Goal: Task Accomplishment & Management: Use online tool/utility

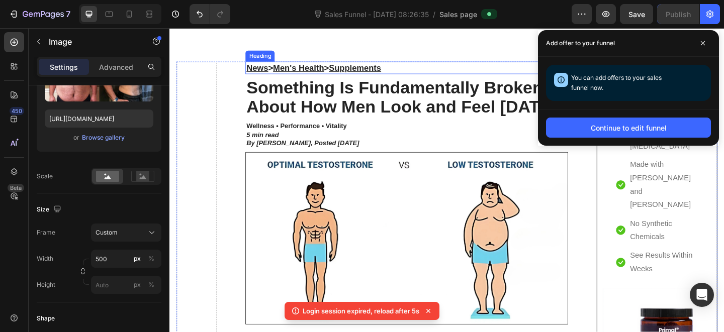
scroll to position [57, 0]
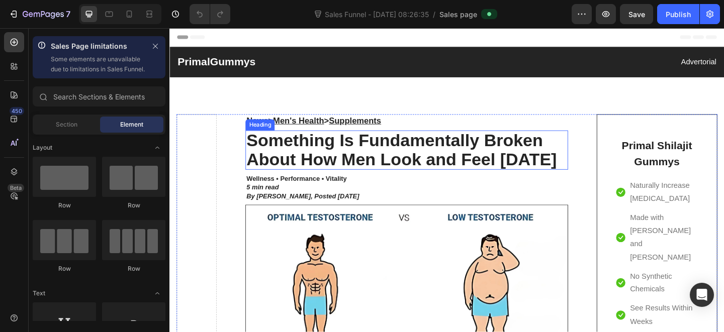
click at [369, 153] on h2 "Something Is Fundamentally Broken About How Men Look and Feel [DATE]" at bounding box center [427, 161] width 350 height 43
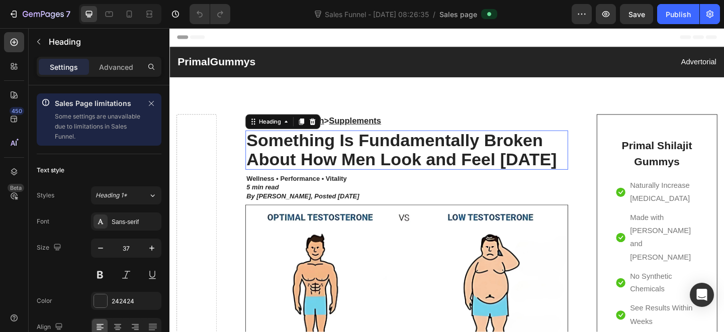
click at [369, 153] on p "Something Is Fundamentally Broken About How Men Look and Feel [DATE]" at bounding box center [427, 161] width 348 height 41
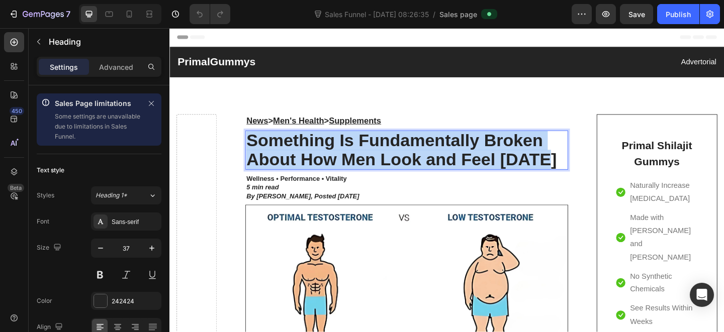
click at [378, 168] on p "Something Is Fundamentally Broken About How Men Look and Feel [DATE]" at bounding box center [427, 161] width 348 height 41
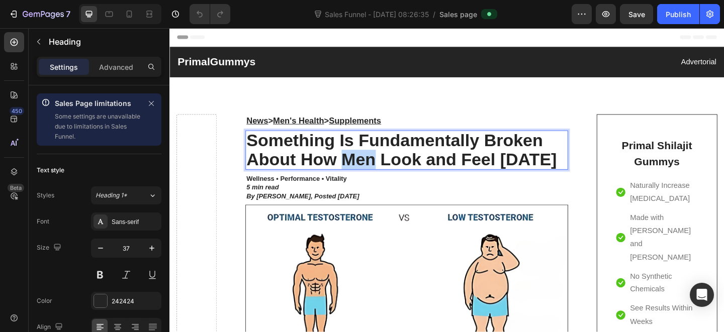
click at [378, 168] on p "Something Is Fundamentally Broken About How Men Look and Feel [DATE]" at bounding box center [427, 161] width 348 height 41
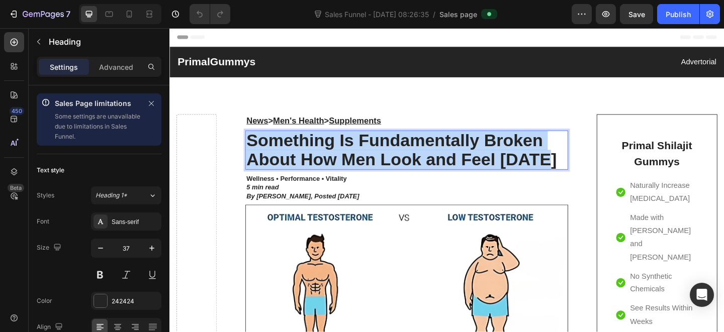
click at [378, 168] on p "Something Is Fundamentally Broken About How Men Look and Feel [DATE]" at bounding box center [427, 161] width 348 height 41
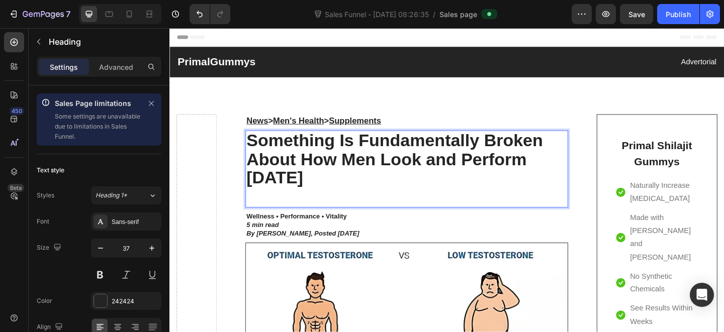
click at [368, 197] on p "Something Is Fundamentally Broken About How Men Look and Perform [DATE]" at bounding box center [427, 182] width 348 height 82
click at [374, 208] on p "Something Is Fundamentally Broken About How Men Look and Perform [DATE]" at bounding box center [427, 182] width 348 height 82
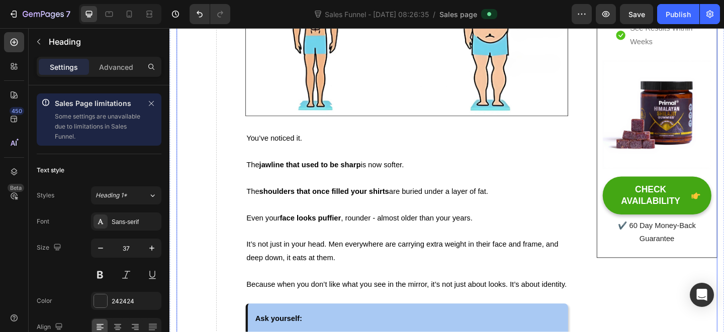
scroll to position [337, 0]
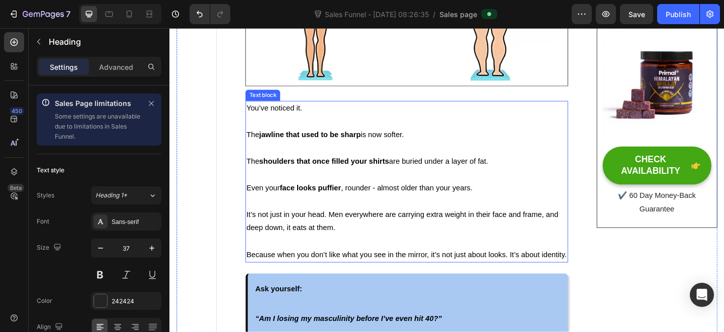
click at [309, 118] on span "You’ve noticed it." at bounding box center [283, 115] width 60 height 9
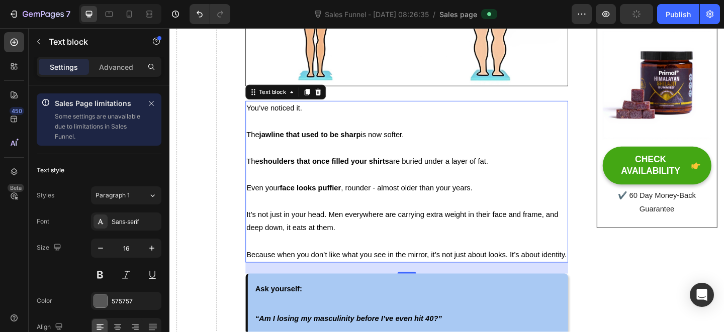
click at [325, 199] on strong "face looks puffier" at bounding box center [322, 202] width 66 height 9
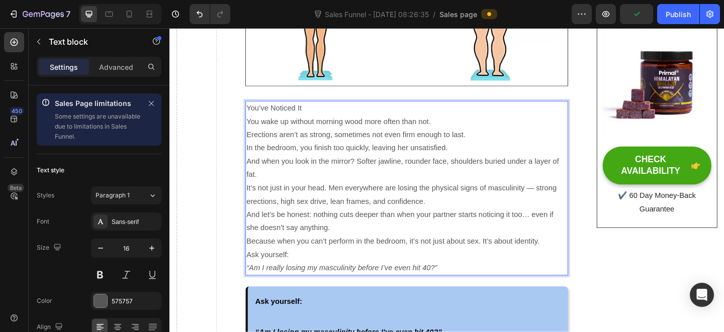
click at [384, 124] on p "You wake up without morning wood more often than not." at bounding box center [427, 130] width 348 height 15
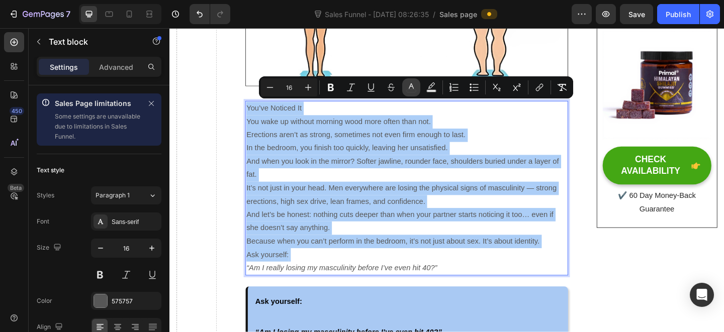
click at [404, 92] on button "color" at bounding box center [411, 87] width 18 height 18
type input "575757"
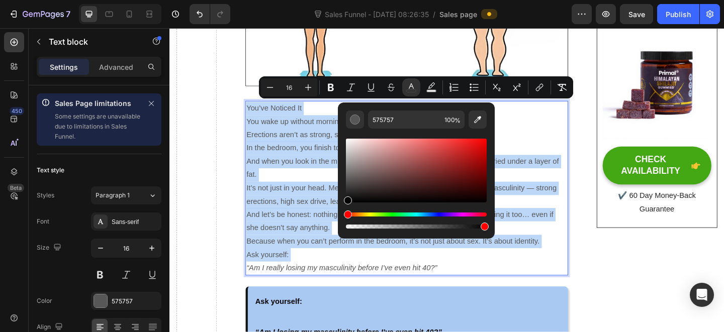
drag, startPoint x: 546, startPoint y: 211, endPoint x: 307, endPoint y: 249, distance: 241.8
type input "000000"
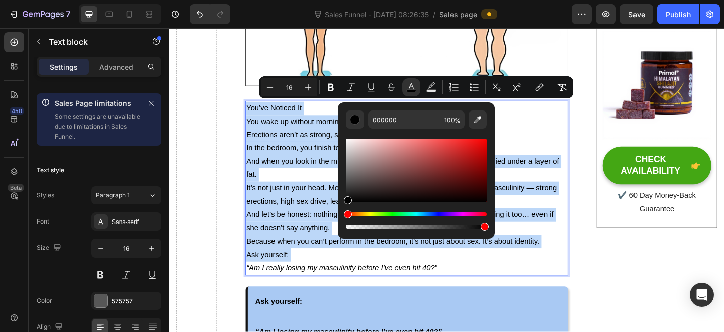
click at [282, 214] on span "It’s not just in your head. Men everywhere are losing the physical signs of mas…" at bounding box center [421, 209] width 337 height 23
click at [317, 145] on span "Erections aren’t as strong, sometimes not even firm enough to last." at bounding box center [372, 144] width 238 height 9
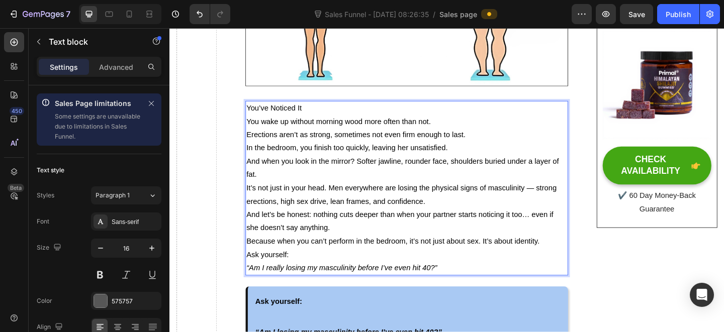
click at [321, 120] on p "You’ve Noticed It" at bounding box center [427, 116] width 348 height 15
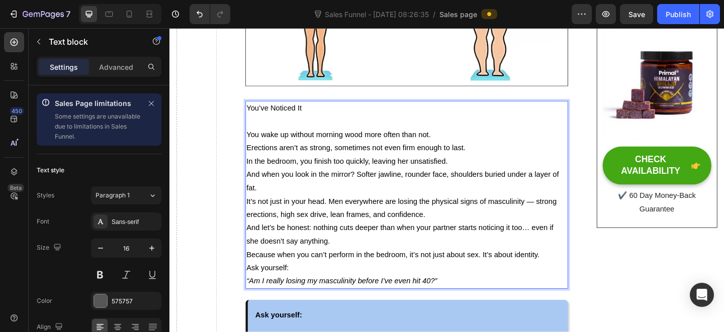
drag, startPoint x: 493, startPoint y: 135, endPoint x: 497, endPoint y: 144, distance: 9.2
click at [493, 138] on p "You wake up without morning wood more often than not." at bounding box center [427, 145] width 348 height 15
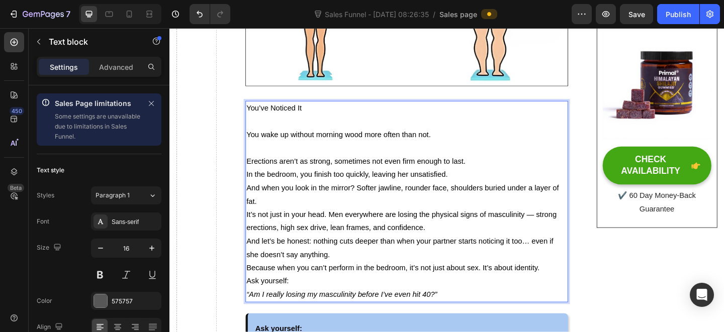
click at [513, 189] on p "In the bedroom, you finish too quickly, leaving her unsatisfied." at bounding box center [427, 188] width 348 height 15
click at [497, 181] on p "In the bedroom, you finish too quickly, leaving her unsatisfied." at bounding box center [427, 188] width 348 height 15
click at [508, 176] on p "Erections aren’t as strong, sometimes not even firm enough to last." at bounding box center [427, 173] width 348 height 15
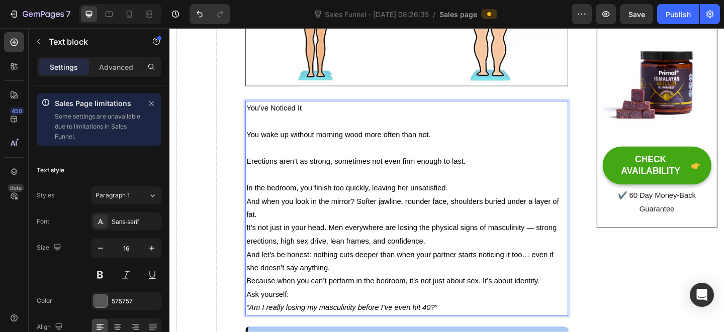
click at [499, 198] on p "In the bedroom, you finish too quickly, leaving her unsatisfied." at bounding box center [427, 203] width 348 height 15
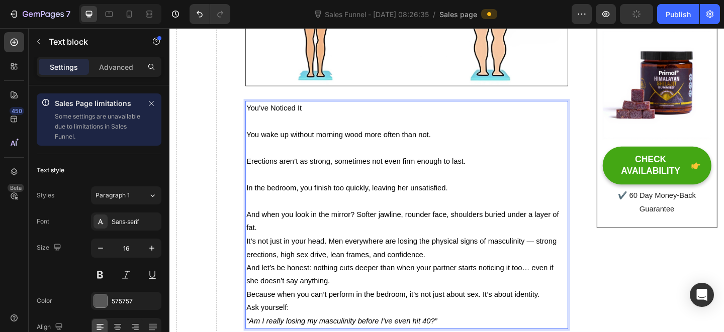
click at [400, 247] on p "And when you look in the mirror? Softer jawline, rounder face, shoulders buried…" at bounding box center [427, 238] width 348 height 29
click at [366, 243] on p "And when you look in the mirror? Softer jawline, rounder face, shoulders buried…" at bounding box center [427, 238] width 348 height 29
click at [383, 205] on p "In the bedroom, you finish too quickly, leaving her unsatisfied." at bounding box center [427, 203] width 348 height 15
click at [477, 202] on p "In the bedroom, you finish too quickly, leaving her unsatisfied." at bounding box center [427, 203] width 348 height 15
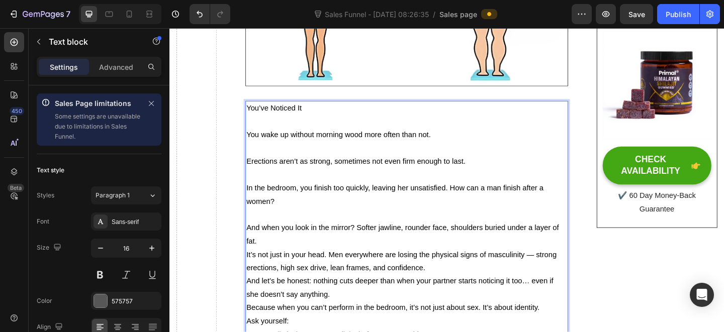
click at [506, 200] on span "In the bedroom, you finish too quickly, leaving her unsatisfied. How can a man …" at bounding box center [414, 209] width 323 height 23
click at [512, 201] on span "In the bedroom, you finish too quickly, leaving her unsatisfied. How can a man …" at bounding box center [414, 209] width 323 height 23
click at [474, 204] on span "In the bedroom, you finish too quickly, leaving her unsatisfied. How can a masc…" at bounding box center [421, 209] width 336 height 23
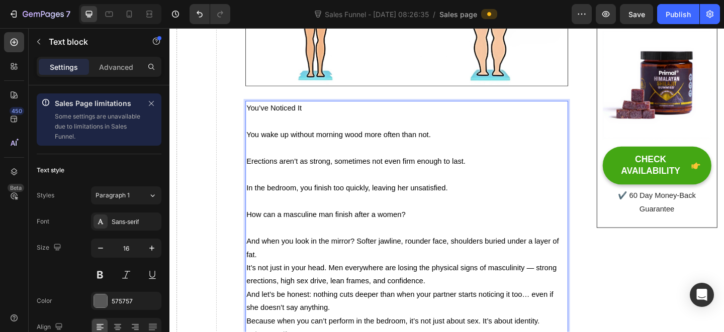
click at [307, 234] on p "How can a masculine man finish after a women?" at bounding box center [427, 231] width 348 height 15
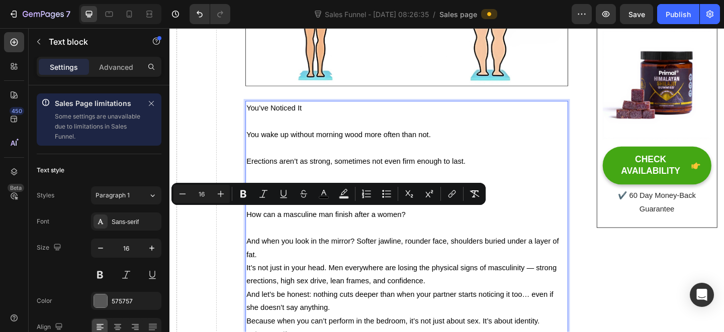
click at [440, 239] on p "Rich Text Editor. Editing area: main" at bounding box center [427, 246] width 348 height 15
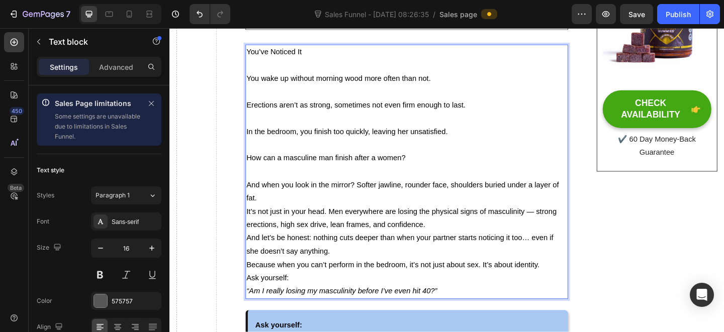
scroll to position [451, 0]
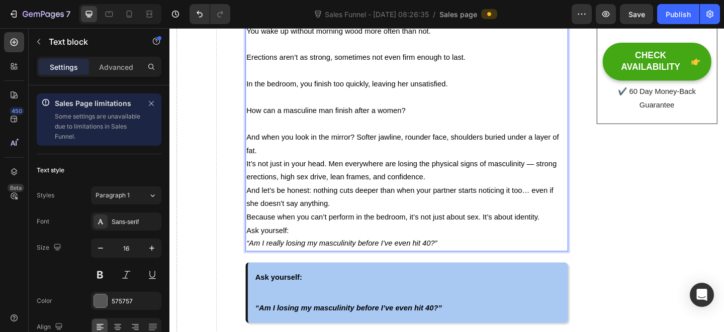
click at [527, 176] on span "It’s not just in your head. Men everywhere are losing the physical signs of mas…" at bounding box center [421, 183] width 337 height 23
copy span "masculinity"
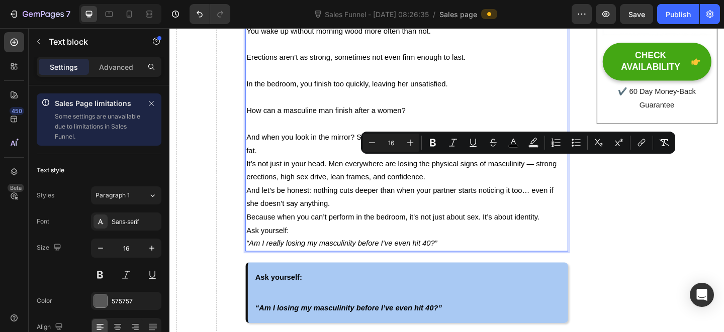
click at [300, 114] on span "How can a masculine man finish after a women?" at bounding box center [339, 118] width 173 height 9
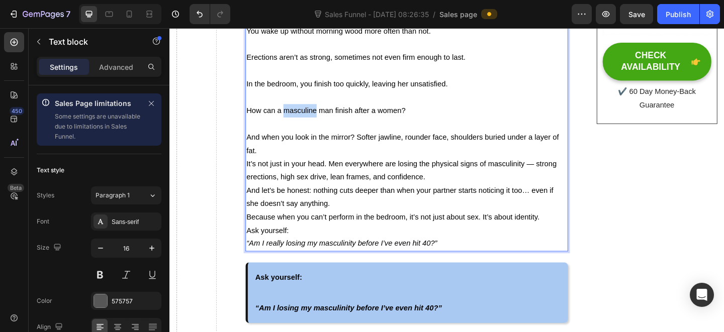
click at [300, 114] on span "How can a masculine man finish after a women?" at bounding box center [339, 118] width 173 height 9
click at [354, 154] on p "And when you look in the mirror? Softer jawline, rounder face, shoulders buried…" at bounding box center [427, 154] width 348 height 29
click at [326, 119] on span "How can a masculine man finish after a women?" at bounding box center [339, 118] width 173 height 9
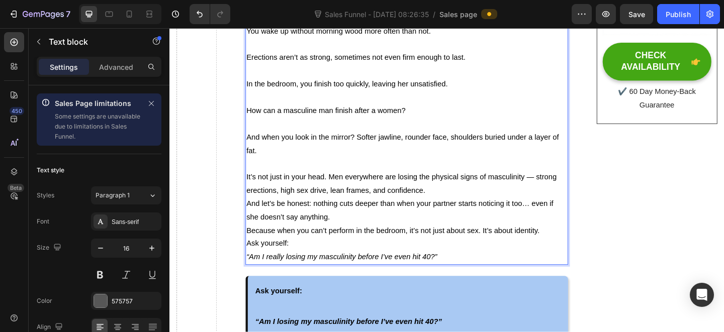
click at [372, 147] on span "And when you look in the mirror? Softer jawline, rounder face, shoulders buried…" at bounding box center [423, 154] width 340 height 23
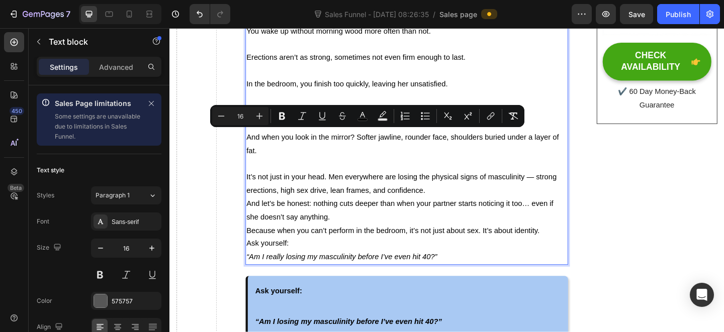
click at [383, 169] on p "Rich Text Editor. Editing area: main" at bounding box center [427, 176] width 348 height 15
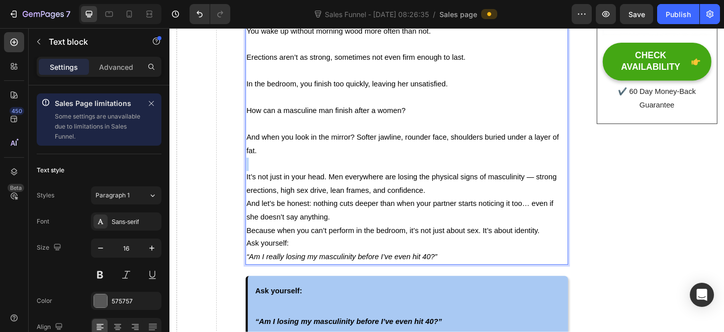
click at [383, 169] on p "Rich Text Editor. Editing area: main" at bounding box center [427, 176] width 348 height 15
click at [332, 186] on span "It’s not just in your head. Men everywhere are losing the physical signs of mas…" at bounding box center [421, 197] width 337 height 23
click at [340, 169] on p "Rich Text Editor. Editing area: main" at bounding box center [427, 176] width 348 height 15
click at [400, 158] on p "And when you look in the mirror? Softer jawline, rounder face, shoulders buried…" at bounding box center [427, 154] width 348 height 29
drag, startPoint x: 511, startPoint y: 159, endPoint x: 504, endPoint y: 161, distance: 7.5
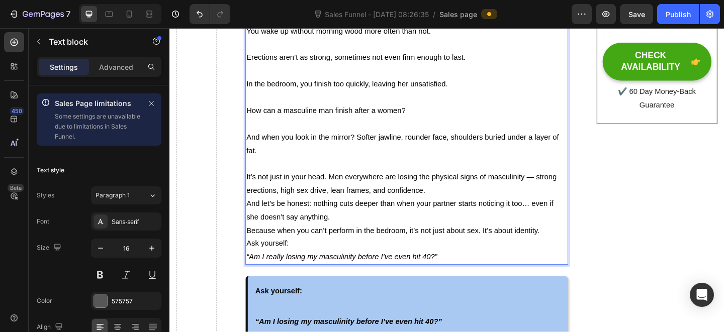
click at [511, 159] on p "And when you look in the mirror? Softer jawline, rounder face, shoulders buried…" at bounding box center [427, 154] width 348 height 29
click at [502, 160] on p "And when you look in the mirror? Softer jawline, rounder face, shoulders buried…" at bounding box center [427, 154] width 348 height 29
click at [491, 154] on p "And when you look in the mirror? Softer jawline, rounder face, shoulders buried…" at bounding box center [427, 154] width 348 height 29
click at [485, 150] on p "And when you look in the mirror? Softer jawline, rounder face, shoulders buried…" at bounding box center [427, 154] width 348 height 29
click at [476, 148] on span "And when you look in the mirror? Softer jawline, rounder face, shoulders buried…" at bounding box center [423, 154] width 340 height 23
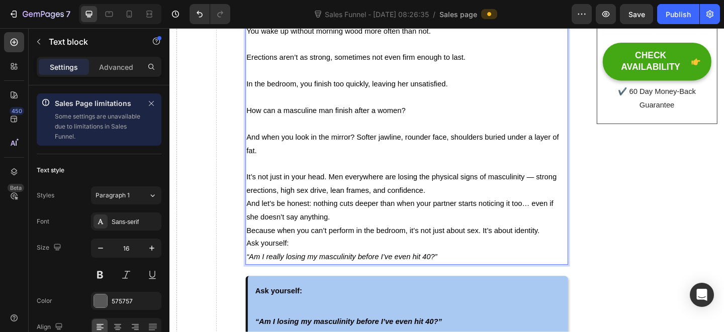
click at [502, 147] on span "And when you look in the mirror? Softer jawline, rounder face, shoulders buried…" at bounding box center [423, 154] width 340 height 23
click at [514, 148] on span "And when you look in the mirror? Softer jawline, rounder face, shoulders buried…" at bounding box center [423, 154] width 340 height 23
click at [511, 145] on span "And when you look in the mirror? Softer jawline, rounder face, shoulders buried…" at bounding box center [423, 154] width 340 height 23
click at [503, 148] on span "And when you look in the mirror? Softer jawline, rounder face, shoulders buried…" at bounding box center [423, 154] width 340 height 23
drag, startPoint x: 514, startPoint y: 147, endPoint x: 492, endPoint y: 149, distance: 21.7
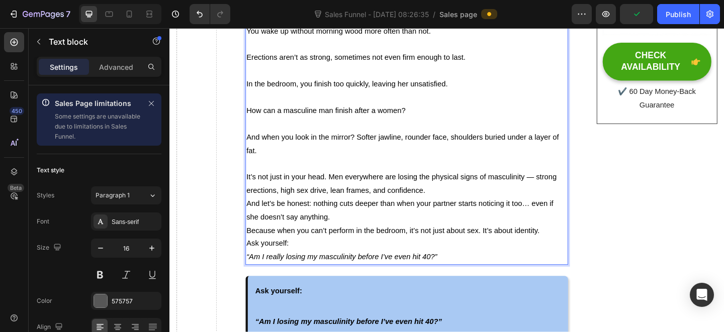
click at [514, 147] on span "And when you look in the mirror? Softer jawline, rounder face, shoulders buried…" at bounding box center [423, 154] width 340 height 23
click at [492, 149] on p "And when you look in the mirror? Softer jawline, rounder face, shoulders buried…" at bounding box center [427, 154] width 348 height 29
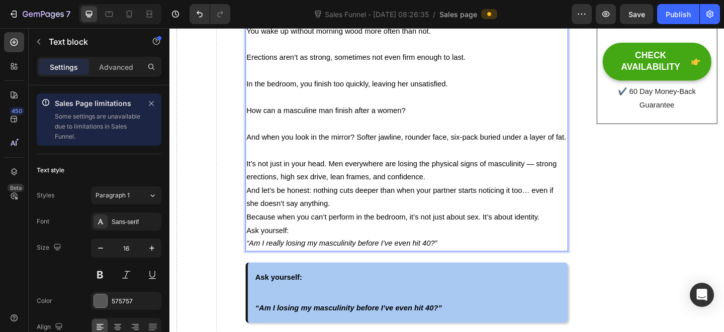
click at [479, 152] on p "And when you look in the mirror? Softer jawline, rounder face, six-pack buried …" at bounding box center [427, 147] width 348 height 15
click at [475, 146] on span "And when you look in the mirror? Softer jawline, rounder face, six-pack buried …" at bounding box center [427, 147] width 348 height 9
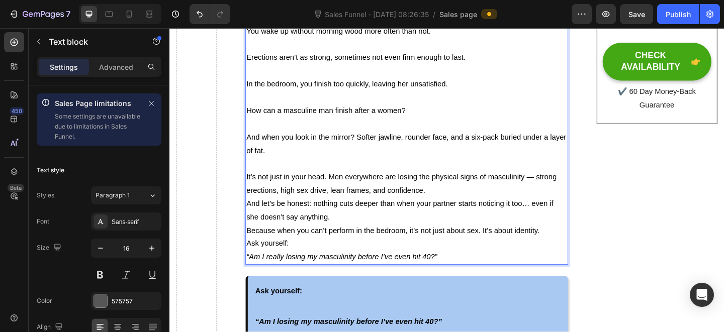
click at [401, 150] on p "And when you look in the mirror? Softer jawline, rounder face, and a six-pack b…" at bounding box center [427, 154] width 348 height 29
click at [381, 150] on p "And when you look in the mirror? Softer jawline, rounder face, and a six-pack b…" at bounding box center [427, 154] width 348 height 29
click at [376, 149] on p "And when you look in the mirror? Softer jawline, rounder face, and a six-pack b…" at bounding box center [427, 154] width 348 height 29
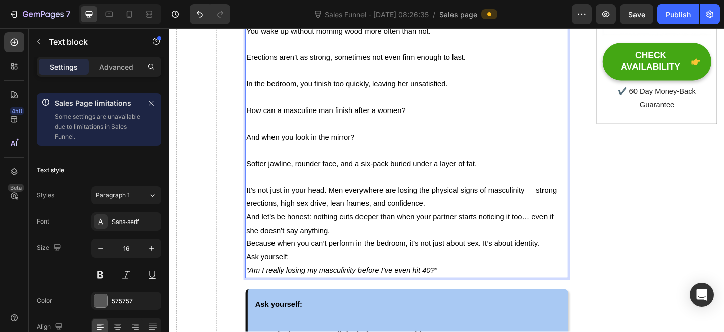
click at [395, 184] on p "Rich Text Editor. Editing area: main" at bounding box center [427, 191] width 348 height 15
click at [397, 193] on p "Rich Text Editor. Editing area: main" at bounding box center [427, 191] width 348 height 15
click at [478, 215] on p "It’s not just in your head. Men everywhere are losing the physical signs of mas…" at bounding box center [427, 212] width 348 height 29
drag, startPoint x: 557, startPoint y: 205, endPoint x: 563, endPoint y: 205, distance: 5.5
click at [559, 205] on span "It’s not just in your head. Men everywhere are losing the physical signs of mas…" at bounding box center [421, 212] width 337 height 23
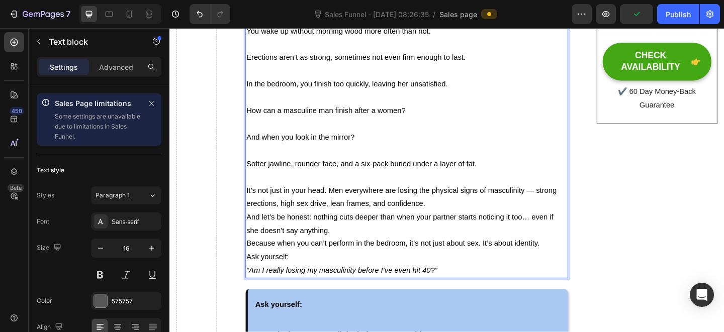
click at [563, 205] on span "It’s not just in your head. Men everywhere are losing the physical signs of mas…" at bounding box center [421, 212] width 337 height 23
click at [526, 215] on p "It’s not just in your head. Men everywhere are losing the physical signs of mas…" at bounding box center [427, 212] width 348 height 29
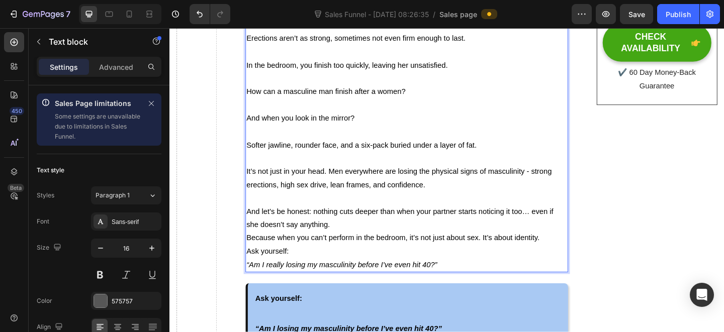
scroll to position [480, 0]
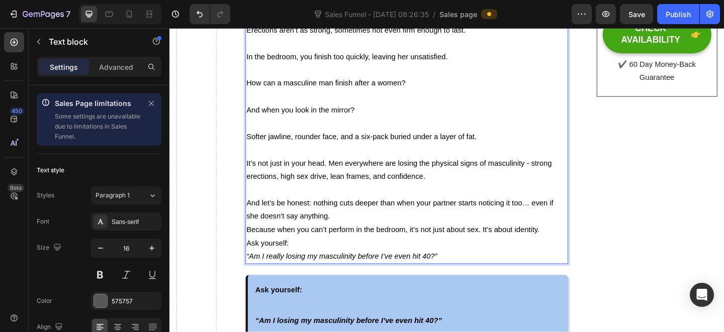
click at [373, 234] on p "And let’s be honest: nothing cuts deeper than when your partner starts noticing…" at bounding box center [427, 226] width 348 height 29
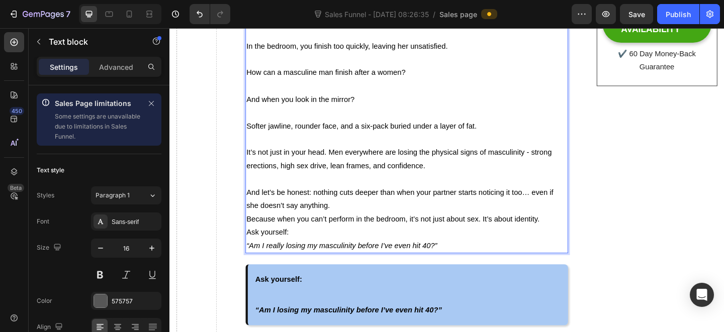
scroll to position [502, 0]
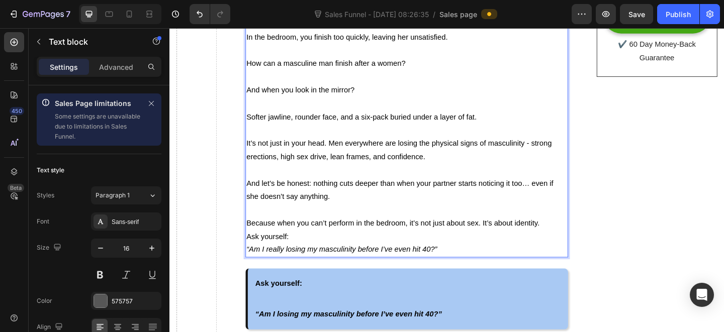
click at [471, 195] on span "And let’s be honest: nothing cuts deeper than when your partner starts noticing…" at bounding box center [420, 204] width 334 height 23
click at [476, 215] on p "And let’s be honest: nothing cuts deeper than when your partner starts noticing…" at bounding box center [427, 205] width 348 height 29
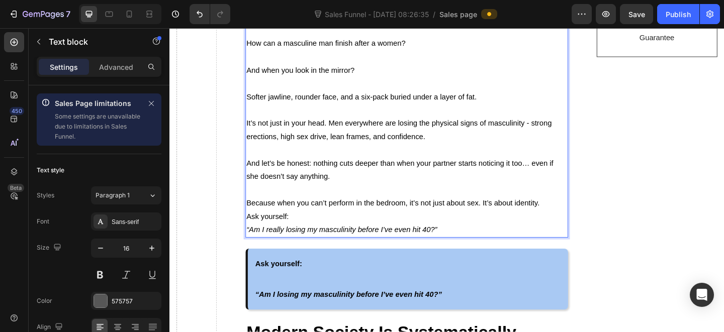
scroll to position [530, 0]
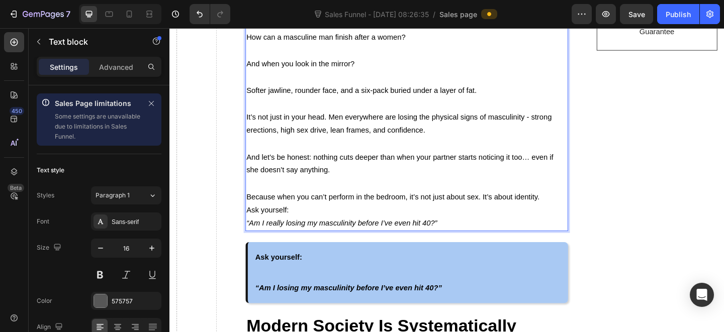
click at [362, 199] on p "Rich Text Editor. Editing area: main" at bounding box center [427, 198] width 348 height 15
click at [370, 223] on p "Ask yourself: “Am I really losing my masculinity before I’ve even hit 40?”" at bounding box center [427, 234] width 348 height 29
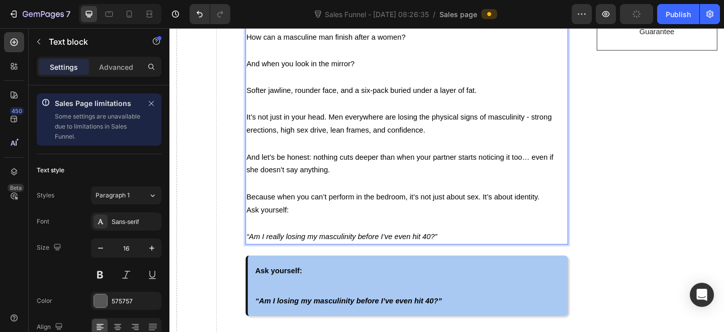
drag, startPoint x: 339, startPoint y: 213, endPoint x: 445, endPoint y: 216, distance: 105.6
click at [341, 213] on span "Because when you can’t perform in the bedroom, it’s not just about sex. It’s ab…" at bounding box center [412, 212] width 319 height 9
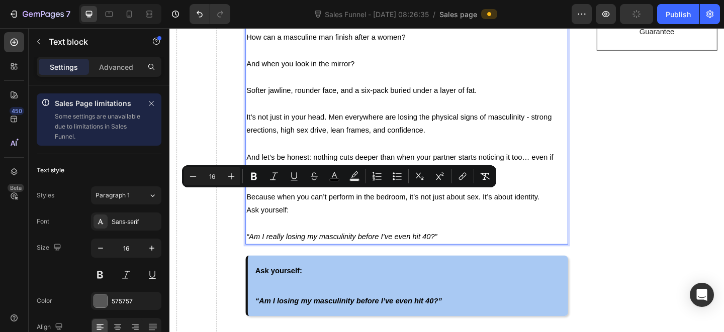
click at [584, 209] on p "Because when you can’t perform in the bedroom, it’s not just about sex. It’s ab…" at bounding box center [427, 212] width 348 height 15
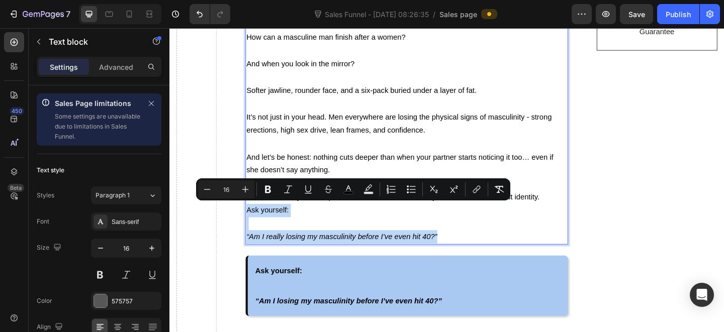
drag, startPoint x: 477, startPoint y: 253, endPoint x: 252, endPoint y: 222, distance: 227.0
click at [252, 222] on div "You’ve Noticed It You wake up without morning wood more often than not. Erectio…" at bounding box center [427, 89] width 350 height 349
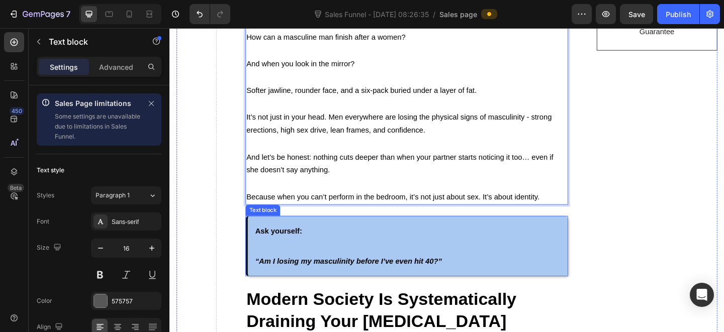
click at [305, 278] on strong "“Am I losing my masculinity before I’ve even hit 40?”" at bounding box center [363, 282] width 203 height 9
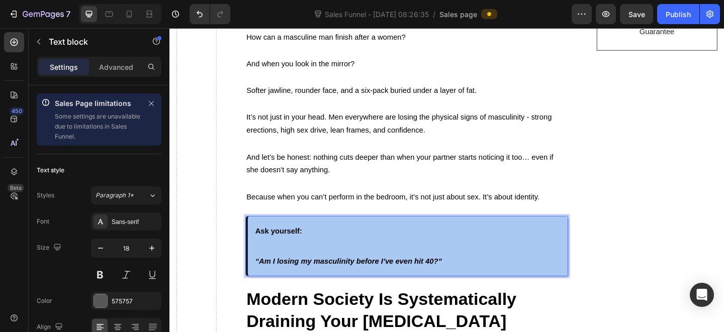
click at [305, 272] on p "“Am I losing my masculinity before I’ve even hit 40?”" at bounding box center [428, 273] width 332 height 33
click at [308, 263] on p "“Am I losing my masculinity before I’ve even hit 40?”" at bounding box center [428, 273] width 332 height 33
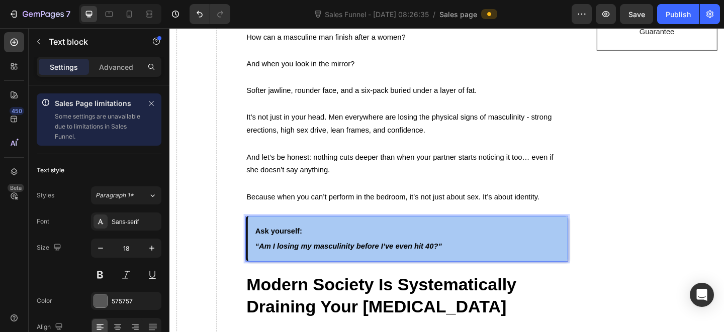
click at [334, 266] on strong "“Am I losing my masculinity before I’ve even hit 40?”" at bounding box center [363, 265] width 203 height 9
click at [335, 265] on strong "“Am I losing my masculinity before I’ve even hit 40?”" at bounding box center [363, 265] width 203 height 9
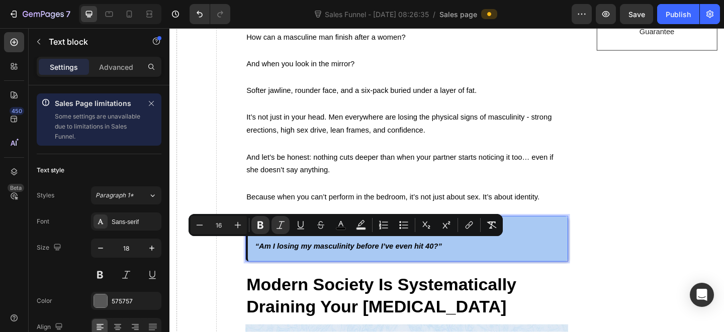
click at [412, 256] on p "Ask yourself: “Am I losing my masculinity before I’ve even hit 40?”" at bounding box center [428, 258] width 332 height 34
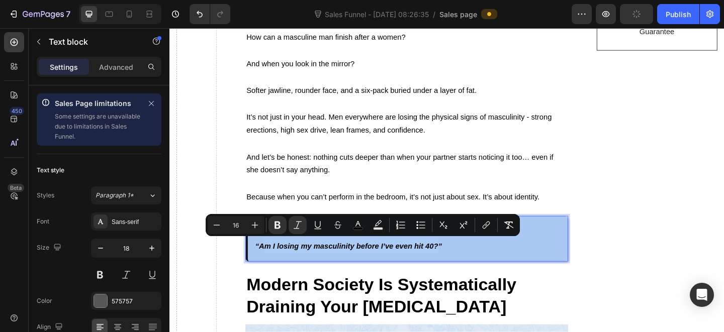
drag, startPoint x: 459, startPoint y: 265, endPoint x: 269, endPoint y: 265, distance: 190.1
click at [269, 265] on strong "“Am I losing my masculinity before I’ve even hit 40?”" at bounding box center [363, 265] width 203 height 9
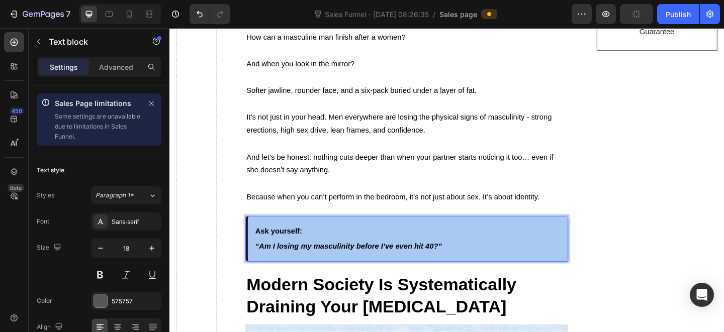
click at [298, 265] on strong "“Am I losing my masculinity before I’ve even hit 40?”" at bounding box center [363, 265] width 203 height 9
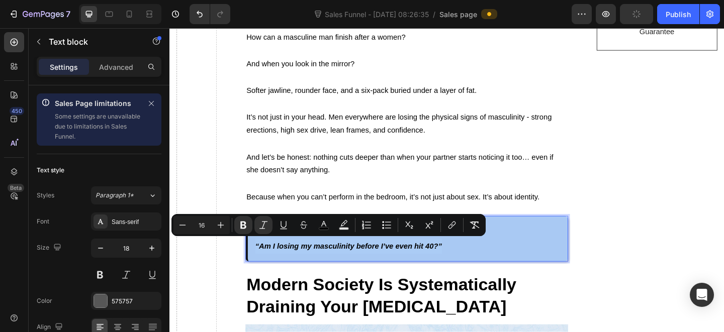
click at [298, 265] on strong "“Am I losing my masculinity before I’ve even hit 40?”" at bounding box center [363, 265] width 203 height 9
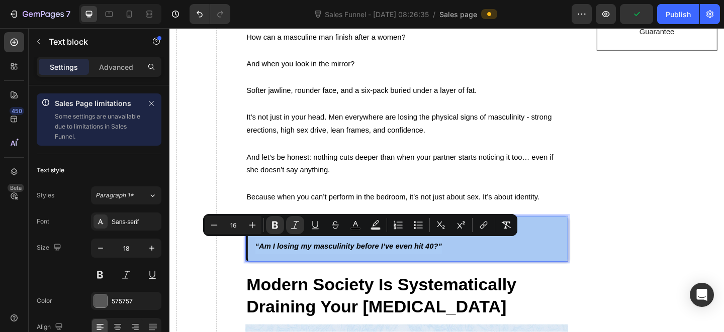
click at [336, 268] on p "Ask yourself: “Am I losing my masculinity before I’ve even hit 40?”" at bounding box center [428, 258] width 332 height 34
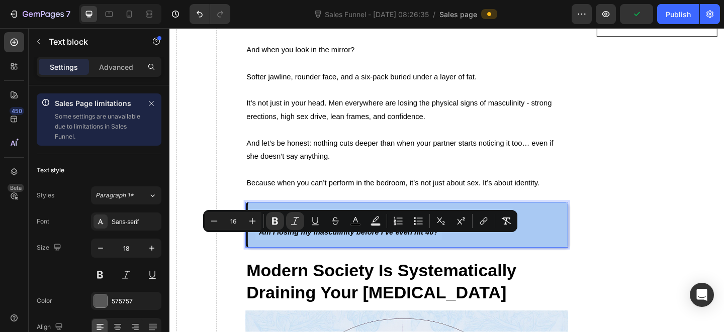
scroll to position [565, 0]
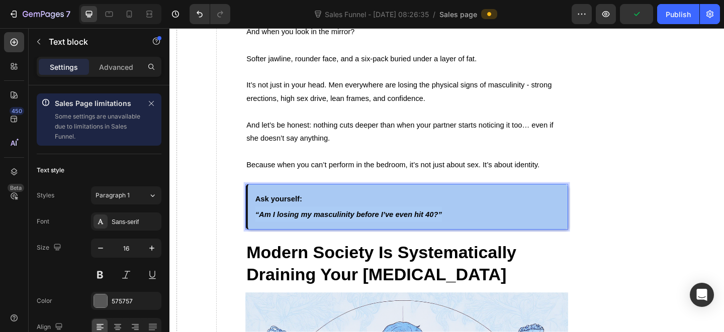
click at [454, 113] on p "Rich Text Editor. Editing area: main" at bounding box center [427, 120] width 348 height 15
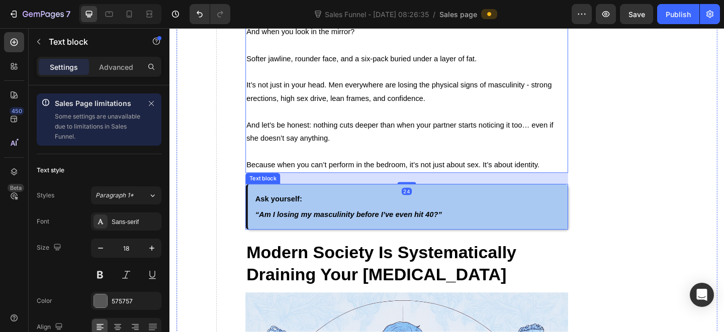
click at [410, 221] on p "Ask yourself: “Am I losing my masculinity before I’ve even hit 40?”" at bounding box center [428, 223] width 332 height 34
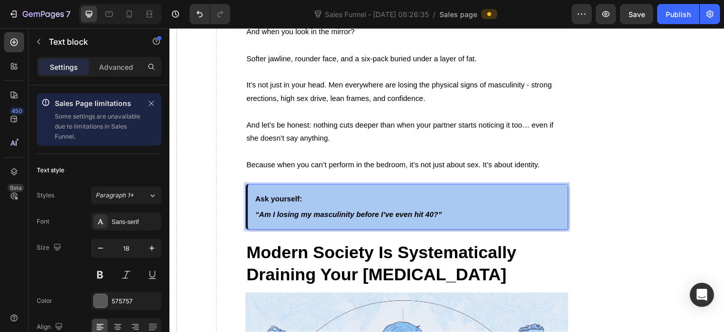
click at [449, 230] on strong "“Am I losing my masculinity before I’ve even hit 40?”" at bounding box center [363, 231] width 203 height 9
click at [461, 230] on strong "“Am I losing my masculinity before I’ve even hit 40?”" at bounding box center [363, 231] width 203 height 9
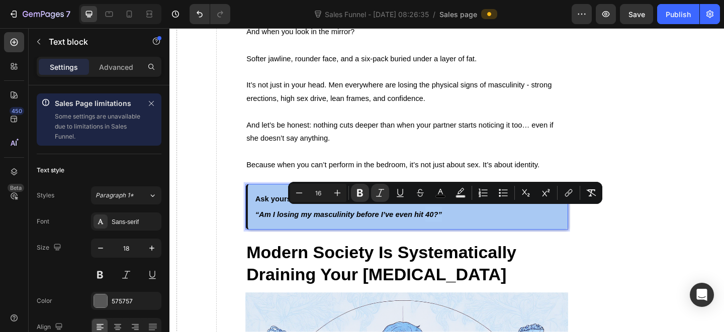
drag, startPoint x: 464, startPoint y: 231, endPoint x: 438, endPoint y: 230, distance: 25.7
click at [444, 231] on strong "“Am I losing my masculinity before I’ve even hit 40?”" at bounding box center [363, 231] width 203 height 9
click at [426, 231] on strong "“Am I losing my masculinity before I’ve even hit 40?”" at bounding box center [363, 231] width 203 height 9
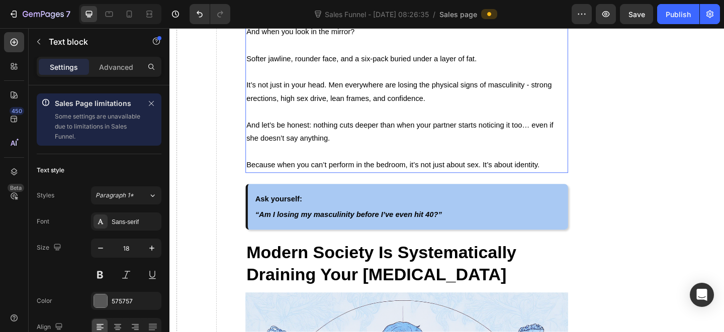
click at [539, 178] on span "Because when you can’t perform in the bedroom, it’s not just about sex. It’s ab…" at bounding box center [412, 177] width 319 height 9
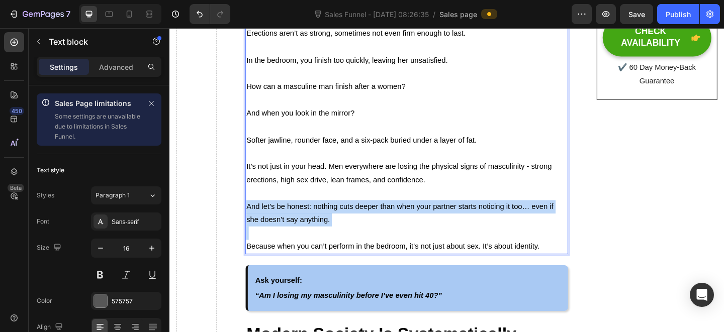
click at [539, 178] on div "You’ve Noticed It You wake up without morning wood more often than not. Erectio…" at bounding box center [427, 121] width 350 height 306
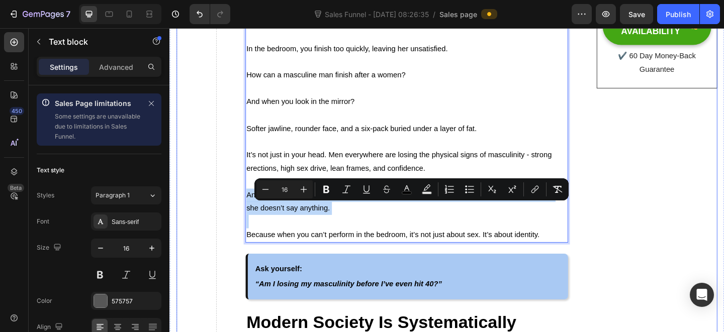
scroll to position [497, 0]
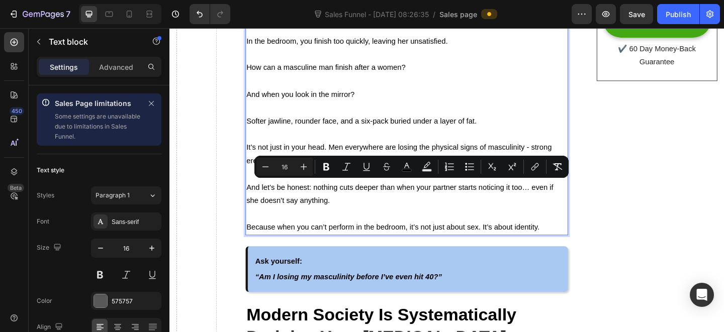
click at [532, 241] on span "Because when you can’t perform in the bedroom, it’s not just about sex. It’s ab…" at bounding box center [412, 245] width 319 height 9
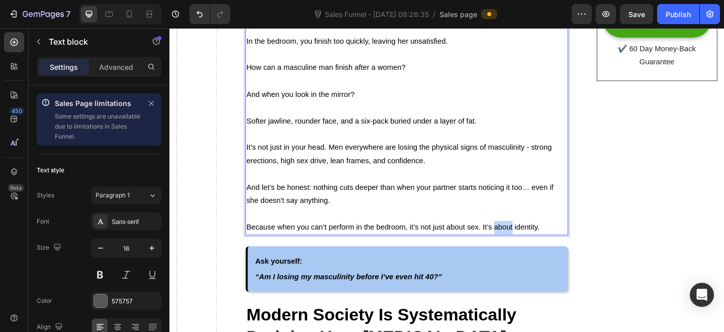
click at [532, 241] on span "Because when you can’t perform in the bedroom, it’s not just about sex. It’s ab…" at bounding box center [412, 245] width 319 height 9
click at [496, 166] on p "It’s not just in your head. Men everywhere are losing the physical signs of mas…" at bounding box center [427, 165] width 348 height 29
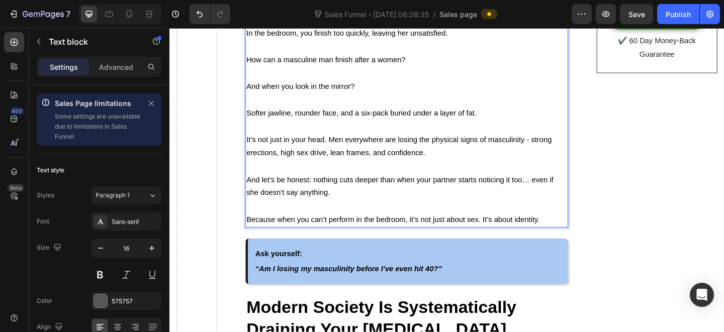
click at [365, 172] on p "Rich Text Editor. Editing area: main" at bounding box center [427, 179] width 348 height 15
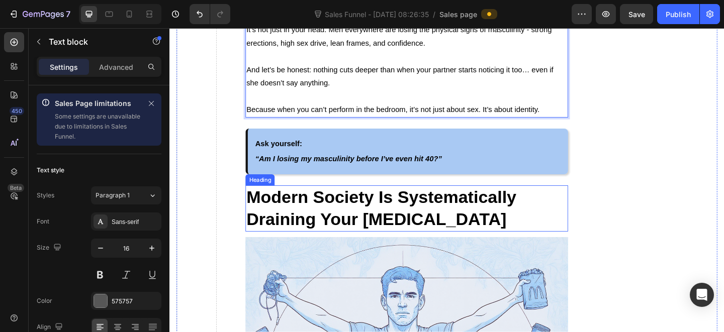
click at [350, 223] on strong "Modern Society Is Systematically Draining Your [MEDICAL_DATA]" at bounding box center [400, 224] width 294 height 45
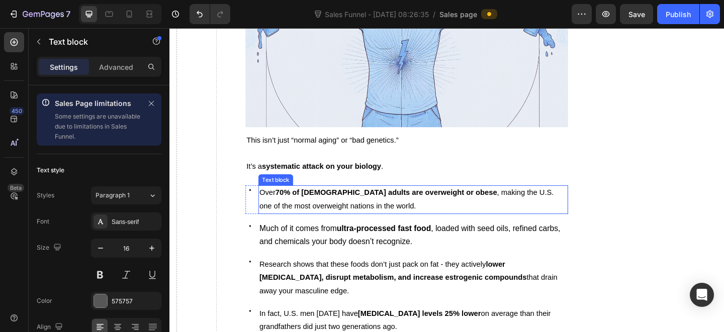
click at [398, 217] on p "Over 70% of [DEMOGRAPHIC_DATA] adults are overweight or obese , making the U.S.…" at bounding box center [434, 215] width 334 height 29
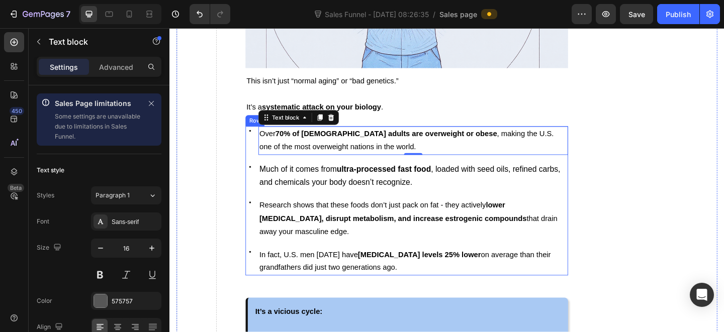
scroll to position [1022, 0]
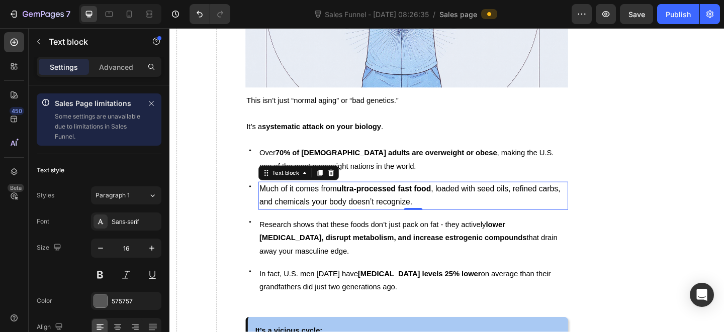
click at [453, 206] on p "Much of it comes from ultra-processed fast food , loaded with seed oils, refine…" at bounding box center [434, 211] width 334 height 29
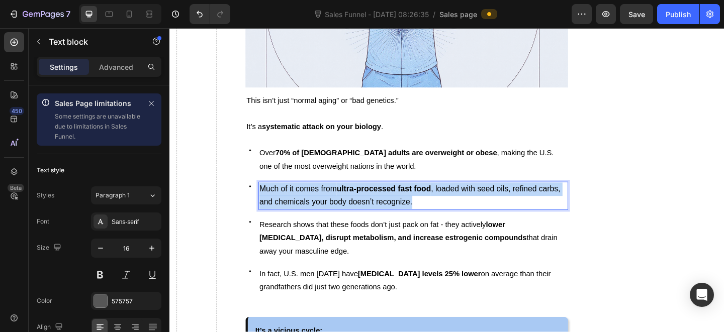
click at [453, 206] on p "Much of it comes from ultra-processed fast food , loaded with seed oils, refine…" at bounding box center [434, 211] width 334 height 29
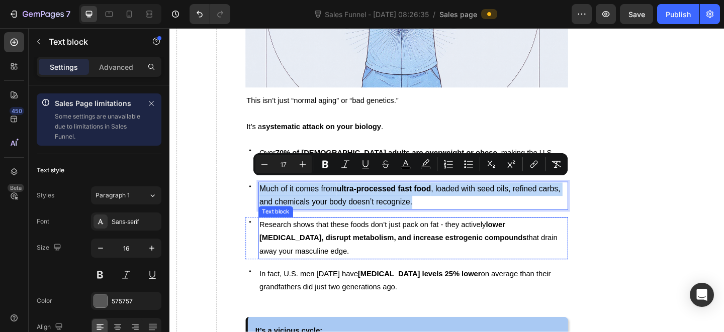
click at [426, 243] on p "Research shows that these foods don’t just pack on fat - they actively lower [M…" at bounding box center [434, 256] width 334 height 43
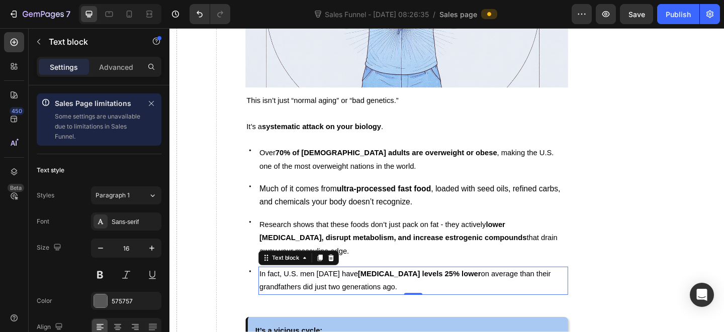
click at [399, 297] on p "In fact, U.S. men [DATE] have [MEDICAL_DATA] levels 25% lower on average than t…" at bounding box center [434, 303] width 334 height 29
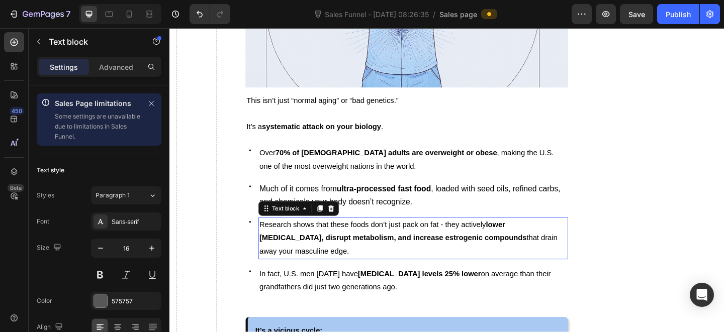
click at [369, 249] on strong "lower [MEDICAL_DATA], disrupt metabolism, and increase estrogenic compounds" at bounding box center [412, 249] width 291 height 23
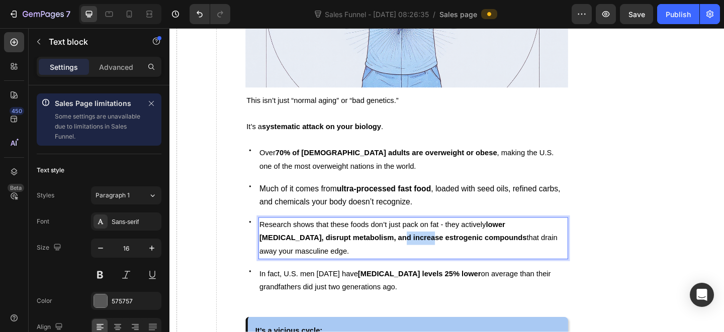
click at [369, 249] on strong "lower [MEDICAL_DATA], disrupt metabolism, and increase estrogenic compounds" at bounding box center [412, 249] width 291 height 23
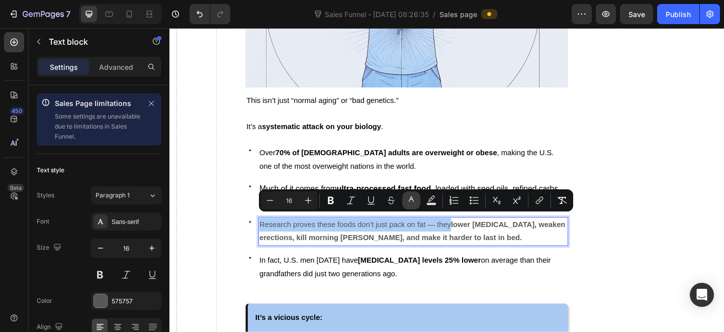
click at [408, 194] on button "color" at bounding box center [411, 201] width 18 height 18
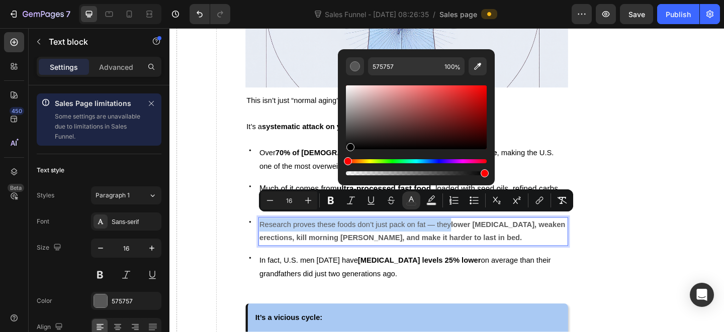
drag, startPoint x: 551, startPoint y: 172, endPoint x: 305, endPoint y: 184, distance: 246.1
type input "000000"
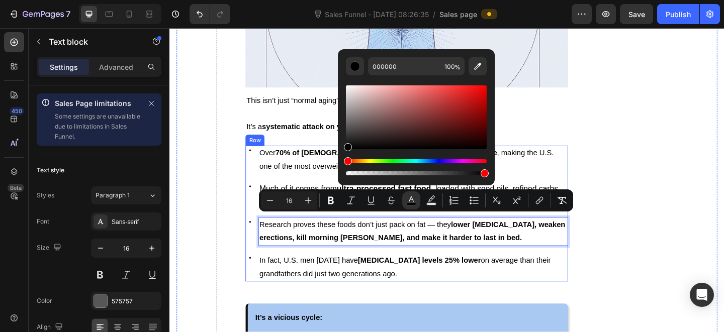
click at [298, 287] on span "In fact, U.S. men [DATE] have [MEDICAL_DATA] levels 25% lower on average than t…" at bounding box center [425, 288] width 317 height 23
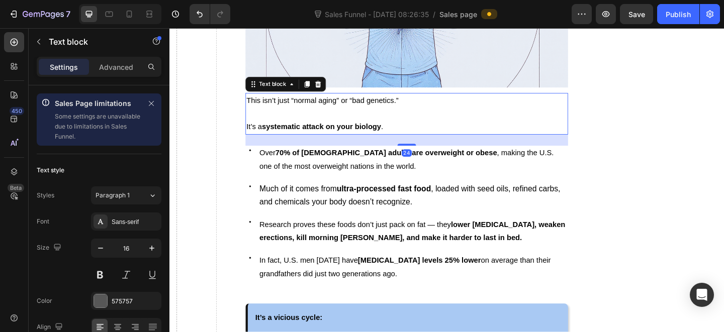
click at [284, 133] on strong "systematic attack on your biology" at bounding box center [335, 135] width 130 height 9
click at [324, 83] on div at bounding box center [319, 89] width 12 height 12
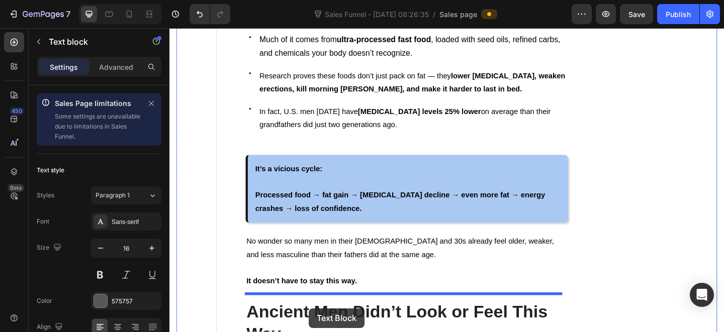
scroll to position [1267, 0]
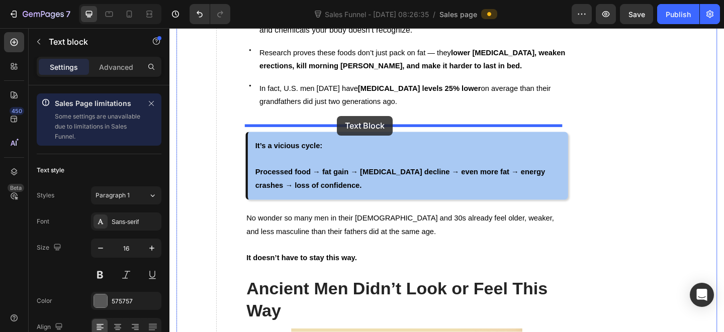
drag, startPoint x: 357, startPoint y: 117, endPoint x: 351, endPoint y: 124, distance: 9.0
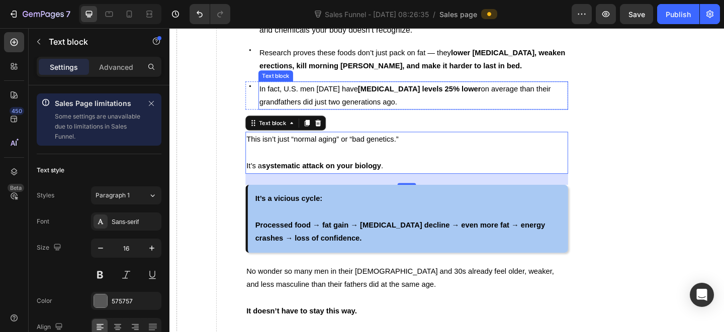
click at [353, 92] on span "In fact, U.S. men [DATE] have [MEDICAL_DATA] levels 25% lower on average than t…" at bounding box center [425, 101] width 317 height 23
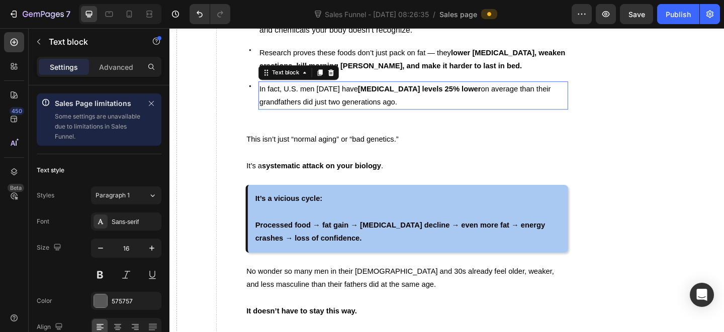
click at [352, 92] on span "In fact, U.S. men [DATE] have [MEDICAL_DATA] levels 25% lower on average than t…" at bounding box center [425, 101] width 317 height 23
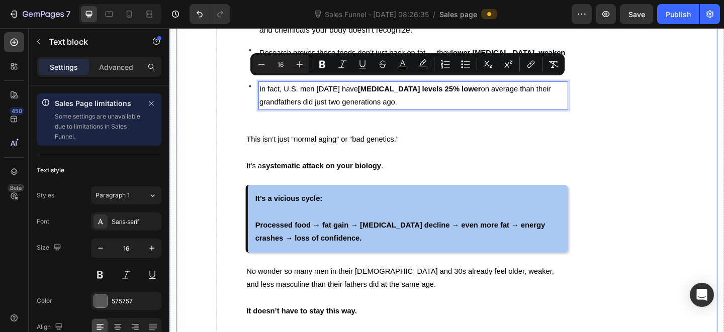
click at [341, 174] on strong "systematic attack on your biology" at bounding box center [335, 178] width 130 height 9
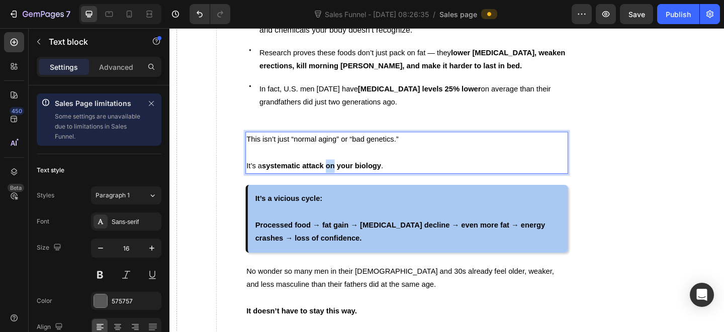
click at [341, 174] on strong "systematic attack on your biology" at bounding box center [335, 178] width 130 height 9
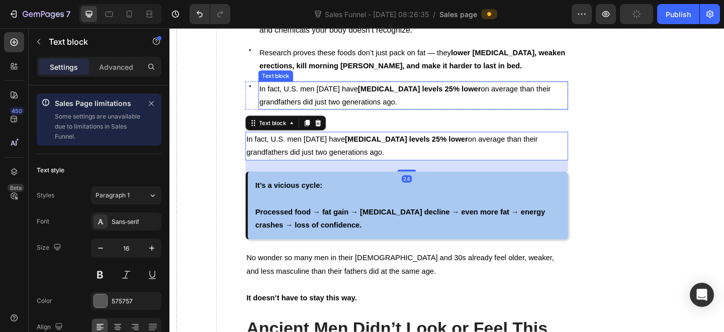
click at [391, 97] on span "In fact, U.S. men [DATE] have [MEDICAL_DATA] levels 25% lower on average than t…" at bounding box center [425, 101] width 317 height 23
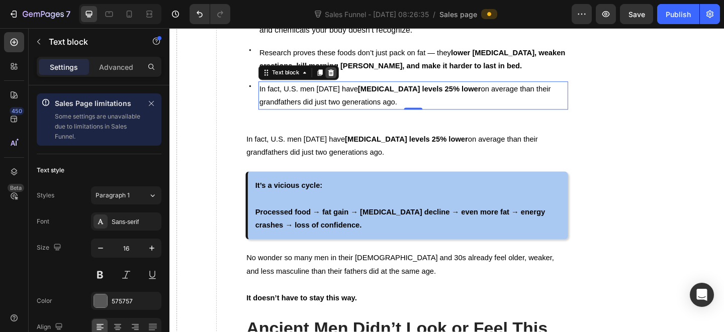
click at [349, 71] on div at bounding box center [345, 77] width 12 height 12
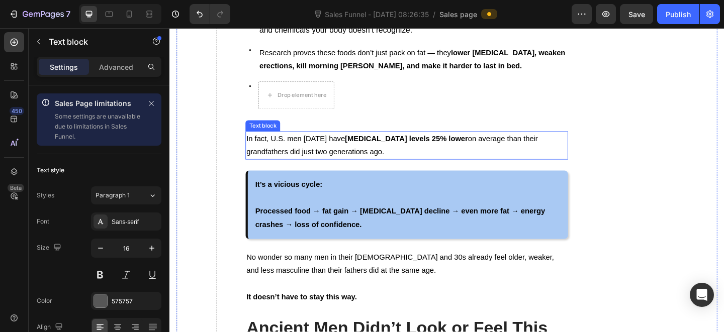
click at [343, 144] on span "In fact, U.S. men [DATE] have [MEDICAL_DATA] levels 25% lower on average than t…" at bounding box center [411, 155] width 317 height 23
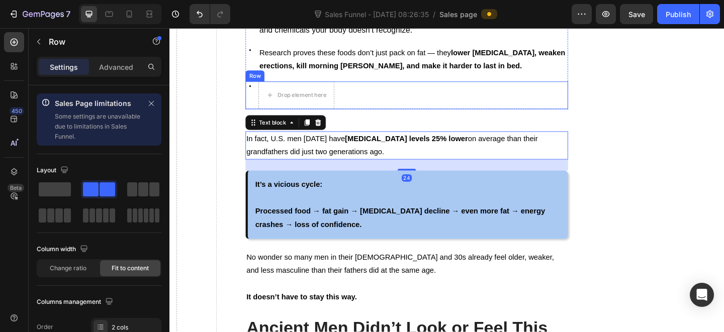
click at [369, 87] on div "Icon Drop element here Row" at bounding box center [427, 101] width 350 height 30
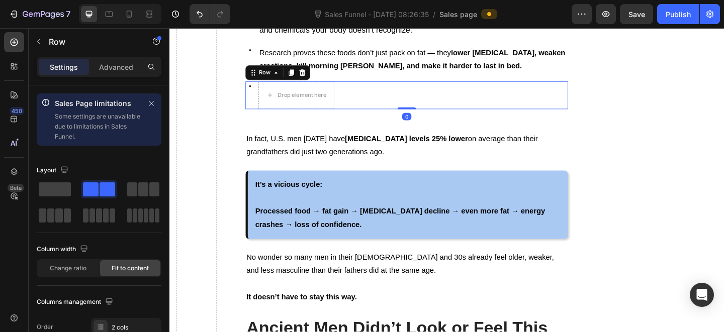
click at [310, 73] on icon at bounding box center [314, 77] width 8 height 8
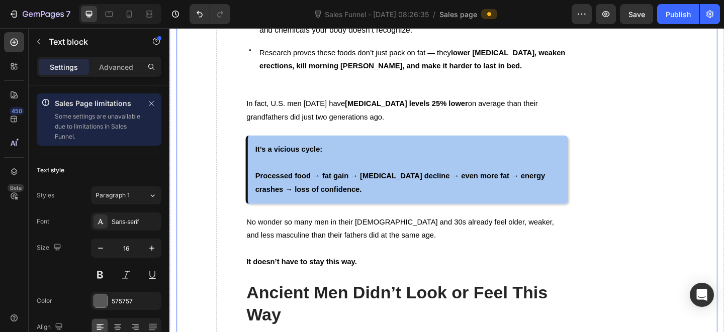
click at [335, 108] on span "In fact, U.S. men [DATE] have [MEDICAL_DATA] levels 25% lower on average than t…" at bounding box center [411, 117] width 317 height 23
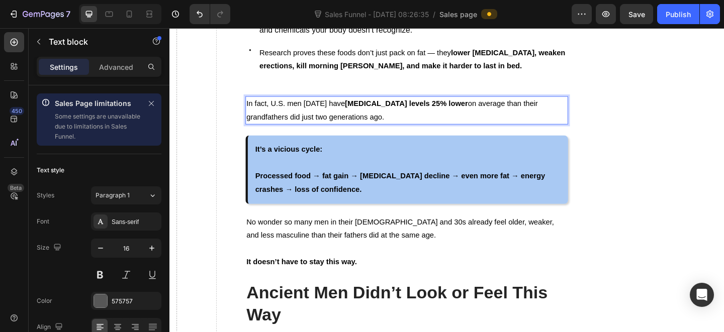
click at [362, 113] on p "In fact, U.S. men [DATE] have [MEDICAL_DATA] levels 25% lower on average than t…" at bounding box center [427, 118] width 348 height 29
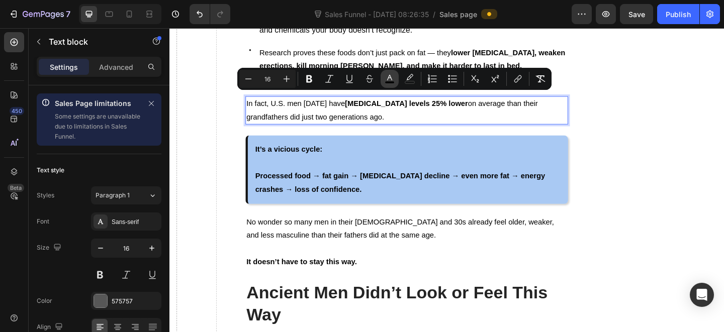
click at [390, 77] on icon "Editor contextual toolbar" at bounding box center [389, 78] width 5 height 6
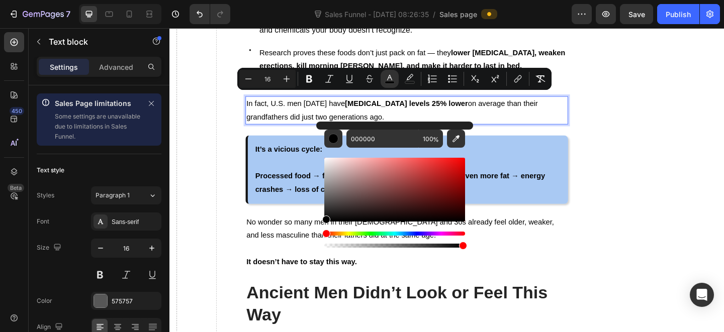
click at [279, 185] on strong "Processed food → fat gain → [MEDICAL_DATA] decline → even more fat → energy cra…" at bounding box center [419, 196] width 315 height 23
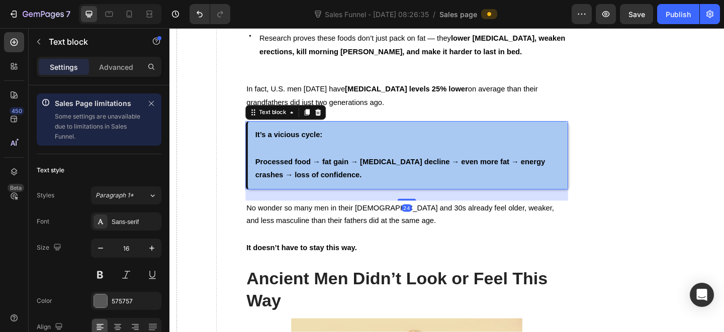
scroll to position [1245, 0]
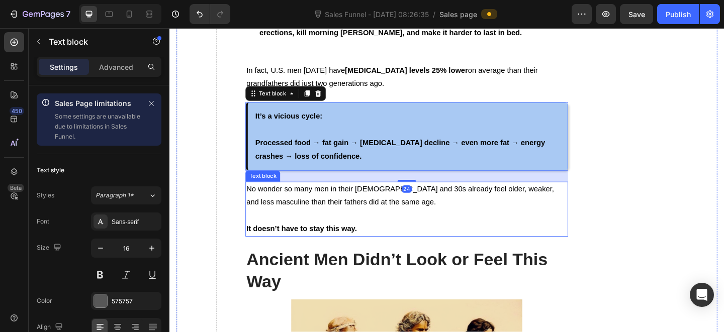
click at [359, 240] on p "It doesn’t have to stay this way." at bounding box center [427, 247] width 348 height 15
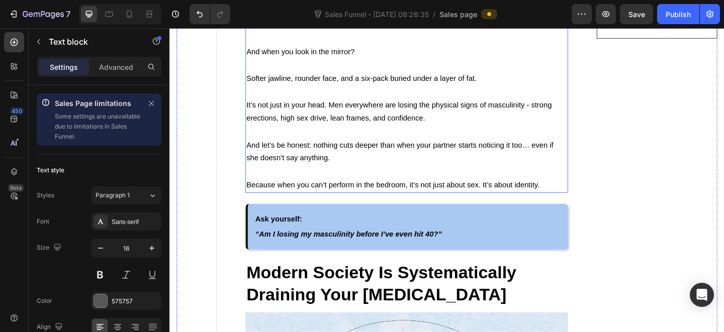
scroll to position [593, 0]
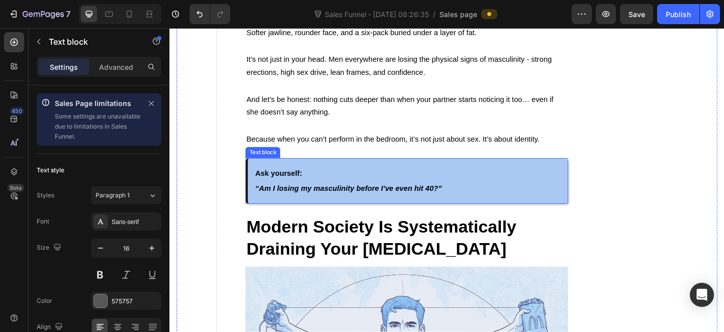
click at [342, 202] on strong "“Am I losing my masculinity before I’ve even hit 40?”" at bounding box center [363, 203] width 203 height 9
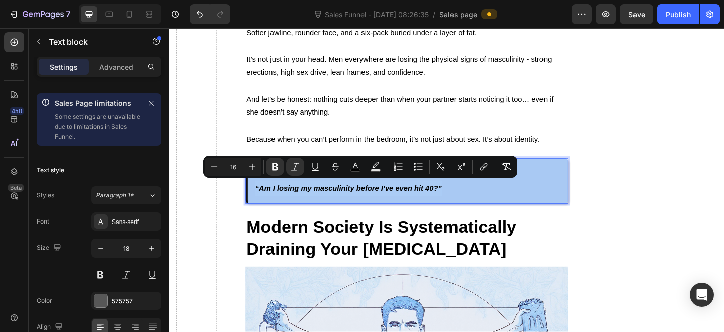
click at [342, 202] on strong "“Am I losing my masculinity before I’ve even hit 40?”" at bounding box center [363, 203] width 203 height 9
click at [333, 201] on strong "“Am I losing my masculinity before I’ve even hit 40?”" at bounding box center [363, 203] width 203 height 9
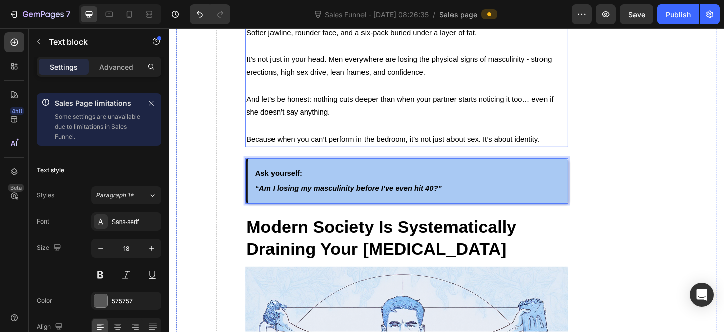
click at [373, 88] on p "Rich Text Editor. Editing area: main" at bounding box center [427, 91] width 348 height 15
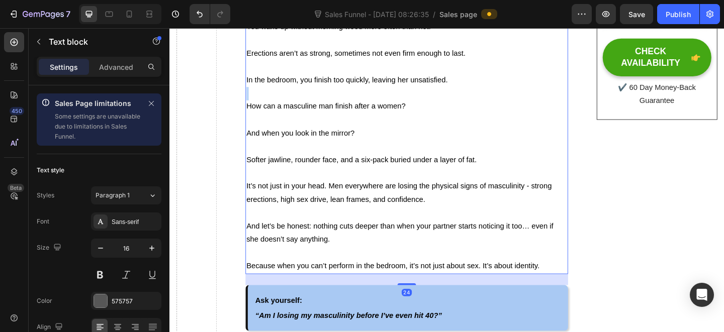
click at [351, 85] on div "You’ve Noticed It You wake up without morning wood more often than not. Erectio…" at bounding box center [427, 143] width 350 height 306
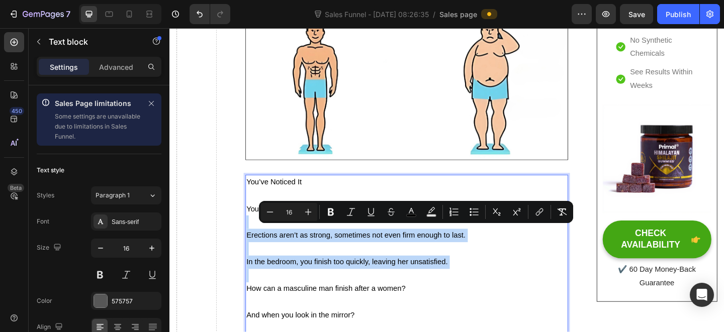
scroll to position [332, 0]
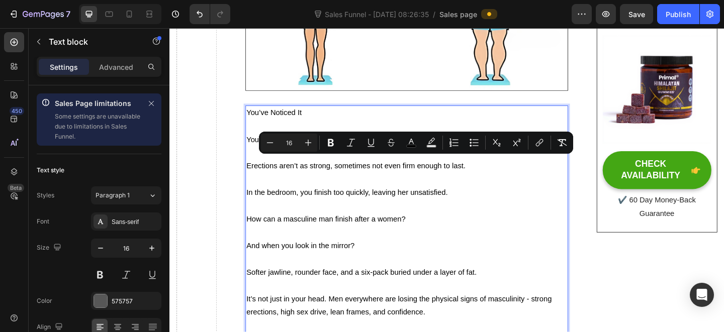
click at [346, 234] on span "How can a masculine man finish after a women?" at bounding box center [339, 236] width 173 height 9
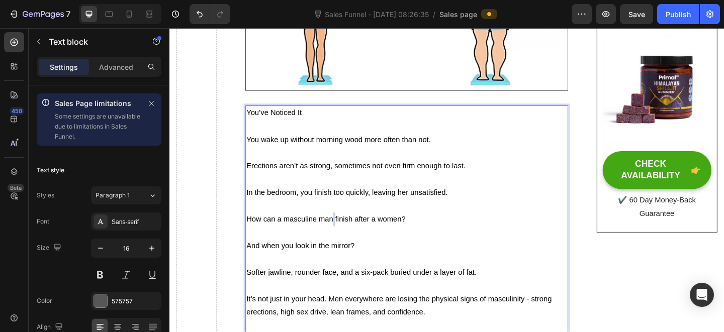
click at [346, 234] on span "How can a masculine man finish after a women?" at bounding box center [339, 236] width 173 height 9
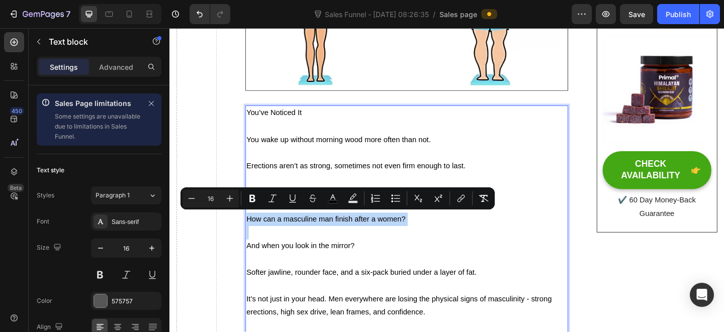
copy span "How can a masculine man finish after a women?"
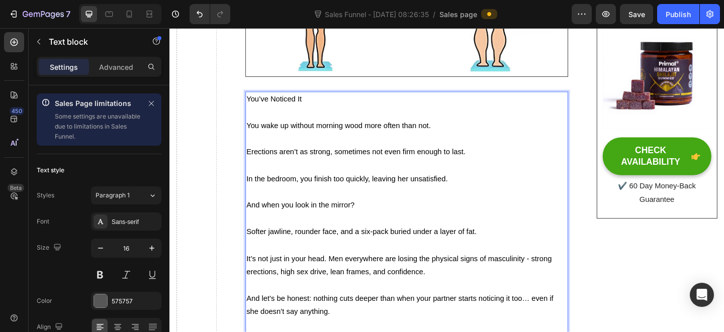
scroll to position [451, 0]
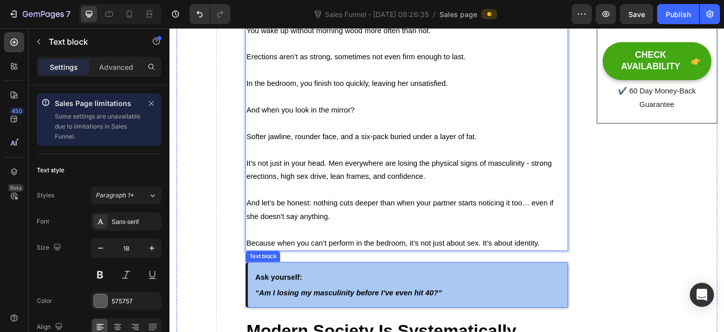
click at [278, 295] on strong "Ask yourself:" at bounding box center [287, 299] width 51 height 9
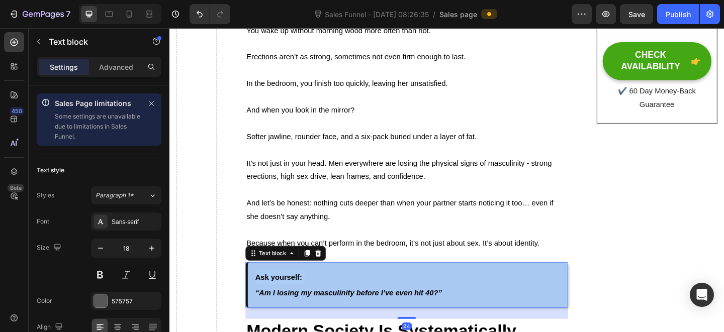
click at [278, 295] on strong "Ask yourself:" at bounding box center [287, 299] width 51 height 9
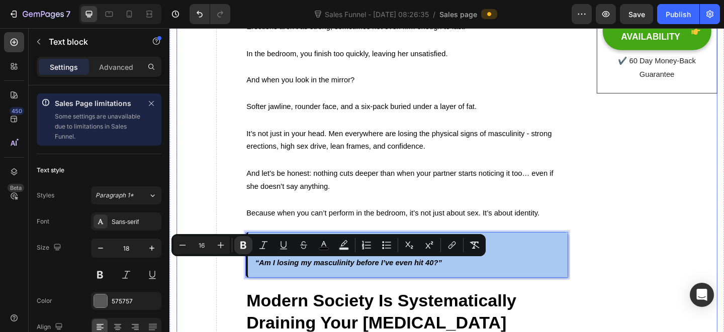
scroll to position [485, 0]
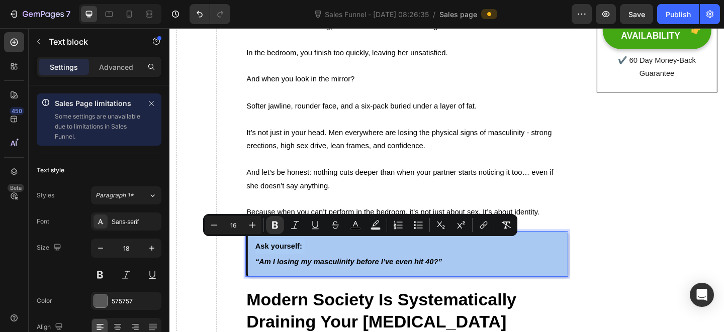
click at [318, 279] on strong "“Am I losing my masculinity before I’ve even hit 40?”" at bounding box center [363, 283] width 203 height 9
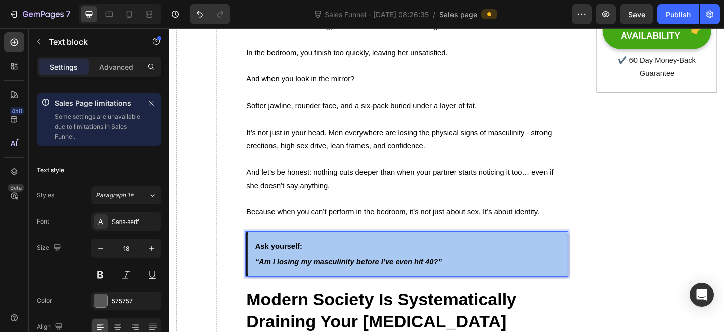
click at [320, 279] on strong "“Am I losing my masculinity before I’ve even hit 40?”" at bounding box center [363, 283] width 203 height 9
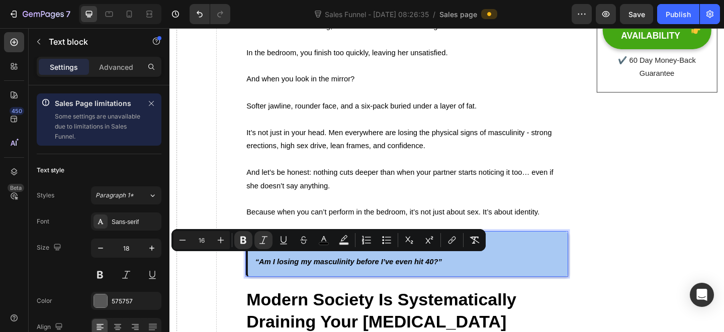
click at [469, 280] on p "Ask yourself: “Am I losing my masculinity before I’ve even hit 40?”" at bounding box center [428, 274] width 332 height 34
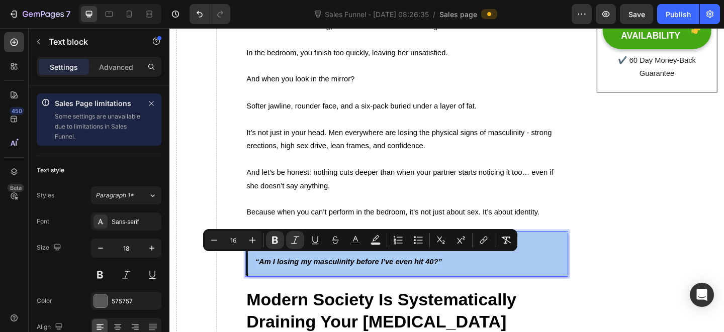
drag, startPoint x: 477, startPoint y: 281, endPoint x: 261, endPoint y: 278, distance: 215.7
click at [261, 278] on div "Ask yourself: “Am I losing my masculinity before I’ve even hit 40?”" at bounding box center [427, 274] width 350 height 50
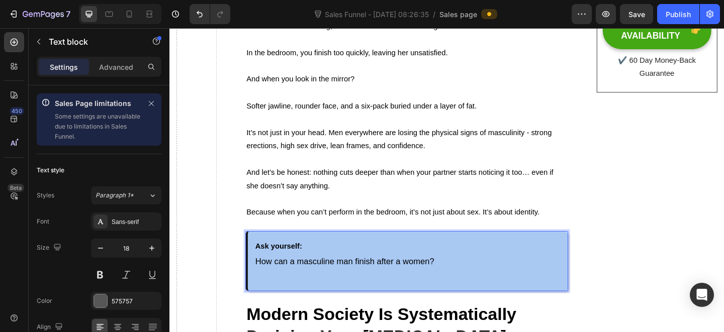
click at [465, 277] on p "Ask yourself: How can a masculine man finish after a women?" at bounding box center [428, 273] width 332 height 33
click at [265, 280] on span "How can a masculine man finish after a women?"" at bounding box center [361, 283] width 198 height 10
click at [331, 297] on p "Rich Text Editor. Editing area: main" at bounding box center [428, 299] width 332 height 16
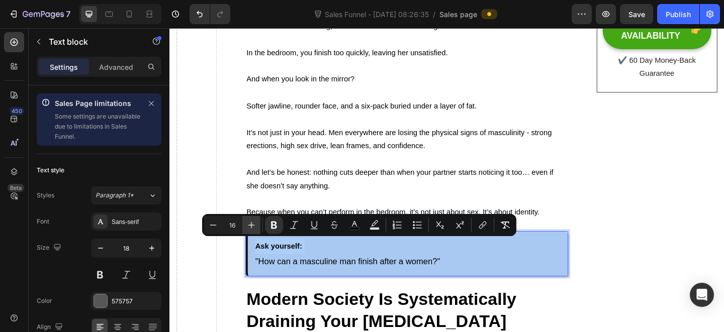
click at [249, 231] on button "Plus" at bounding box center [251, 225] width 18 height 18
click at [218, 230] on button "Minus" at bounding box center [213, 225] width 18 height 18
click at [250, 229] on icon "Editor contextual toolbar" at bounding box center [251, 225] width 10 height 10
type input "17"
click at [329, 278] on span ""How can a masculine man finish after a women?"" at bounding box center [357, 283] width 190 height 10
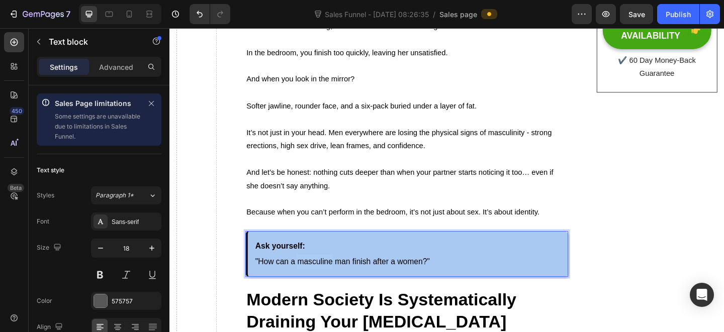
click at [328, 278] on span ""How can a masculine man finish after a women?"" at bounding box center [357, 283] width 190 height 10
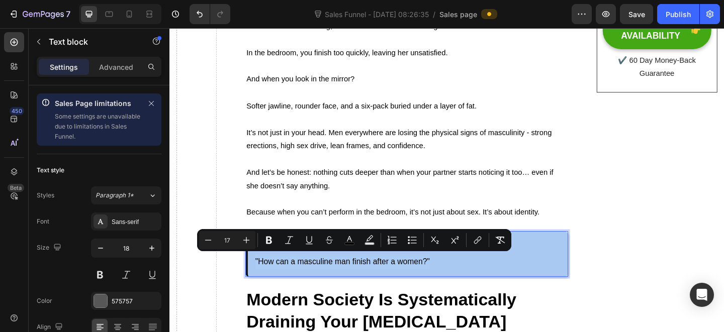
click at [324, 285] on p "Ask yourself: "How can a masculine man finish after a women?"" at bounding box center [428, 274] width 332 height 34
click at [347, 224] on span "Because when you can’t perform in the bedroom, it’s not just about sex. It’s ab…" at bounding box center [412, 228] width 319 height 9
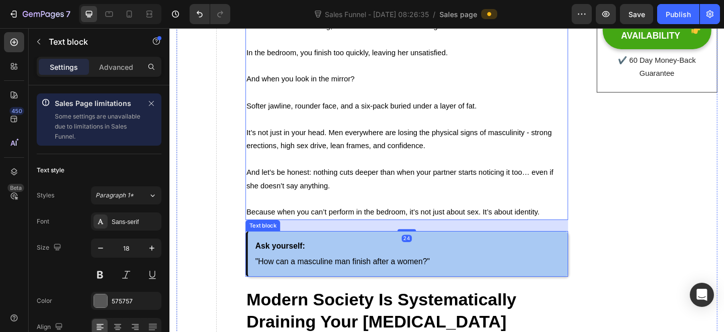
click at [301, 264] on strong "Ask yourself:" at bounding box center [289, 266] width 54 height 10
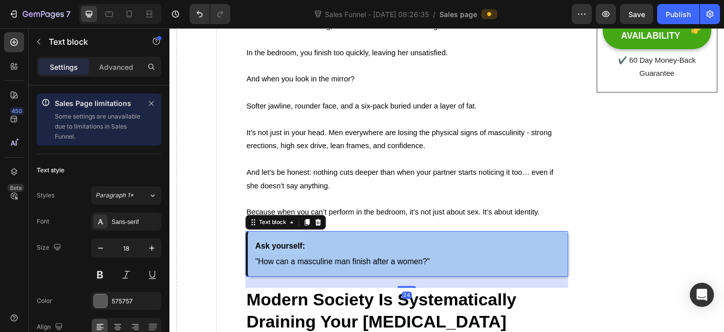
click at [301, 264] on strong "Ask yourself:" at bounding box center [289, 266] width 54 height 10
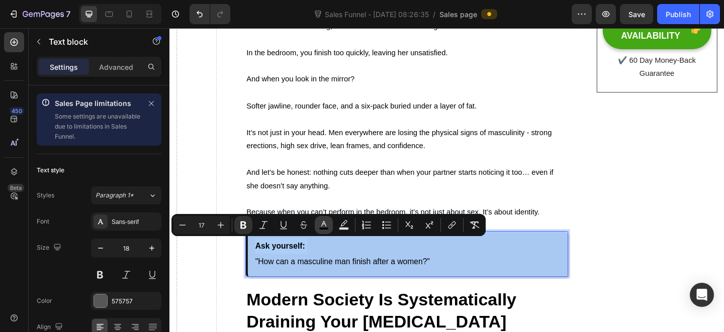
click at [325, 229] on rect "Editor contextual toolbar" at bounding box center [324, 229] width 10 height 3
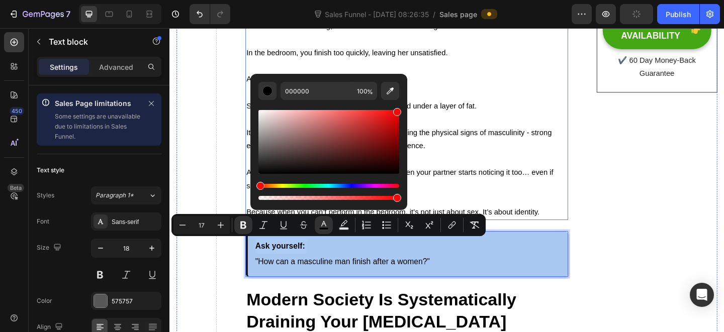
type input "FF0000"
drag, startPoint x: 518, startPoint y: 191, endPoint x: 429, endPoint y: 114, distance: 117.6
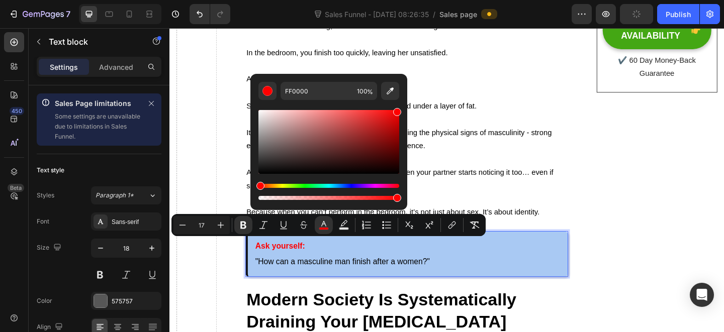
click at [454, 268] on p "Ask yourself: "How can a masculine man finish after a women?"" at bounding box center [428, 274] width 332 height 34
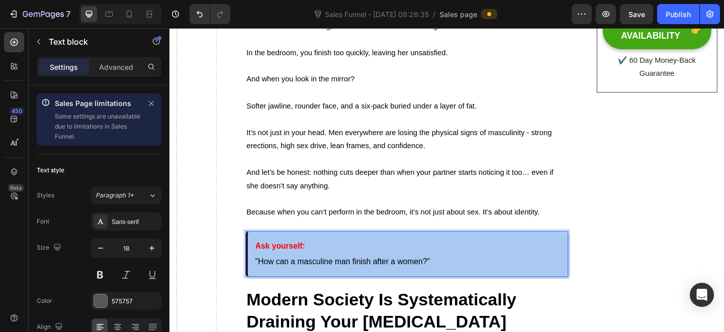
click at [476, 276] on p "Ask yourself: "How can a masculine man finish after a women?"" at bounding box center [428, 274] width 332 height 34
click at [513, 280] on p "Ask yourself: "How can a masculine man finish after a women?"" at bounding box center [428, 274] width 332 height 34
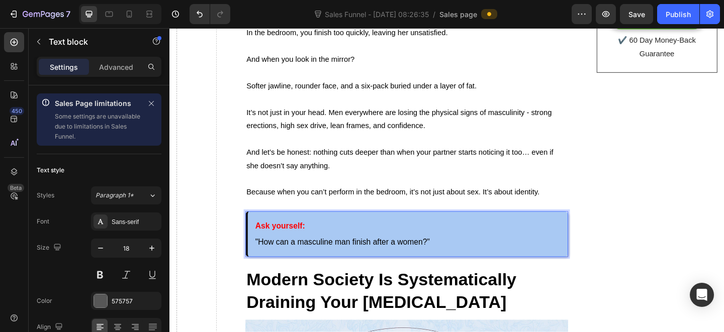
scroll to position [595, 0]
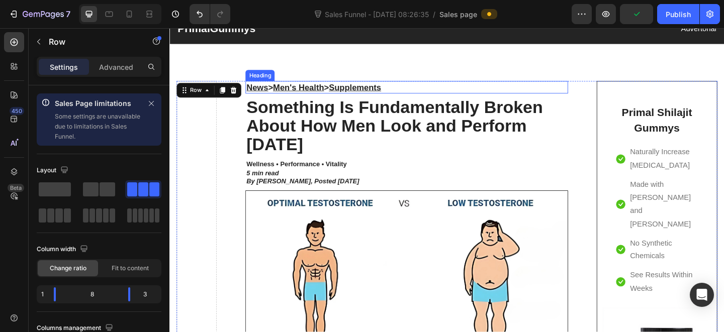
scroll to position [38, 0]
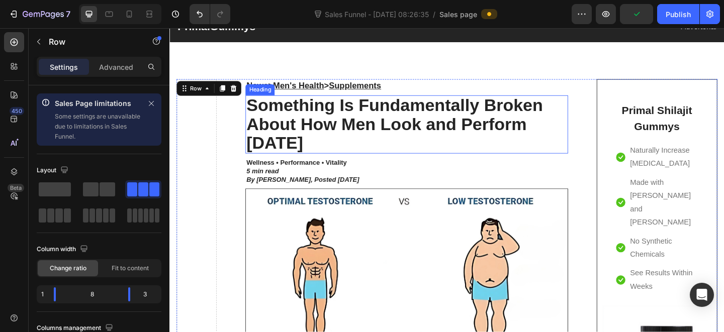
click at [375, 157] on p "⁠⁠⁠⁠⁠⁠⁠ Something Is Fundamentally Broken About How Men Look and Perform [DATE]" at bounding box center [427, 133] width 348 height 61
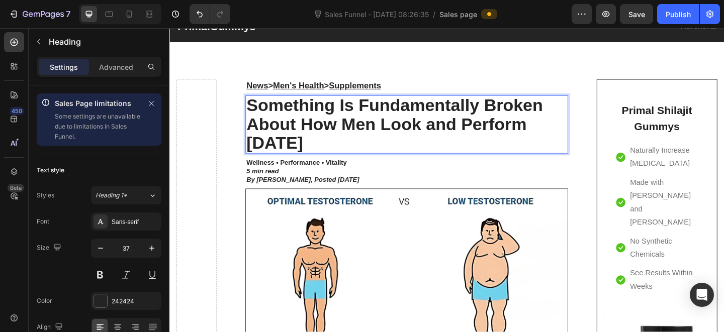
click at [554, 136] on strong "Something Is Fundamentally Broken About How Men Look and Perform [DATE]" at bounding box center [414, 132] width 322 height 61
click at [573, 135] on strong "Something Is Fundamentally Broken About How Men Look and Perform In Bed [DATE]" at bounding box center [416, 132] width 327 height 61
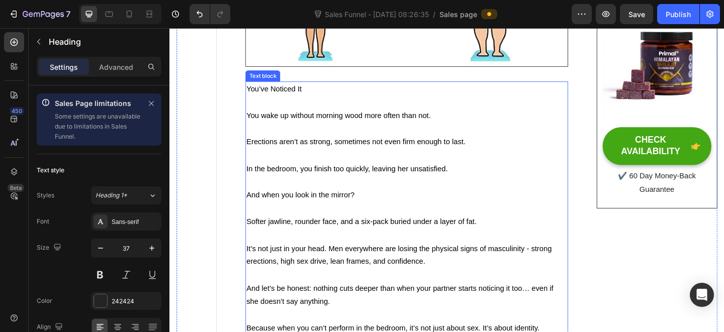
scroll to position [304, 0]
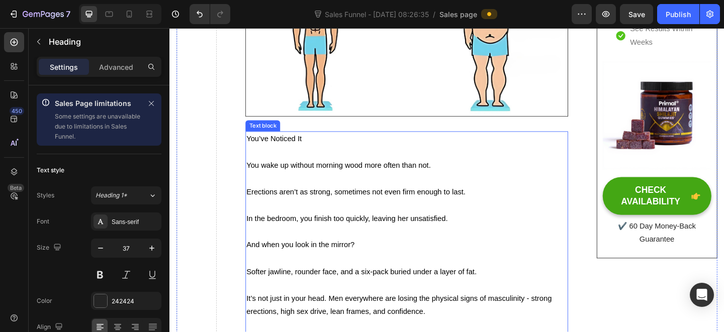
click at [333, 150] on p "You’ve Noticed It" at bounding box center [427, 149] width 348 height 15
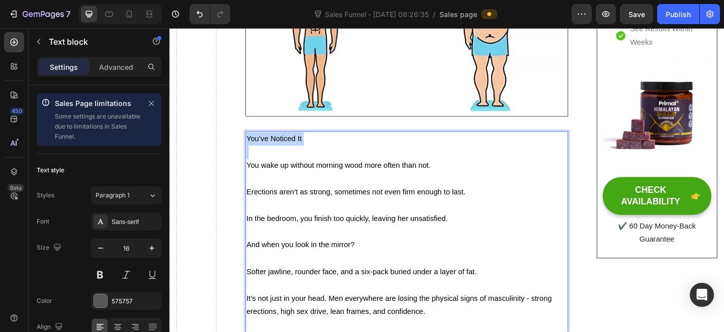
click at [333, 150] on p "You’ve Noticed It" at bounding box center [427, 149] width 348 height 15
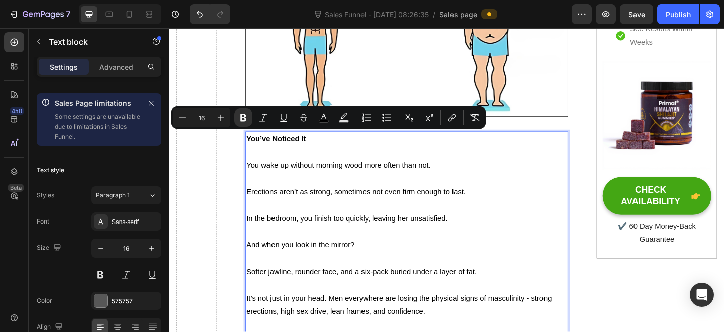
click at [356, 173] on span "You wake up without morning wood more often than not." at bounding box center [353, 177] width 201 height 9
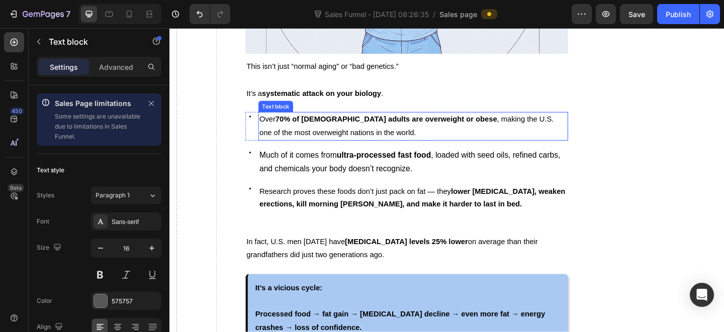
scroll to position [1078, 0]
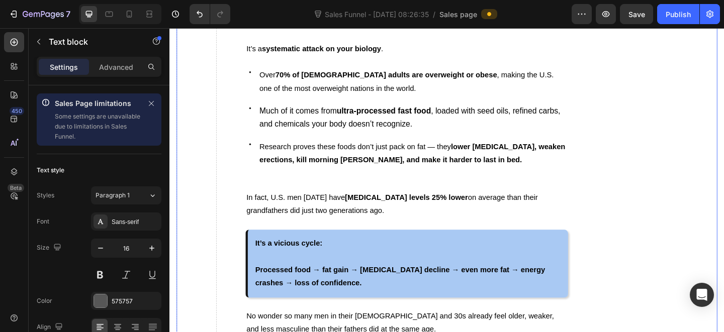
click at [317, 206] on p "In fact, U.S. men [DATE] have [MEDICAL_DATA] levels 25% lower on average than t…" at bounding box center [427, 220] width 348 height 29
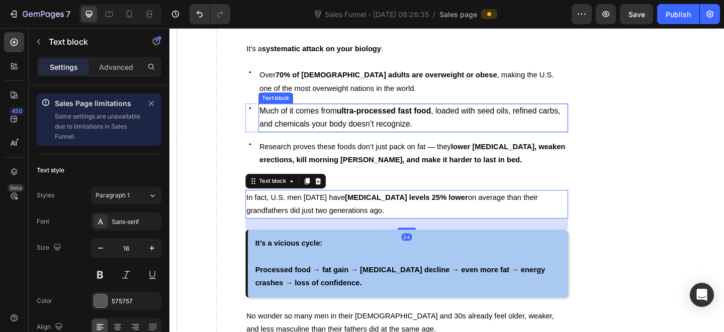
click at [445, 130] on span "Much of it comes from ultra-processed fast food , loaded with seed oils, refine…" at bounding box center [430, 126] width 327 height 24
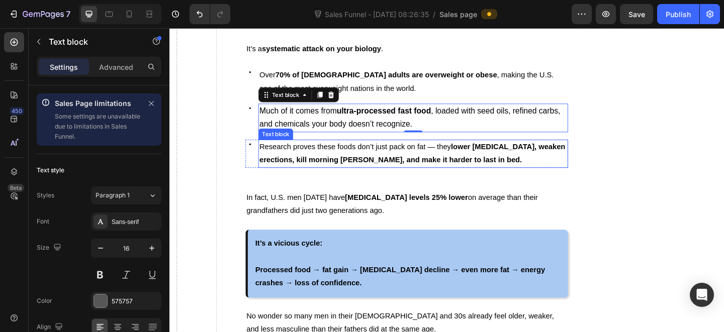
click at [437, 160] on p "Research proves these foods don’t just pack on fat — they lower [MEDICAL_DATA],…" at bounding box center [434, 165] width 334 height 29
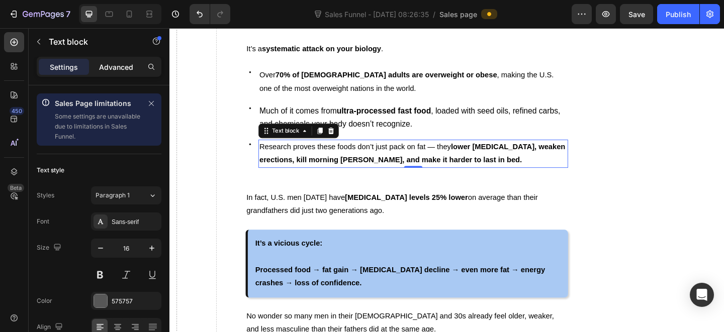
click at [127, 68] on p "Advanced" at bounding box center [116, 67] width 34 height 11
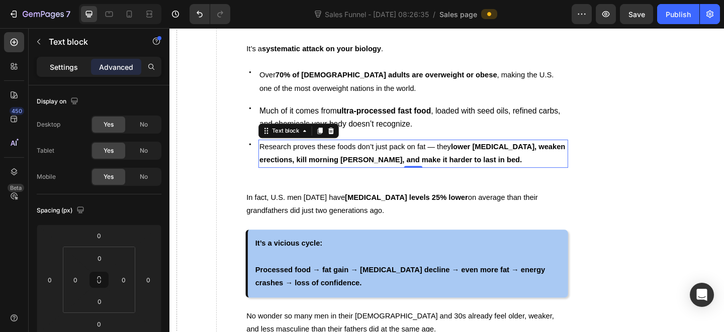
click at [60, 70] on p "Settings" at bounding box center [64, 67] width 28 height 11
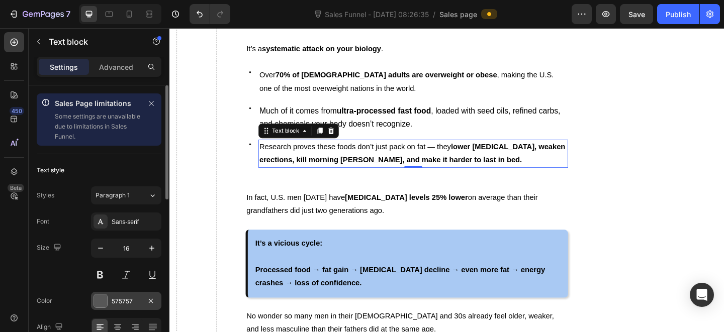
scroll to position [121, 0]
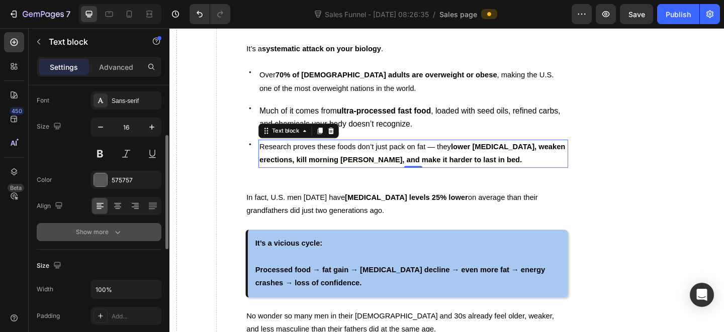
click at [124, 233] on button "Show more" at bounding box center [99, 232] width 125 height 18
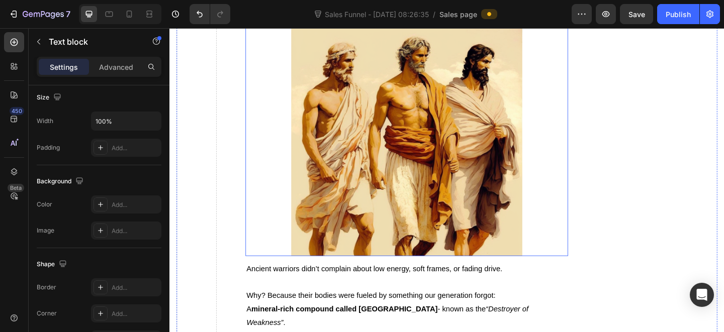
scroll to position [1576, 0]
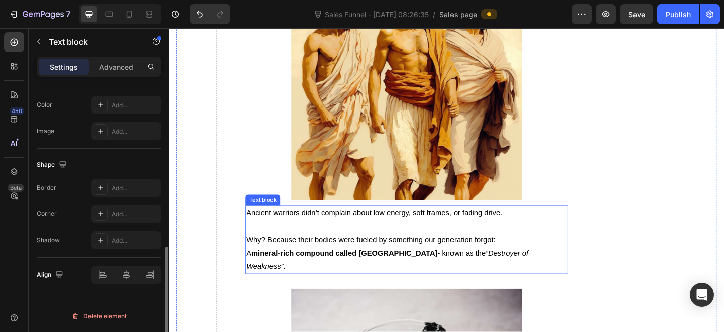
click at [313, 237] on p at bounding box center [427, 244] width 348 height 15
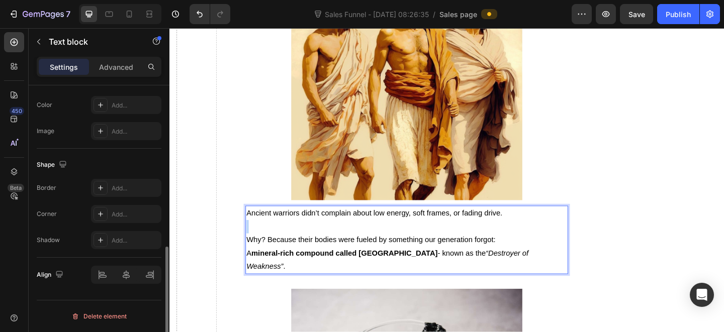
click at [313, 237] on p "Rich Text Editor. Editing area: main" at bounding box center [427, 244] width 348 height 15
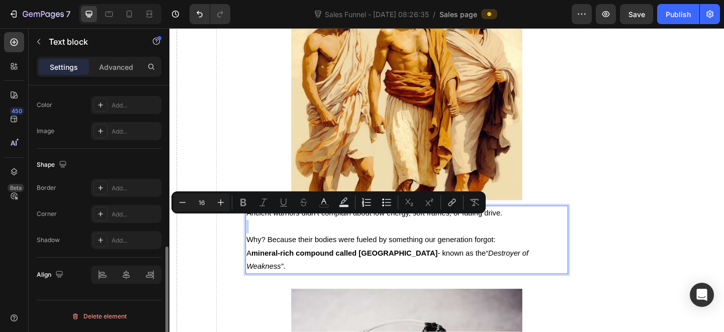
click at [300, 237] on p "Rich Text Editor. Editing area: main" at bounding box center [427, 244] width 348 height 15
click at [278, 261] on p "Why? Because their bodies were fueled by something our generation forgot: A min…" at bounding box center [427, 273] width 348 height 43
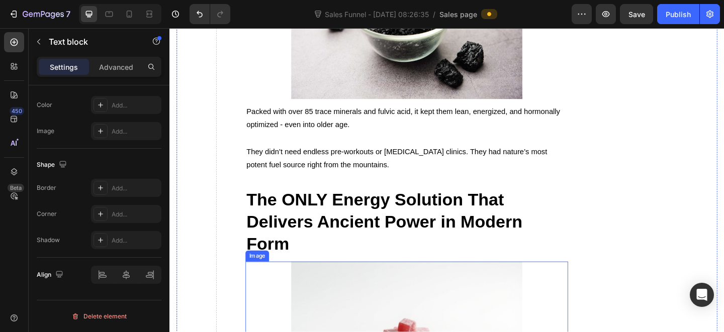
scroll to position [1968, 0]
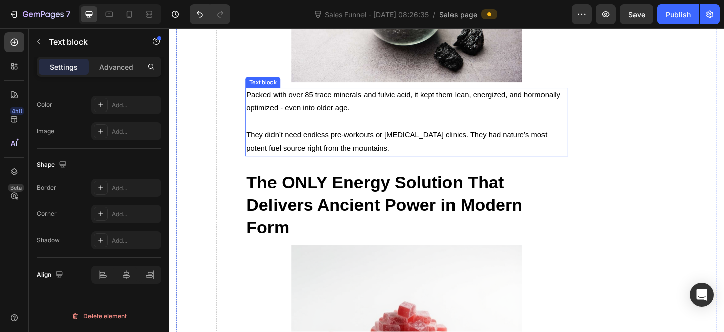
click at [342, 140] on span "They didn’t need endless pre-workouts or [MEDICAL_DATA] clinics. They had natur…" at bounding box center [416, 151] width 327 height 23
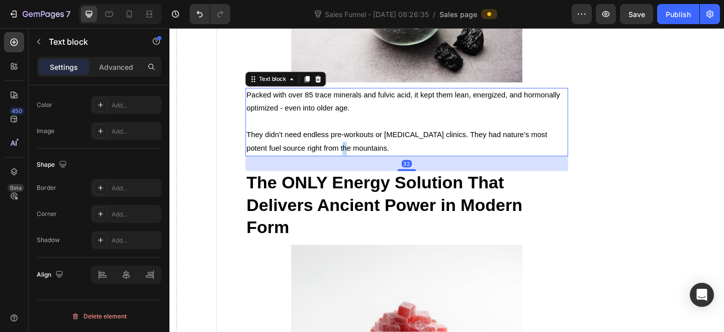
click at [342, 140] on span "They didn’t need endless pre-workouts or [MEDICAL_DATA] clinics. They had natur…" at bounding box center [416, 151] width 327 height 23
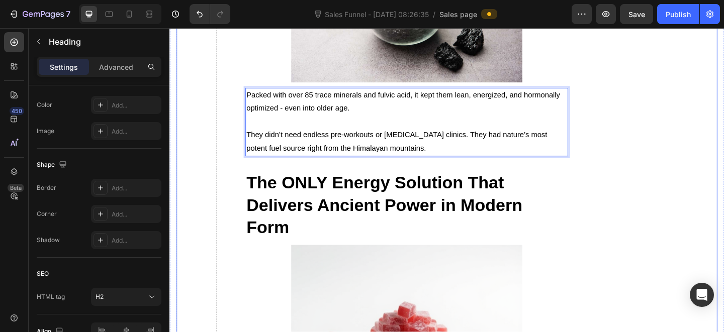
click at [408, 203] on strong "The ONLY Energy Solution That Delivers Ancient Power in Modern Form" at bounding box center [403, 221] width 300 height 69
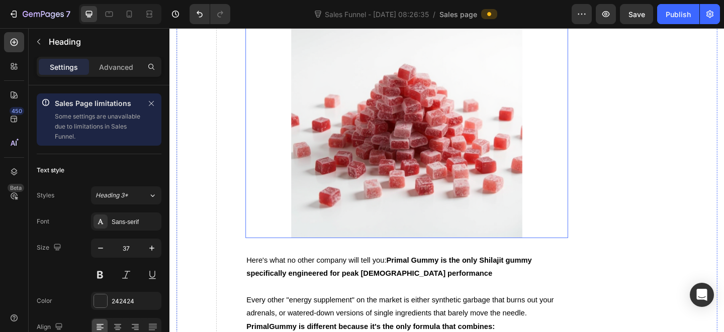
scroll to position [2282, 0]
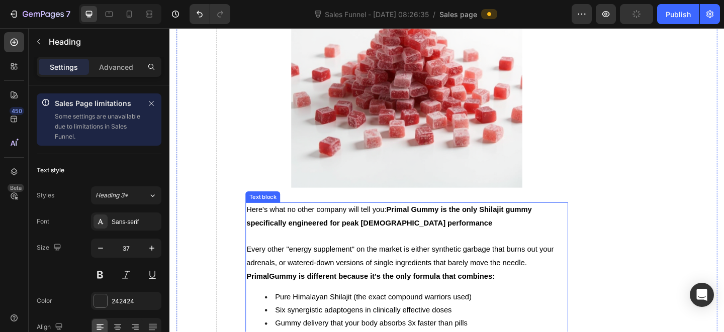
click at [447, 219] on p "Here's what no other company will tell you: Primal Gummy is the only Shilajit g…" at bounding box center [427, 233] width 348 height 29
click at [443, 222] on strong "Primal Gummy is the only Shilajit gummy specifically engineered for peak [DEMOG…" at bounding box center [408, 233] width 311 height 23
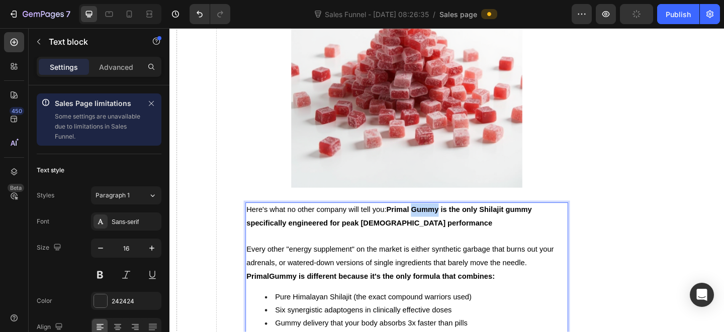
click at [443, 222] on strong "Primal Gummy is the only Shilajit gummy specifically engineered for peak [DEMOG…" at bounding box center [408, 233] width 311 height 23
click at [521, 219] on p "Here's what no other company will tell you: Primal Gummy is the only Shilajit g…" at bounding box center [427, 233] width 348 height 29
drag, startPoint x: 521, startPoint y: 210, endPoint x: 503, endPoint y: 211, distance: 18.6
click at [521, 219] on p "Here's what no other company will tell you: Primal Gummy is the only Shilajit g…" at bounding box center [427, 233] width 348 height 29
copy strong "Shilajit"
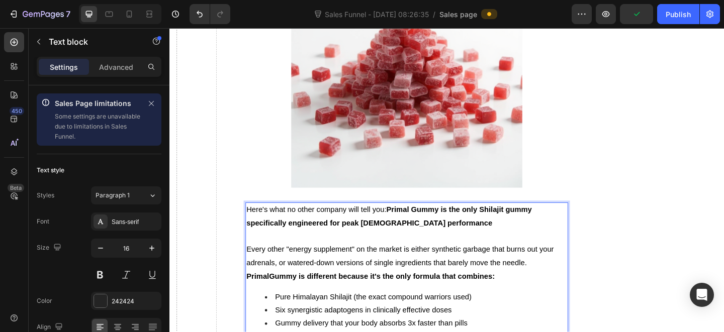
click at [448, 222] on strong "Primal Gummy is the only Shilajit gummy specifically engineered for peak [DEMOG…" at bounding box center [408, 233] width 311 height 23
click at [508, 223] on p "Here's what no other company will tell you: Primal Shilajit is the only Shilaji…" at bounding box center [427, 233] width 348 height 29
click at [515, 222] on strong "Primal Shilajit is the only Shilajit gummy specifically engineered for peak [DE…" at bounding box center [406, 233] width 307 height 23
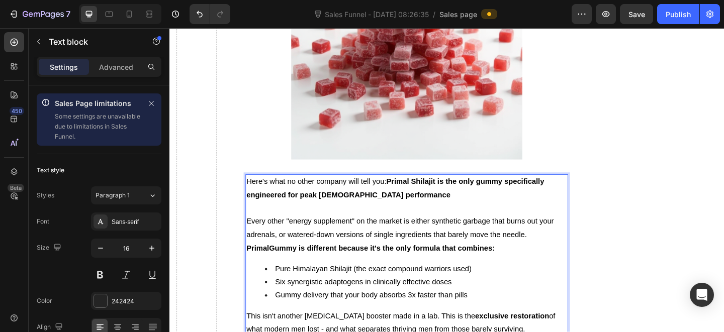
scroll to position [2315, 0]
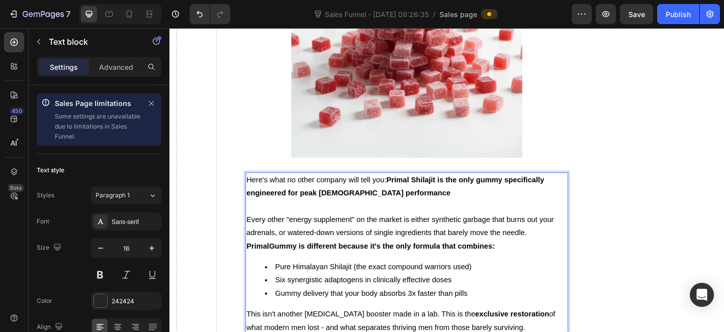
click at [297, 261] on strong "PrimalGummy is different because it's the only formula that combines:" at bounding box center [388, 265] width 270 height 9
click at [448, 189] on strong "Primal Shilajit is the only gummy specifically engineered for peak [DEMOGRAPHIC…" at bounding box center [415, 200] width 324 height 23
click at [447, 189] on strong "Primal Shilajit is the only gummy specifically engineered for peak [DEMOGRAPHIC…" at bounding box center [415, 200] width 324 height 23
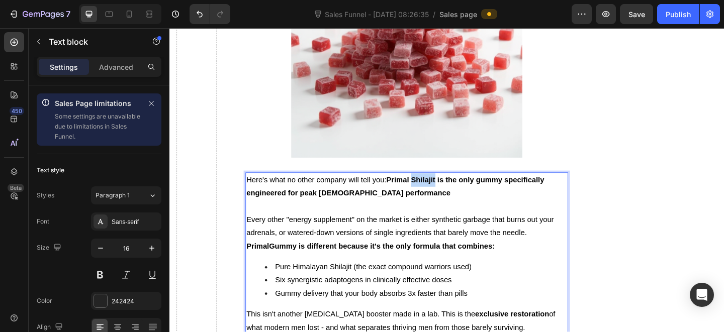
copy strong "Shilajit"
click at [286, 261] on strong "PrimalGummy is different because it's the only formula that combines:" at bounding box center [388, 265] width 270 height 9
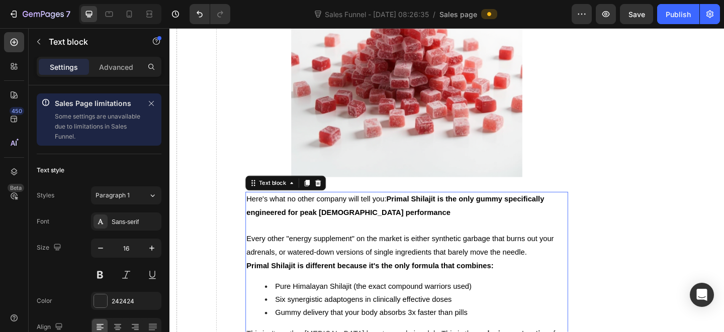
scroll to position [4114, 0]
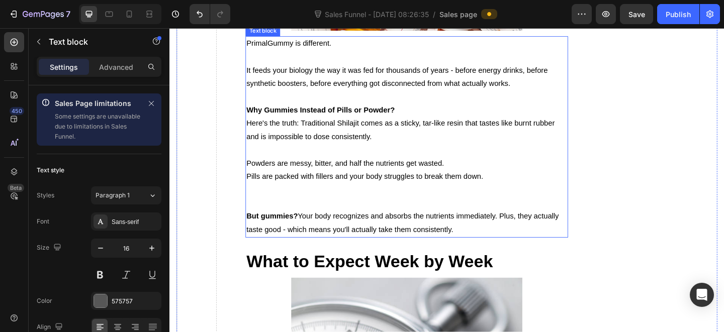
click at [281, 49] on span "PrimalGummy is different." at bounding box center [299, 45] width 93 height 9
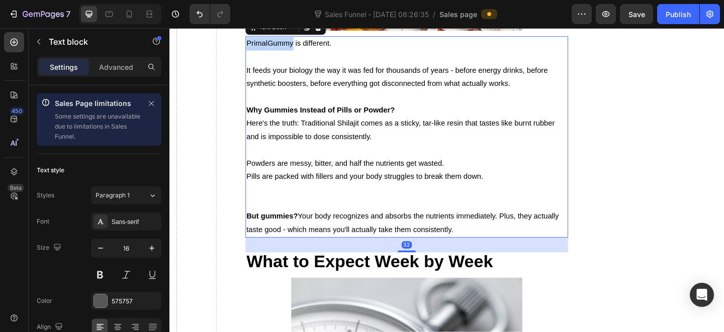
click at [281, 49] on span "PrimalGummy is different." at bounding box center [299, 45] width 93 height 9
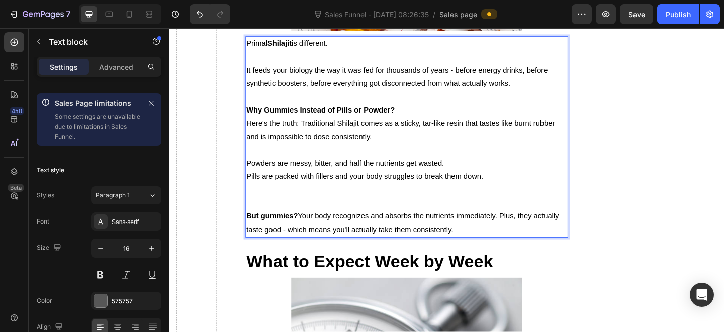
click at [286, 49] on strong "Shilajit" at bounding box center [289, 45] width 26 height 9
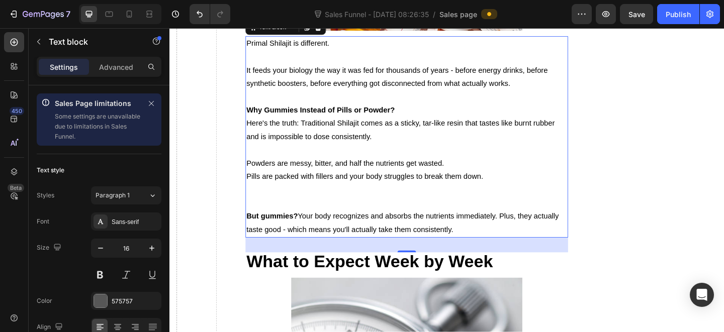
scroll to position [4776, 0]
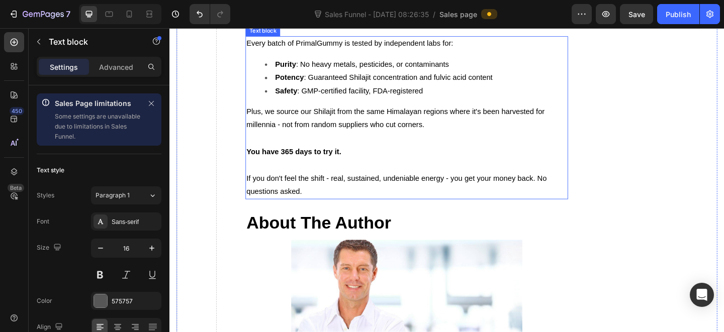
click at [346, 186] on div "Every batch of PrimalGummy is tested by independent labs for: Purity : No heavy…" at bounding box center [427, 125] width 350 height 177
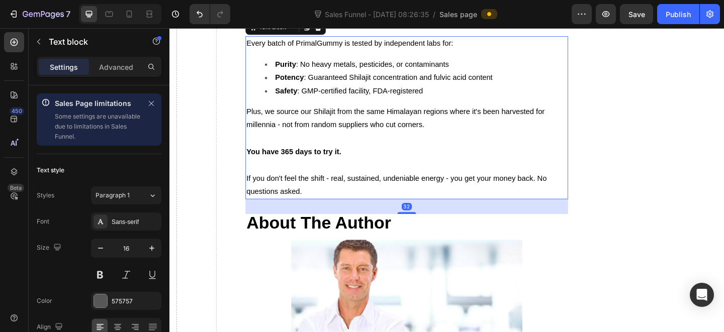
click at [345, 49] on span "Every batch of PrimalGummy is tested by independent labs for:" at bounding box center [365, 45] width 225 height 9
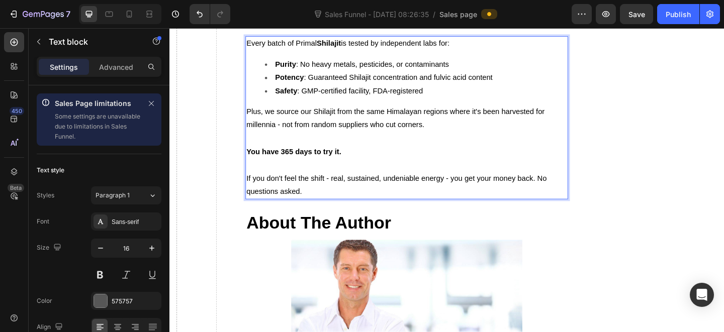
click at [352, 49] on strong "Shilajit" at bounding box center [342, 45] width 26 height 9
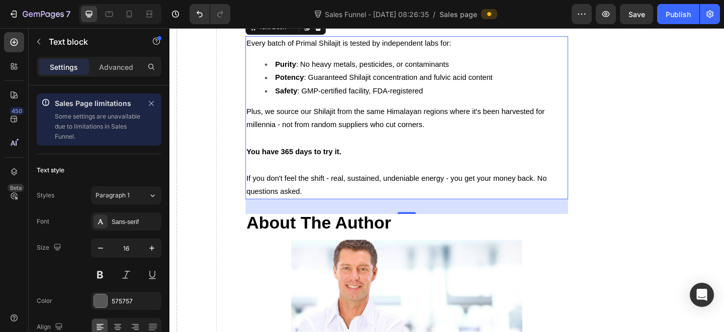
scroll to position [5569, 0]
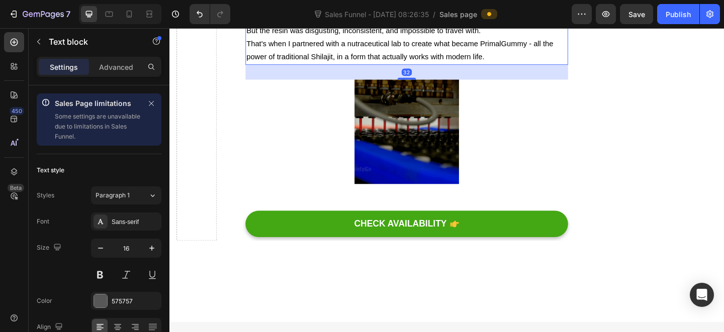
click at [540, 64] on span "That's when I partnered with a nutraceutical lab to create what became PrimalGu…" at bounding box center [420, 52] width 334 height 23
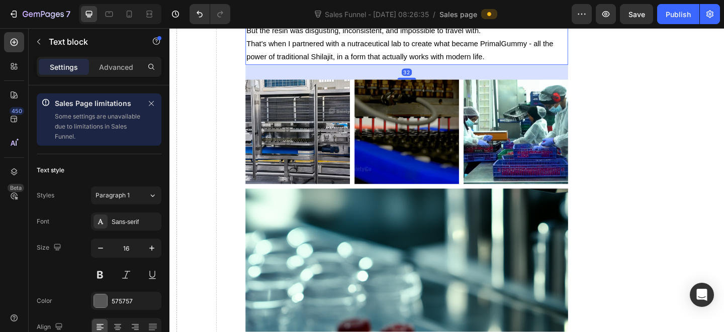
click at [540, 64] on span "That's when I partnered with a nutraceutical lab to create what became PrimalGu…" at bounding box center [420, 52] width 334 height 23
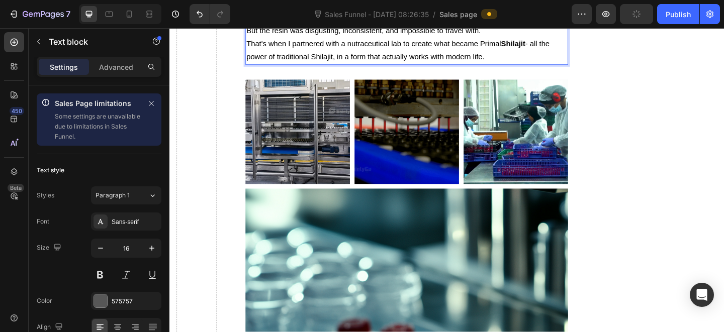
click at [548, 50] on strong "Shilajit" at bounding box center [543, 45] width 26 height 9
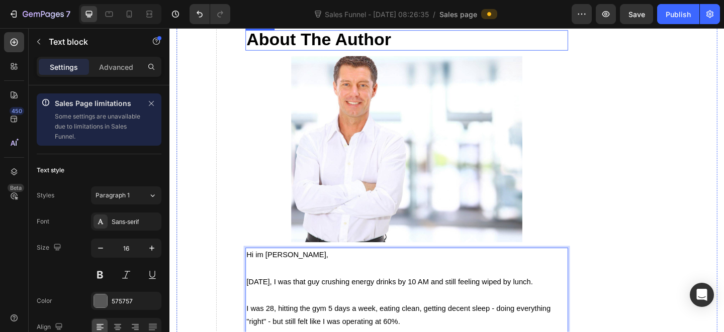
scroll to position [4976, 0]
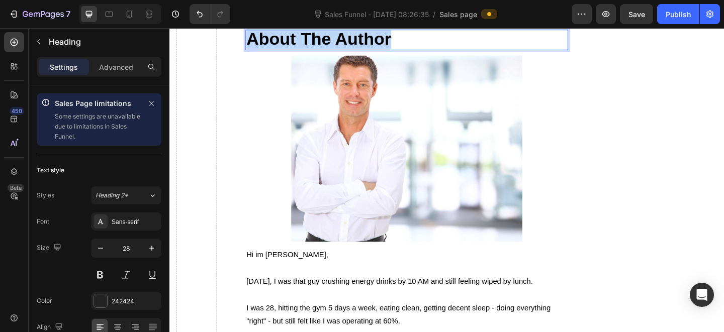
click at [380, 50] on strong "About The Author" at bounding box center [331, 40] width 157 height 21
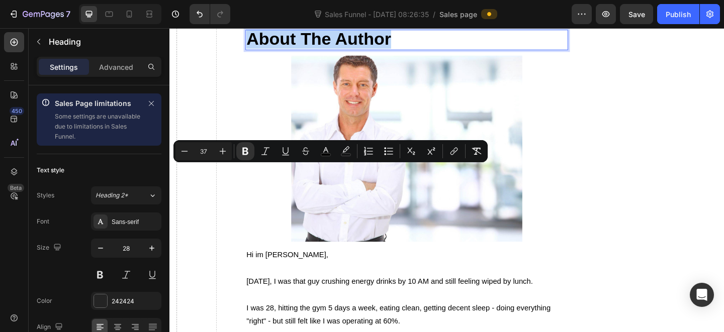
click at [397, 50] on strong "About The Author" at bounding box center [331, 40] width 157 height 21
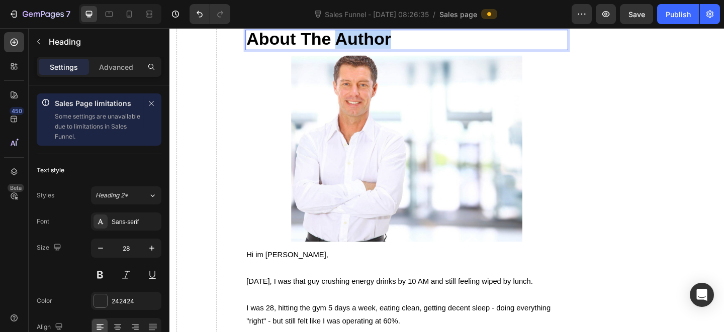
click at [397, 50] on strong "About The Author" at bounding box center [331, 40] width 157 height 21
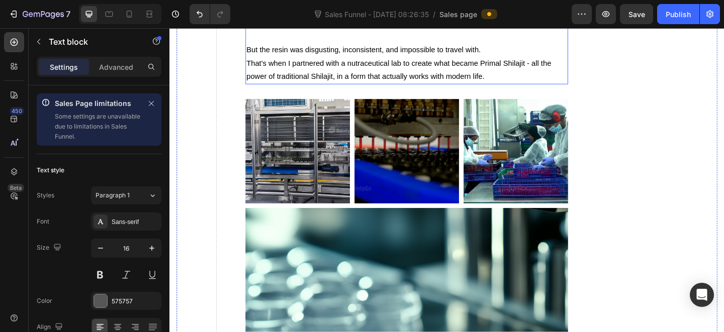
scroll to position [5549, 0]
click at [519, 59] on p "But the resin was disgusting, inconsistent, and impossible to travel with." at bounding box center [427, 52] width 348 height 15
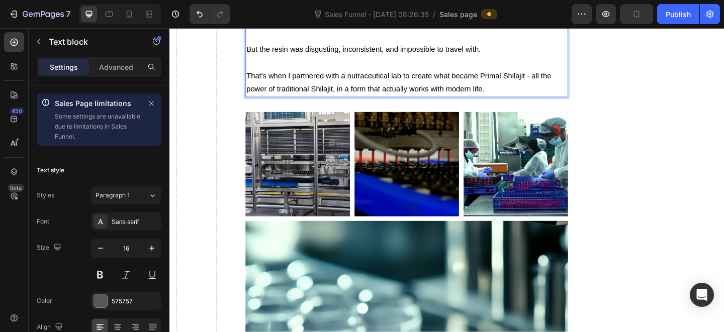
click at [399, 99] on span "That's when I partnered with a nutraceutical lab to create what became Primal S…" at bounding box center [418, 87] width 331 height 23
click at [405, 99] on span "That's when I partnered with a nutraceutical lab to create what became Primal S…" at bounding box center [418, 87] width 331 height 23
click at [409, 99] on span "That's when I partnered with a nutraceutical lab to create what became Primal S…" at bounding box center [418, 87] width 331 height 23
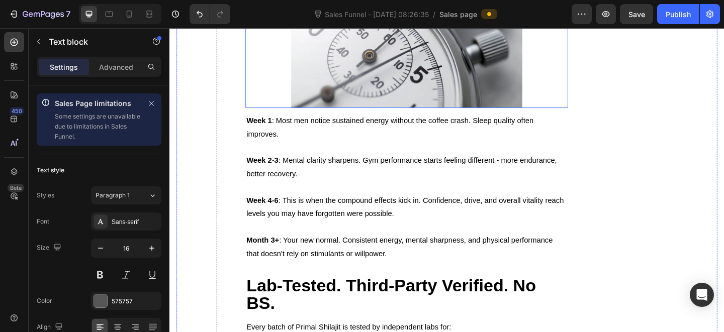
scroll to position [4606, 0]
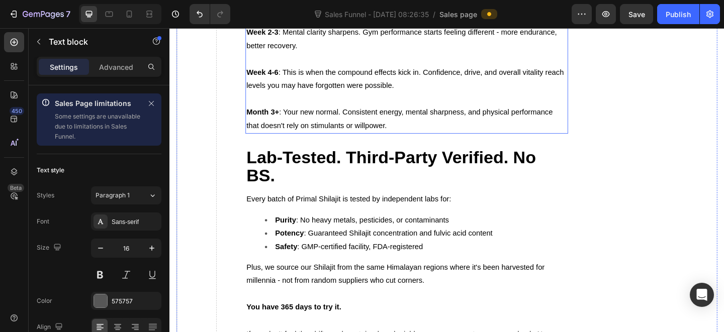
click at [460, 142] on p "Month 3+ : Your new normal. Consistent energy, mental sharpness, and physical p…" at bounding box center [427, 127] width 348 height 29
click at [461, 142] on p "Month 3+ : Your new normal. Consistent energy, mental sharpness, and physical p…" at bounding box center [427, 127] width 348 height 29
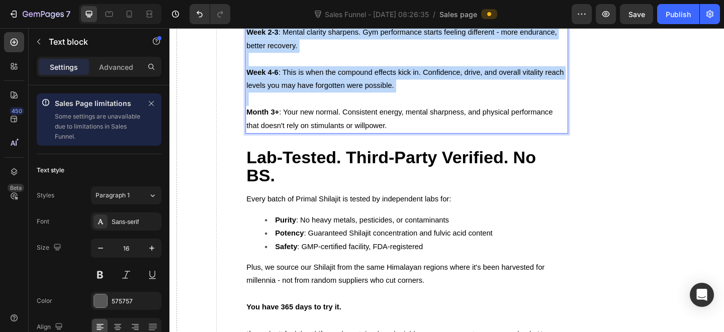
copy div "Week 1 : Most men notice sustained energy without the coffee crash. Sleep quali…"
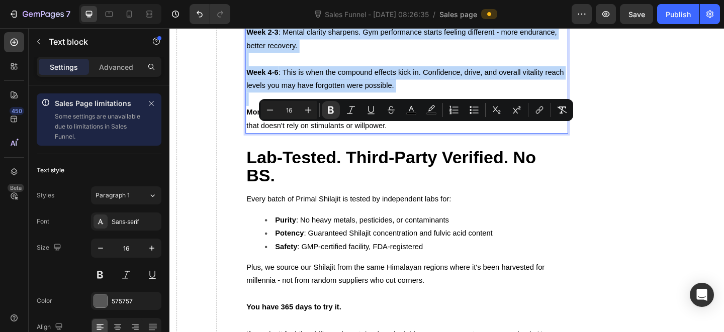
click at [378, 55] on p "Week 2-3 : Mental clarity sharpens. Gym performance starts feeling different - …" at bounding box center [427, 40] width 348 height 29
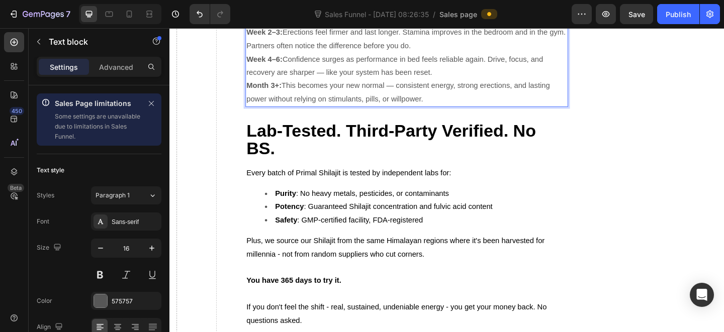
click at [482, 55] on p "Week 2–3: Erections feel firmer and last longer. Stamina improves in the bedroo…" at bounding box center [427, 40] width 348 height 29
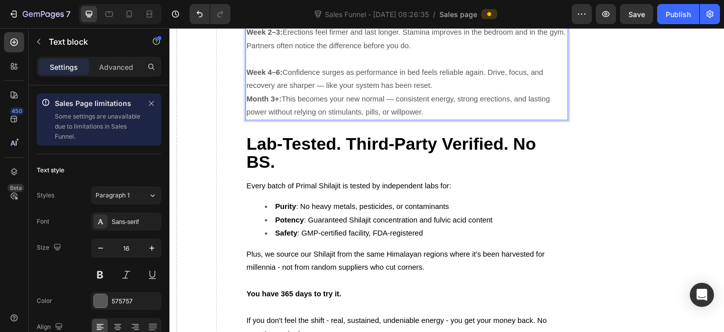
click at [465, 99] on p "Week 4–6: Confidence surges as performance in bed feels reliable again. Drive, …" at bounding box center [427, 84] width 348 height 29
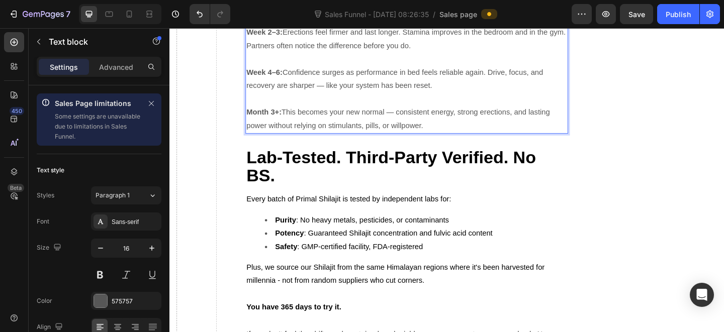
drag, startPoint x: 342, startPoint y: 232, endPoint x: 339, endPoint y: 239, distance: 7.7
click at [341, 99] on p "Week 4–6: Confidence surges as performance in bed feels reliable again. Drive, …" at bounding box center [427, 84] width 348 height 29
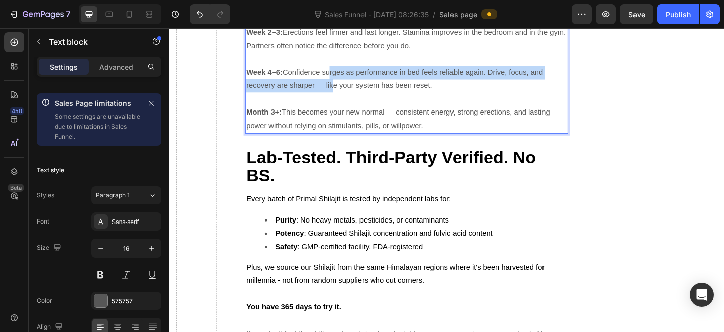
click at [338, 99] on p "Week 4–6: Confidence surges as performance in bed feels reliable again. Drive, …" at bounding box center [427, 84] width 348 height 29
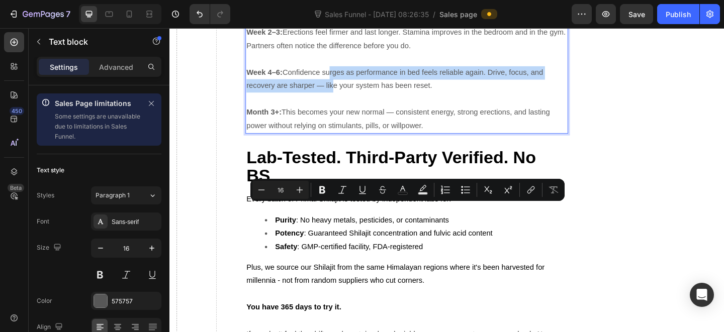
click at [333, 99] on p "Week 4–6: Confidence surges as performance in bed feels reliable again. Drive, …" at bounding box center [427, 84] width 348 height 29
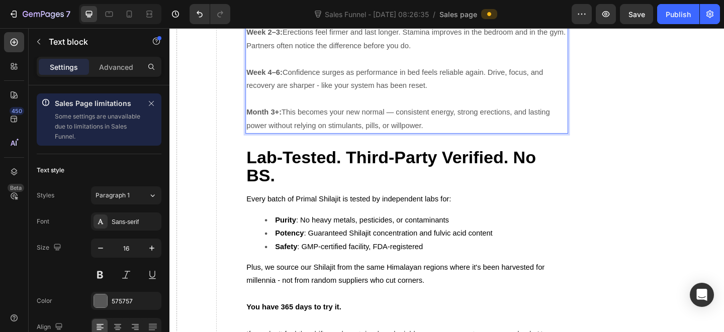
click at [415, 142] on p "Month 3+: This becomes your new normal — consistent energy, strong erections, a…" at bounding box center [427, 127] width 348 height 29
click at [528, 99] on p "Week 4–6: Confidence surges as performance in bed feels reliable again. Drive, …" at bounding box center [427, 84] width 348 height 29
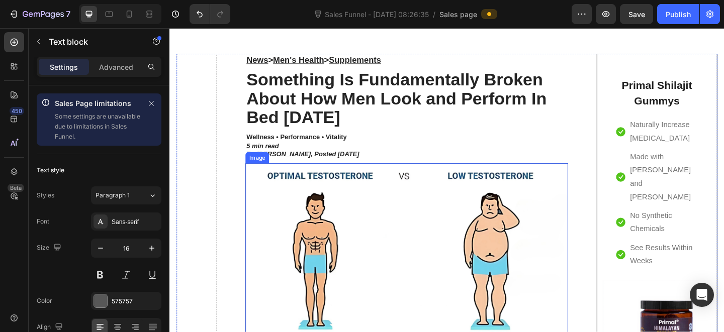
scroll to position [0, 0]
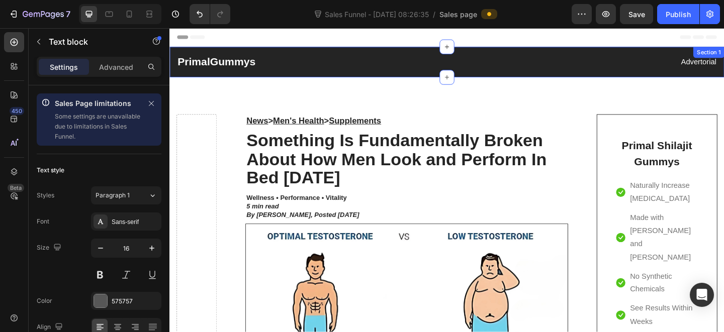
click at [228, 75] on div "PrimalGummys Heading Advertorial Text block Row Section 1" at bounding box center [470, 65] width 603 height 33
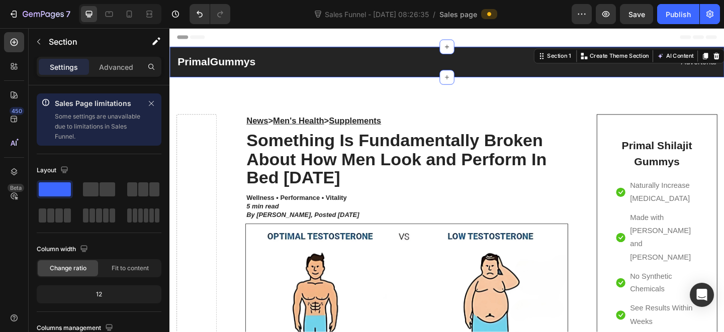
click at [229, 65] on h2 "PrimalGummys" at bounding box center [324, 65] width 294 height 17
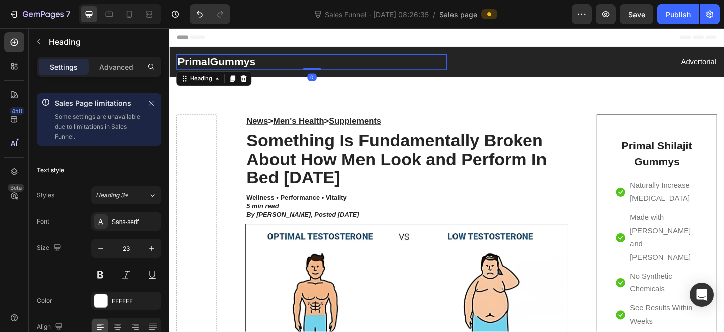
click at [229, 65] on h2 "PrimalGummys" at bounding box center [324, 65] width 294 height 17
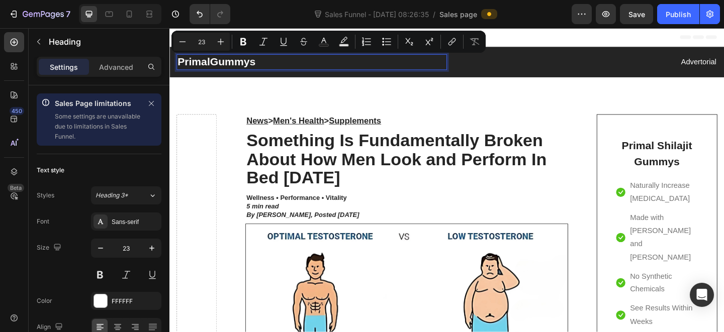
click at [251, 70] on p "PrimalGummys" at bounding box center [324, 65] width 292 height 15
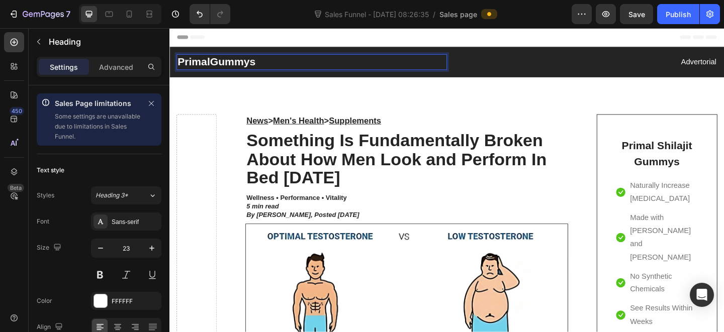
click at [256, 69] on p "PrimalGummys" at bounding box center [324, 65] width 292 height 15
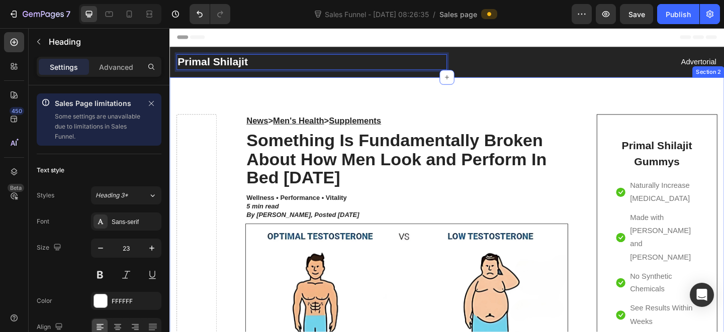
click at [361, 176] on strong "Something Is Fundamentally Broken About How Men Look and Perform In Bed [DATE]" at bounding box center [416, 170] width 327 height 61
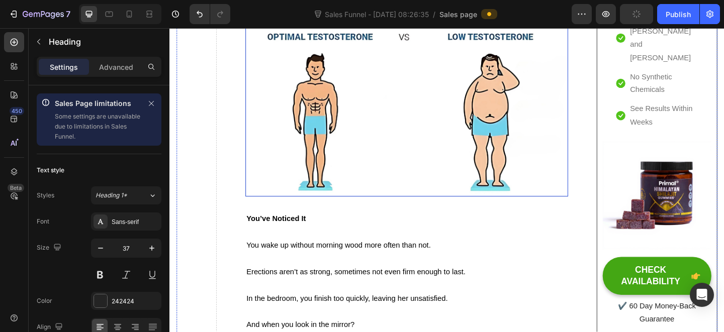
scroll to position [220, 0]
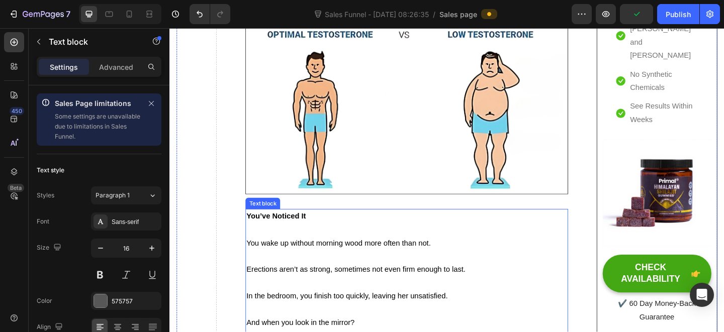
click at [381, 265] on p "You wake up without morning wood more often than not." at bounding box center [427, 262] width 348 height 15
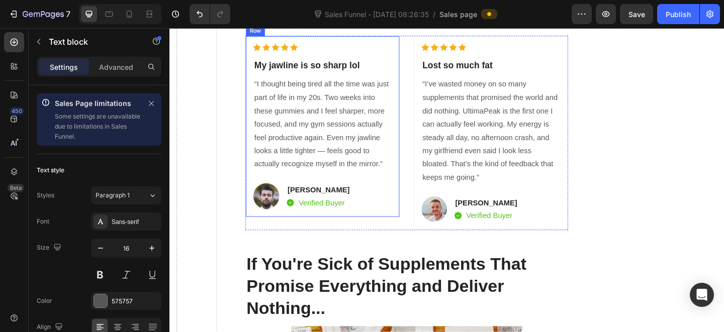
scroll to position [3389, 0]
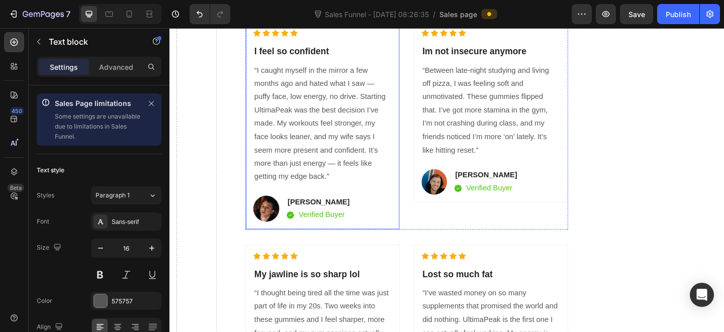
click at [320, 198] on p "“I caught myself in the mirror a few months ago and hated what I saw — puffy fa…" at bounding box center [335, 132] width 149 height 130
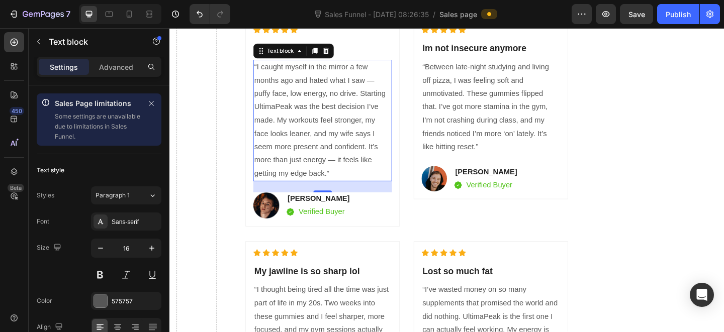
scroll to position [3398, 0]
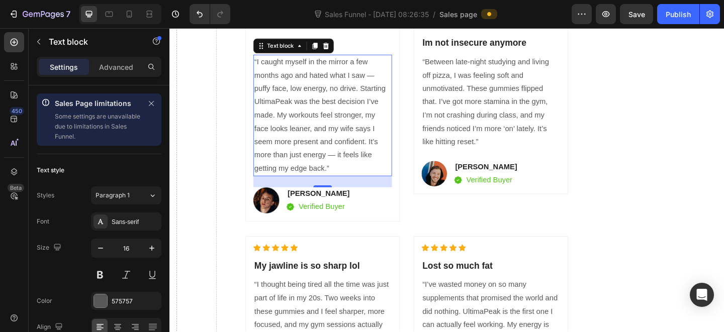
click at [393, 189] on p "“I caught myself in the mirror a few months ago and hated what I saw — puffy fa…" at bounding box center [335, 123] width 149 height 130
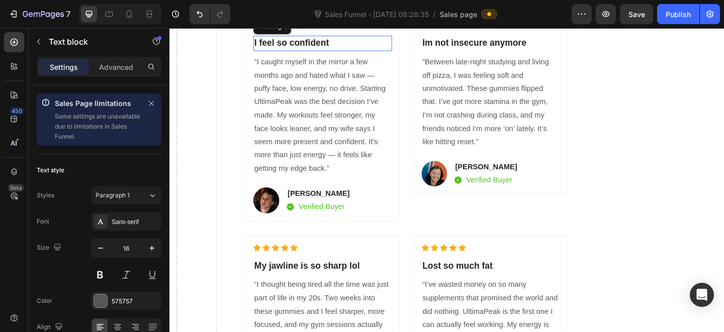
click at [329, 53] on h2 "I feel so confident" at bounding box center [335, 45] width 151 height 17
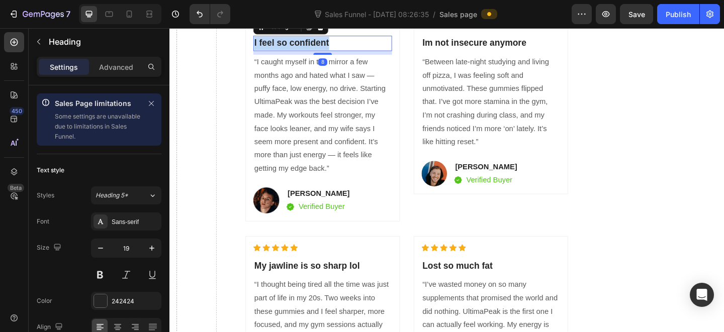
click at [329, 52] on p "I feel so confident" at bounding box center [335, 45] width 149 height 15
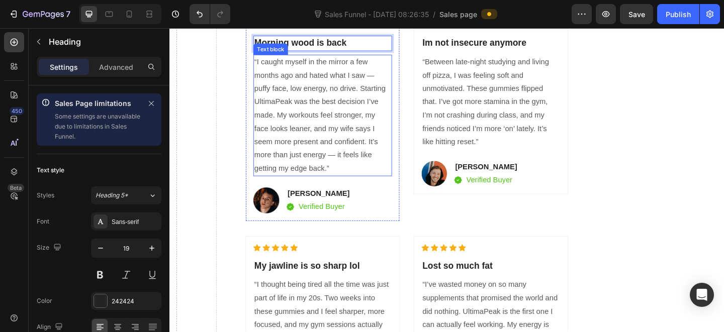
click at [297, 189] on p "“I caught myself in the mirror a few months ago and hated what I saw — puffy fa…" at bounding box center [335, 123] width 149 height 130
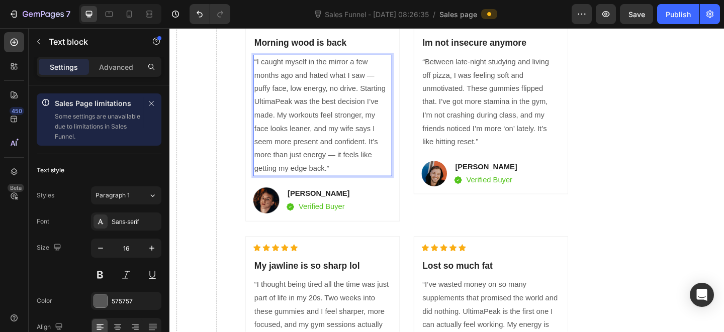
click at [297, 189] on p "“I caught myself in the mirror a few months ago and hated what I saw — puffy fa…" at bounding box center [335, 123] width 149 height 130
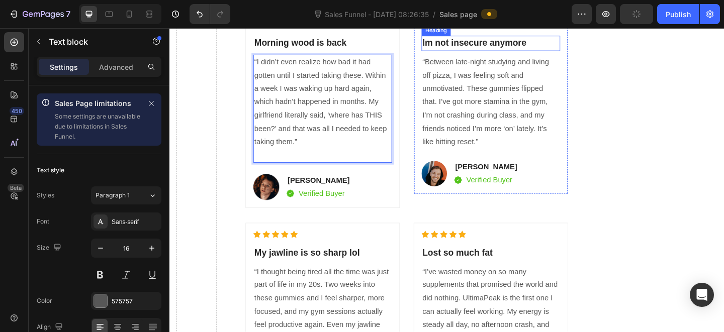
click at [514, 53] on h2 "Im not insecure anymore" at bounding box center [518, 45] width 151 height 17
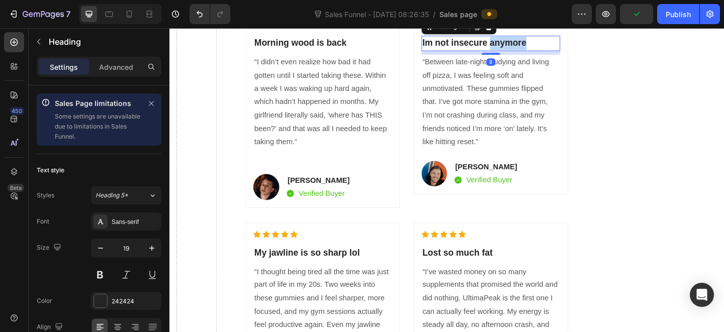
click at [514, 53] on h2 "Im not insecure anymore" at bounding box center [518, 45] width 151 height 17
click at [514, 52] on p "Im not insecure anymore" at bounding box center [518, 45] width 149 height 15
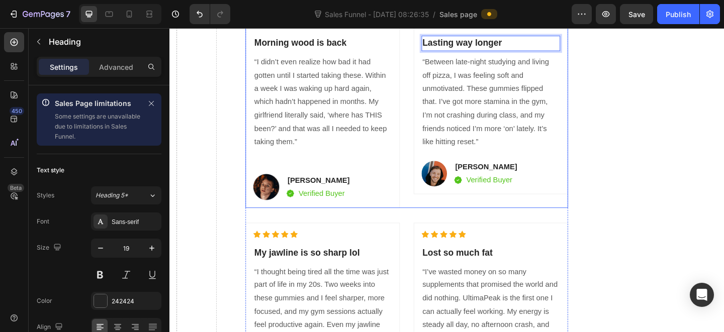
click at [469, 160] on p "“Between late-night studying and living off pizza, I was feeling soft and unmot…" at bounding box center [518, 109] width 149 height 102
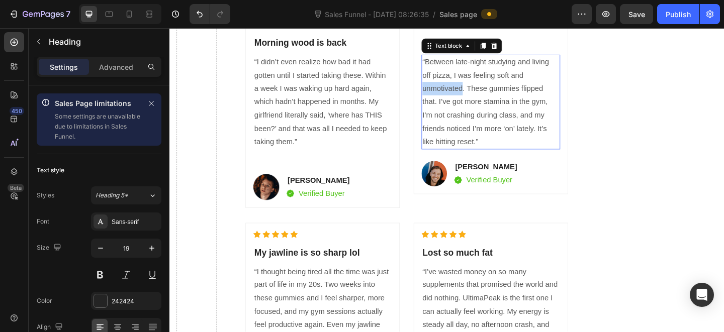
click at [469, 160] on p "“Between late-night studying and living off pizza, I was feeling soft and unmot…" at bounding box center [518, 109] width 149 height 102
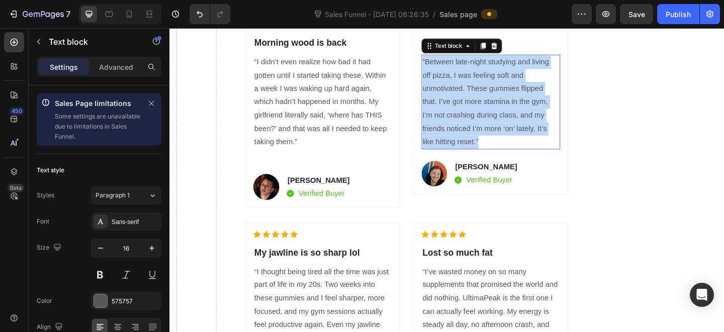
click at [469, 160] on p "“Between late-night studying and living off pizza, I was feeling soft and unmot…" at bounding box center [518, 109] width 149 height 102
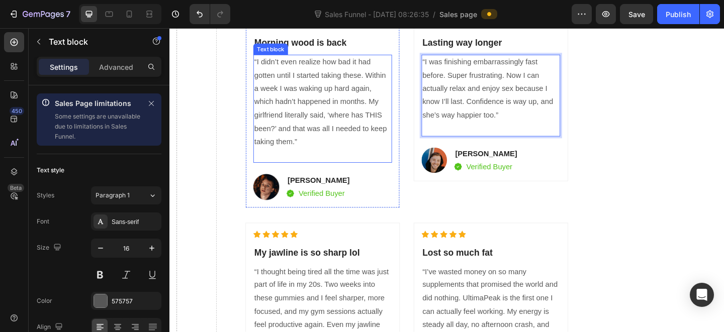
scroll to position [3512, 0]
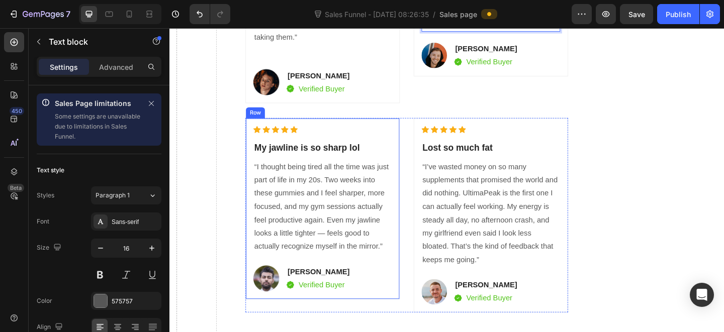
click at [313, 167] on h2 "My jawline is so sharp lol" at bounding box center [335, 159] width 151 height 17
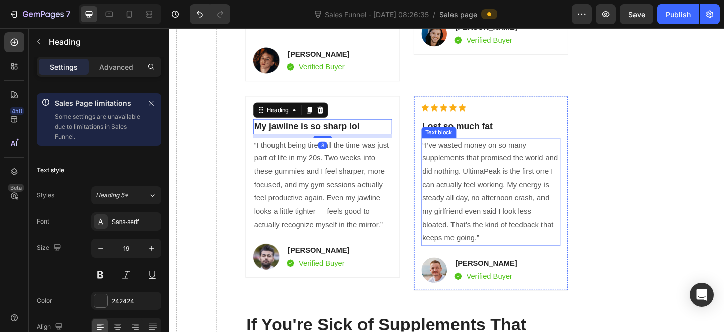
scroll to position [3583, 0]
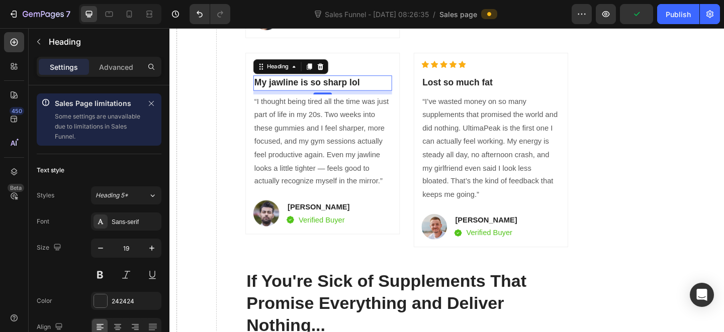
click at [363, 97] on h2 "My jawline is so sharp lol" at bounding box center [335, 88] width 151 height 17
click at [363, 96] on p "My jawline is so sharp lol" at bounding box center [335, 88] width 149 height 15
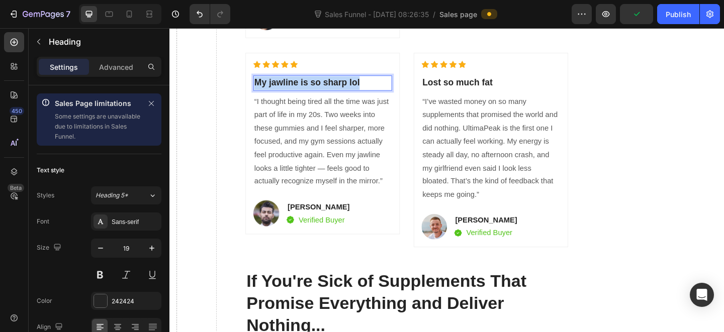
click at [363, 96] on p "My jawline is so sharp lol" at bounding box center [335, 88] width 149 height 15
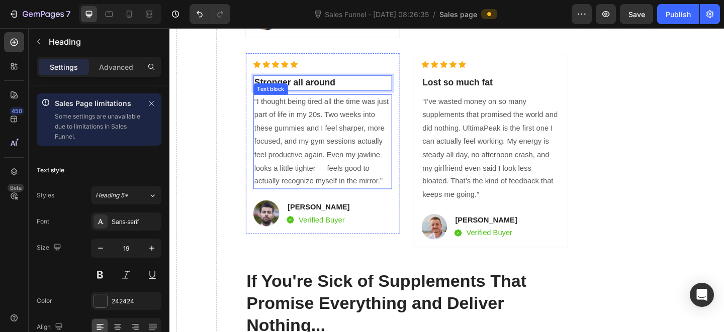
click at [292, 203] on p "“I thought being tired all the time was just part of life in my 20s. Two weeks …" at bounding box center [335, 153] width 149 height 102
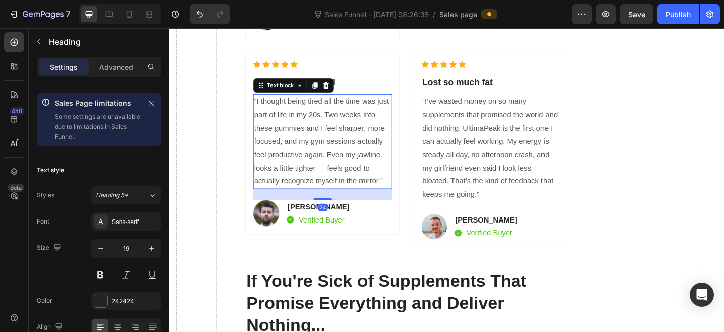
click at [292, 203] on p "“I thought being tired all the time was just part of life in my 20s. Two weeks …" at bounding box center [335, 153] width 149 height 102
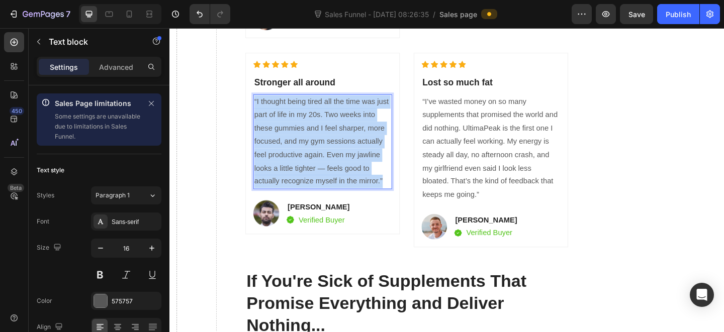
click at [292, 203] on p "“I thought being tired all the time was just part of life in my 20s. Two weeks …" at bounding box center [335, 153] width 149 height 102
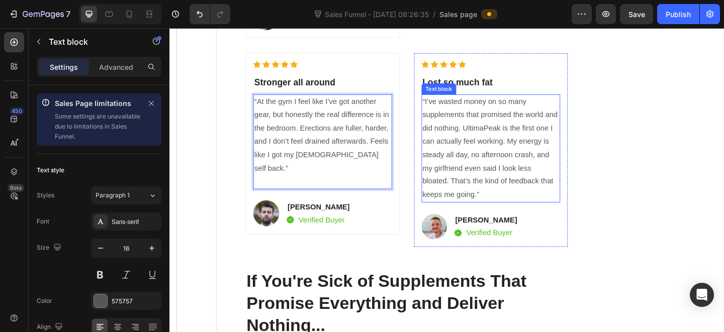
scroll to position [3585, 0]
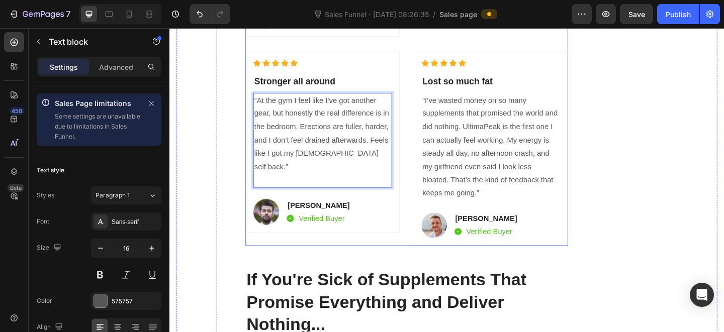
click at [472, 222] on div "Icon Icon Icon Icon Icon Icon List Hoz Lost so much fat Heading “I’ve wasted mo…" at bounding box center [518, 159] width 151 height 195
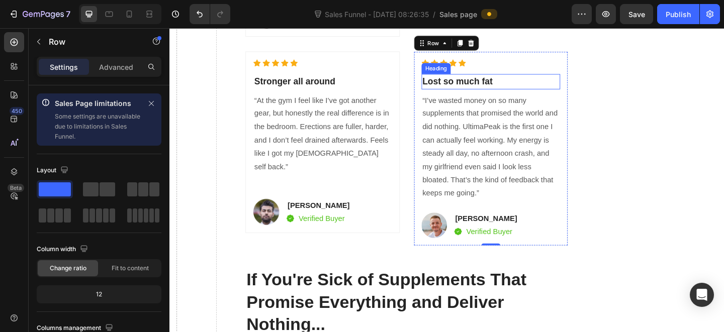
click at [476, 95] on h2 "Lost so much fat" at bounding box center [518, 86] width 151 height 17
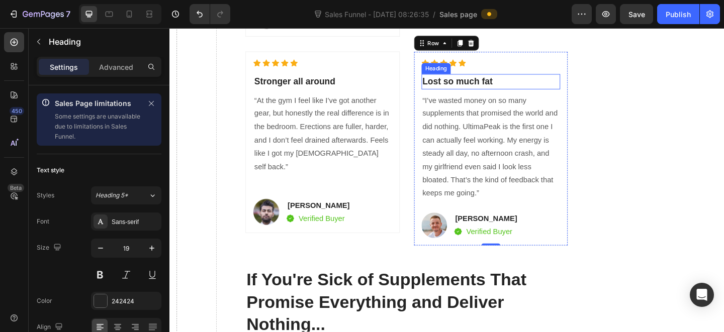
click at [476, 95] on h2 "Lost so much fat" at bounding box center [518, 86] width 151 height 17
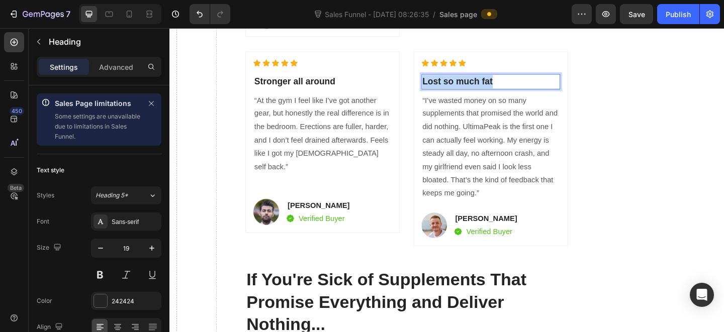
click at [476, 94] on p "Lost so much fat" at bounding box center [518, 86] width 149 height 15
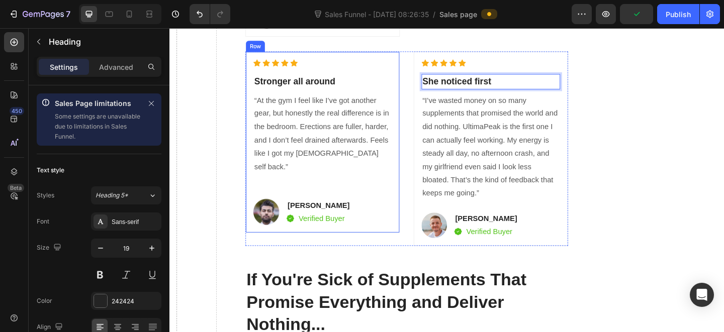
click at [544, 216] on p "“I’ve wasted money on so many supplements that promised the world and did nothi…" at bounding box center [518, 158] width 149 height 116
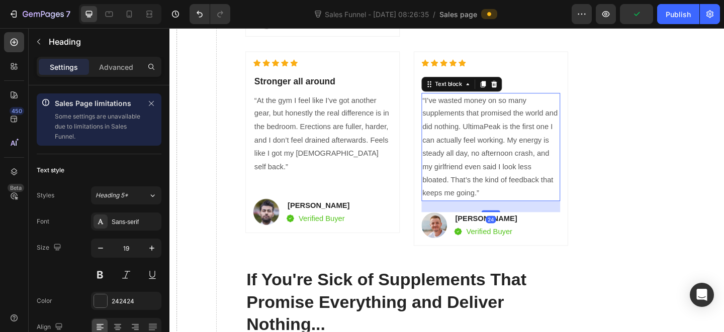
click at [544, 216] on p "“I’ve wasted money on so many supplements that promised the world and did nothi…" at bounding box center [518, 158] width 149 height 116
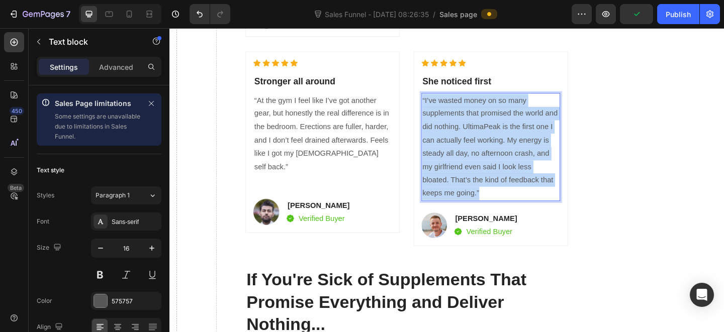
click at [544, 216] on p "“I’ve wasted money on so many supplements that promised the world and did nothi…" at bounding box center [518, 158] width 149 height 116
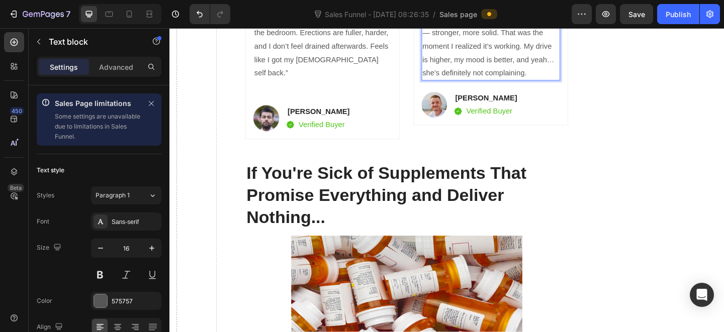
scroll to position [3691, 0]
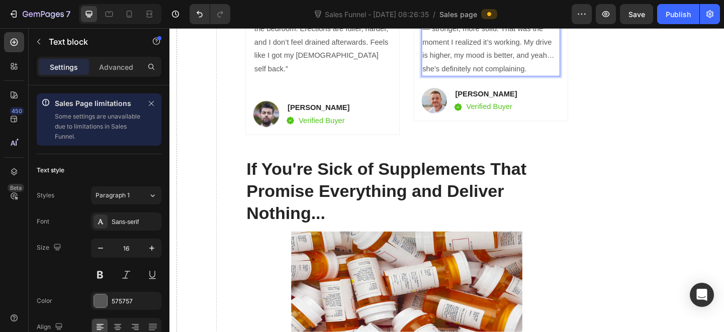
click at [451, 80] on p "I wasn’t even sure these were doing much until my girl told me I felt different…" at bounding box center [518, 36] width 149 height 87
click at [447, 80] on p "I wasn’t even sure these were doing much until my girl told me I felt different…" at bounding box center [518, 36] width 149 height 87
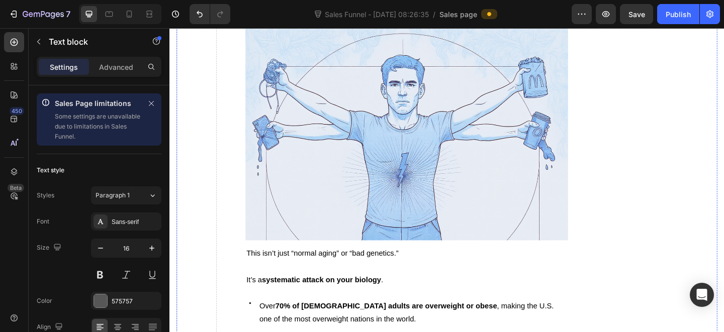
scroll to position [0, 0]
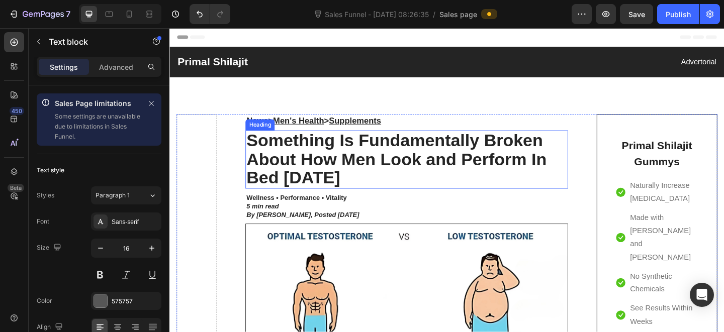
click at [427, 187] on h2 "Something Is Fundamentally Broken About How Men Look and Perform In Bed [DATE]" at bounding box center [427, 171] width 350 height 63
click at [459, 174] on strong "Something Is Fundamentally Broken About How Men Look and Perform In Bed [DATE]" at bounding box center [416, 170] width 327 height 61
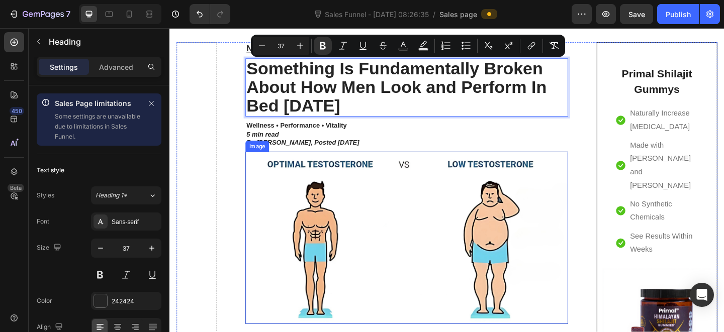
scroll to position [79, 0]
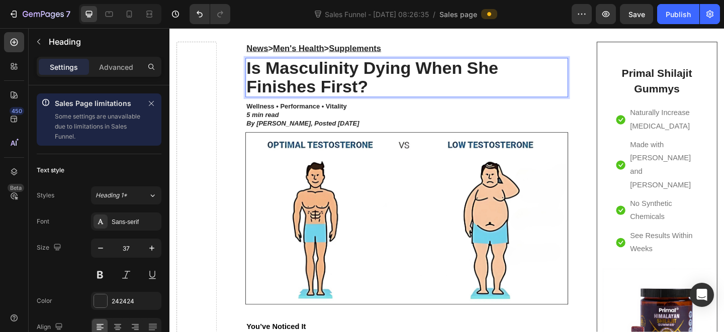
drag, startPoint x: 410, startPoint y: 94, endPoint x: 415, endPoint y: 96, distance: 5.4
click at [413, 94] on p "Is Masculinity Dying When She Finishes First?" at bounding box center [427, 82] width 348 height 41
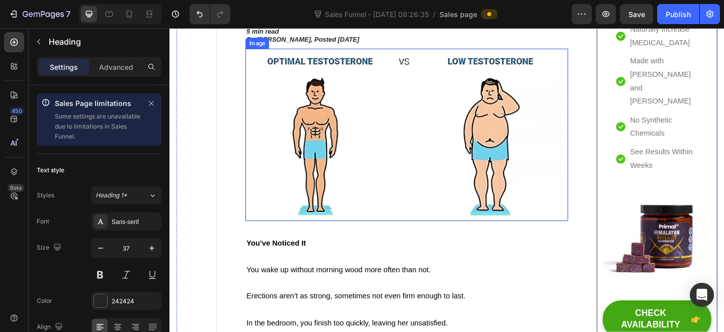
scroll to position [227, 0]
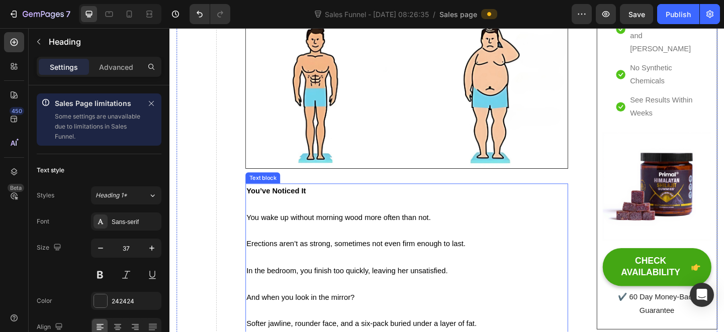
click at [409, 239] on p "You wake up without morning wood more often than not." at bounding box center [427, 235] width 348 height 15
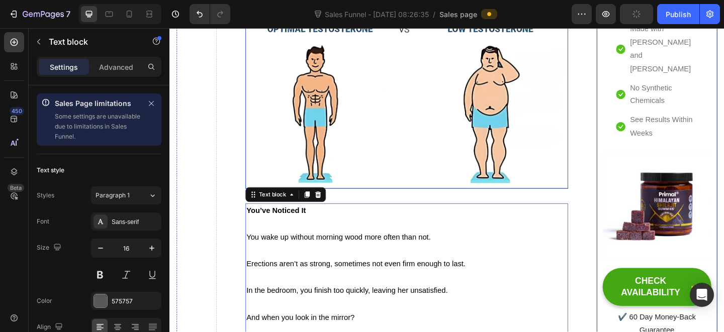
scroll to position [160, 0]
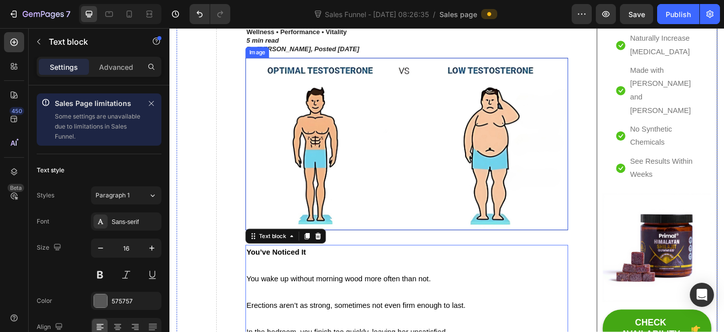
click at [361, 127] on img at bounding box center [427, 155] width 350 height 188
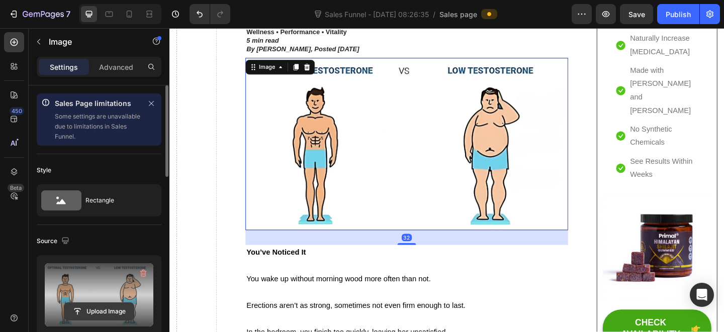
click at [98, 315] on input "file" at bounding box center [98, 311] width 69 height 17
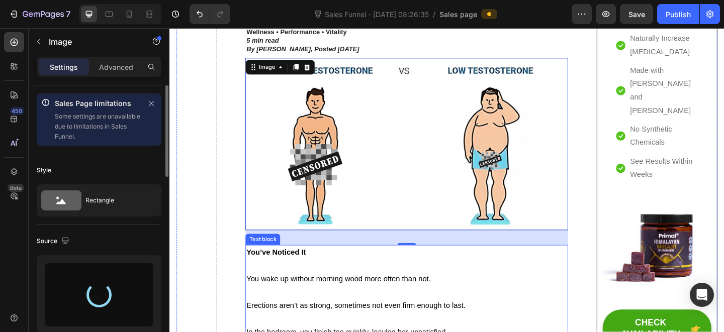
type input "[URL][DOMAIN_NAME]"
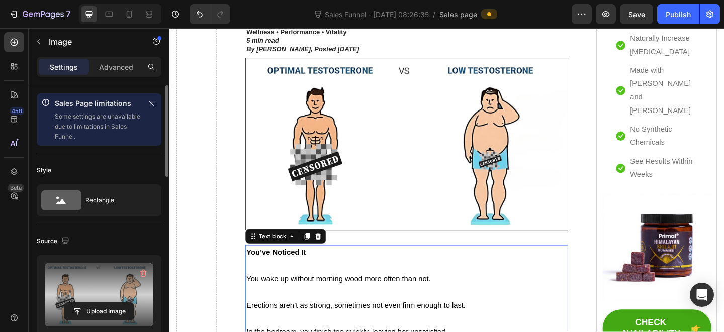
click at [401, 314] on p at bounding box center [427, 316] width 348 height 15
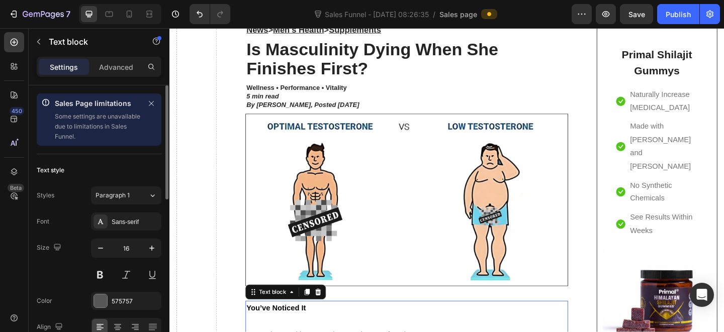
scroll to position [46, 0]
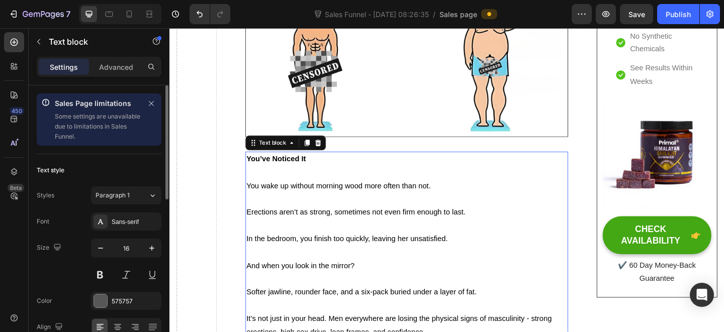
click at [363, 265] on p at bounding box center [427, 272] width 348 height 15
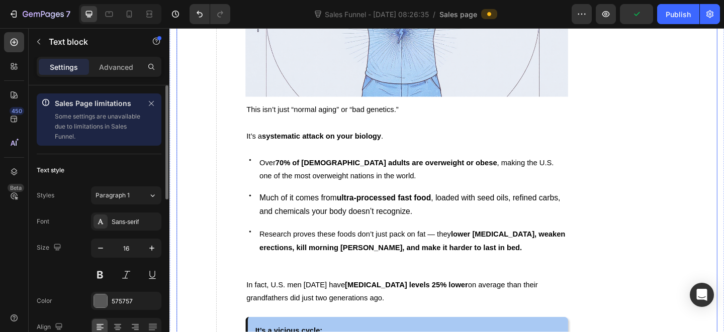
scroll to position [969, 0]
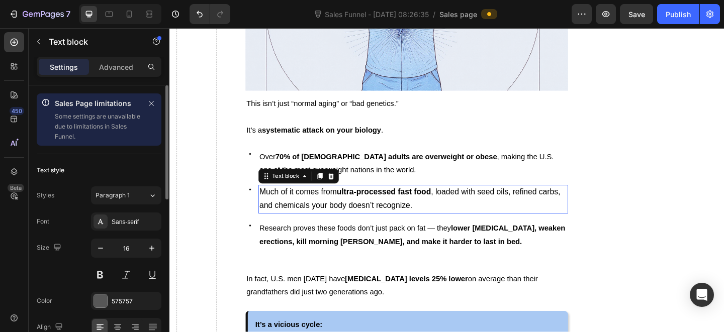
click at [514, 202] on span "Much of it comes from ultra-processed fast food , loaded with seed oils, refine…" at bounding box center [430, 214] width 327 height 24
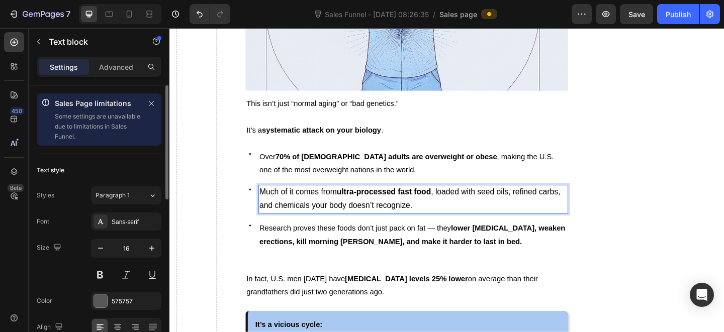
click at [532, 208] on p "Much of it comes from ultra-processed fast food , loaded with seed oils, refine…" at bounding box center [434, 214] width 334 height 29
click at [460, 203] on span "Much of it comes from ultra-processed fast food , loaded with seed oils, refine…" at bounding box center [430, 214] width 327 height 24
click at [479, 203] on span "Much of it comes from ultra-processed fast food , loaded with seed oils, refine…" at bounding box center [430, 214] width 327 height 24
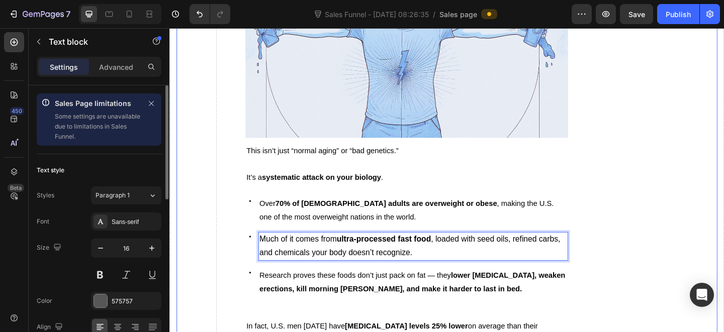
scroll to position [834, 0]
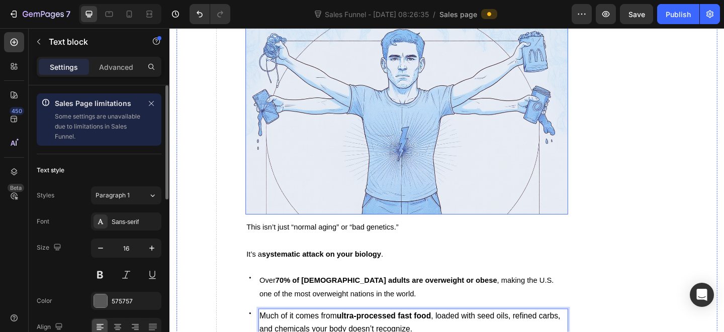
click at [344, 175] on img at bounding box center [427, 114] width 350 height 234
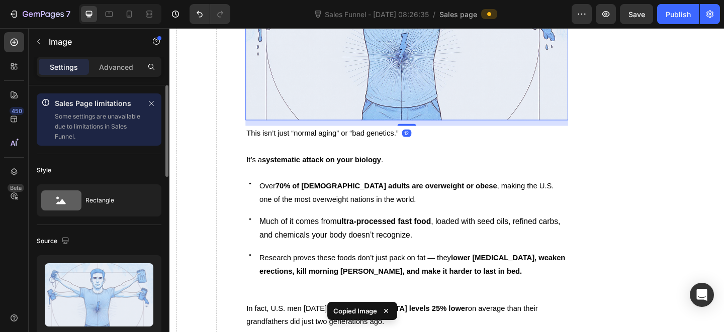
scroll to position [1068, 0]
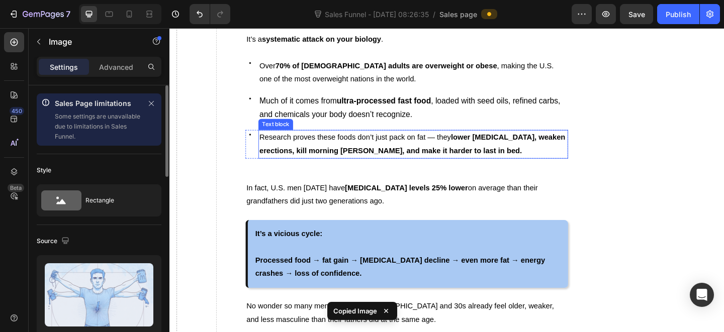
click at [404, 150] on strong "lower [MEDICAL_DATA], weaken erections, kill morning [PERSON_NAME], and make it…" at bounding box center [433, 154] width 333 height 23
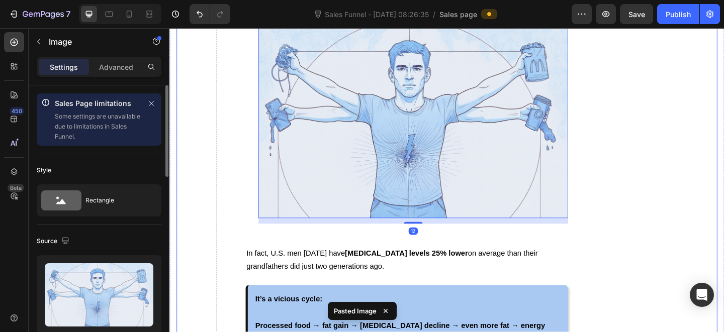
scroll to position [1277, 0]
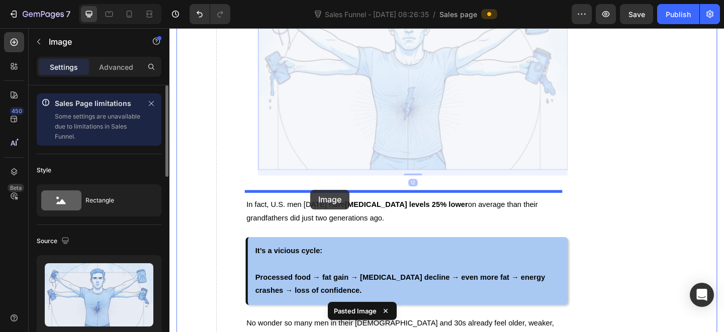
drag, startPoint x: 382, startPoint y: 127, endPoint x: 323, endPoint y: 204, distance: 97.5
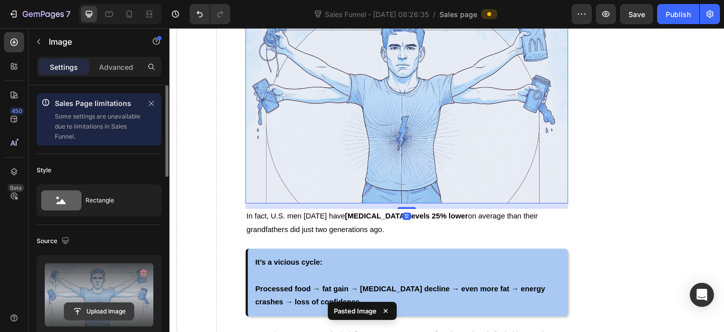
click at [115, 309] on input "file" at bounding box center [98, 311] width 69 height 17
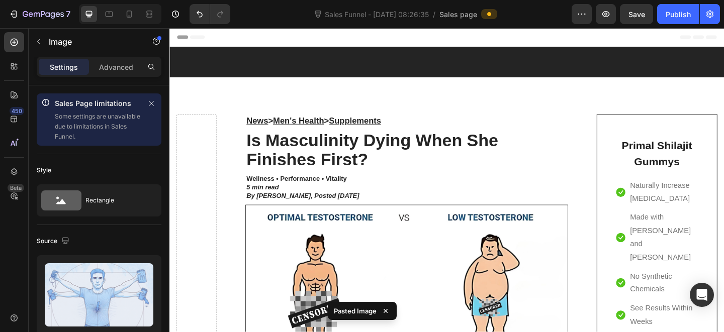
scroll to position [1277, 0]
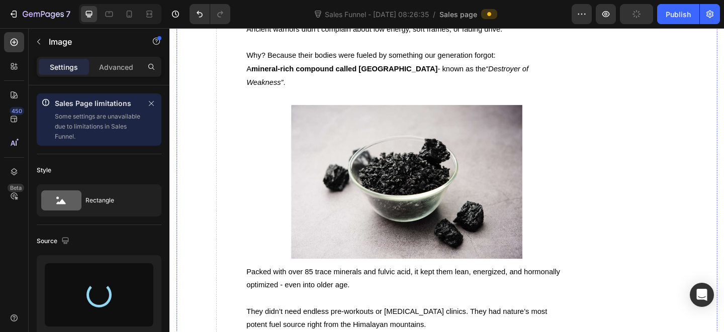
type input "https://cdn.shopify.com/s/files/1/0712/3065/2602/files/gempages_574182385583653…"
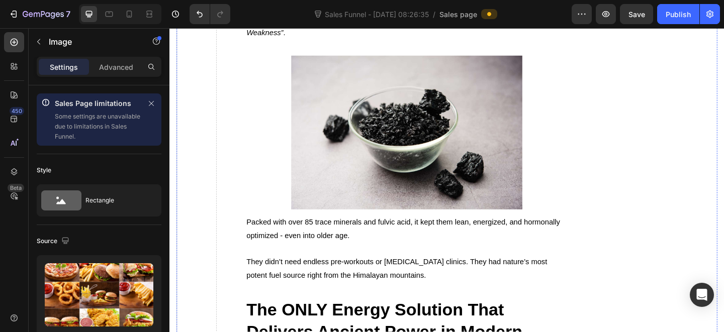
scroll to position [1330, 0]
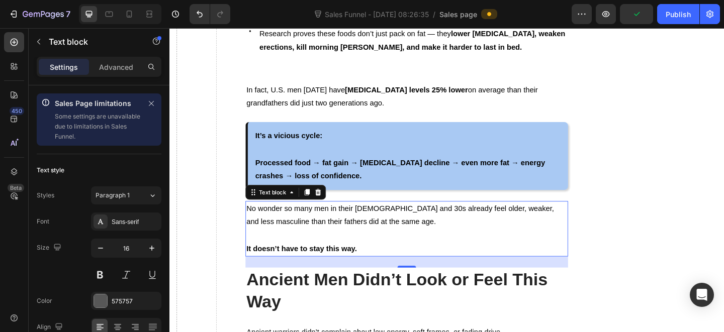
scroll to position [1034, 0]
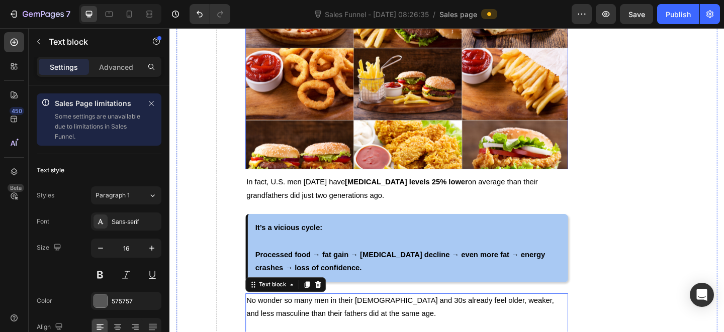
click at [348, 182] on img at bounding box center [427, 88] width 350 height 187
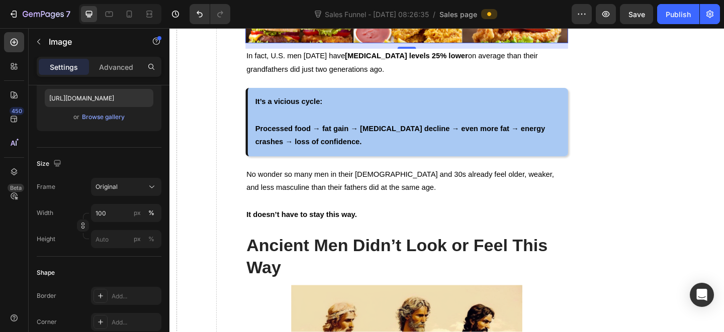
scroll to position [1164, 0]
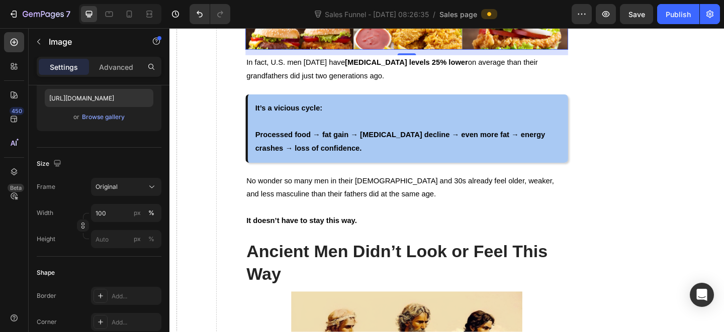
drag, startPoint x: 317, startPoint y: 78, endPoint x: 560, endPoint y: 144, distance: 251.5
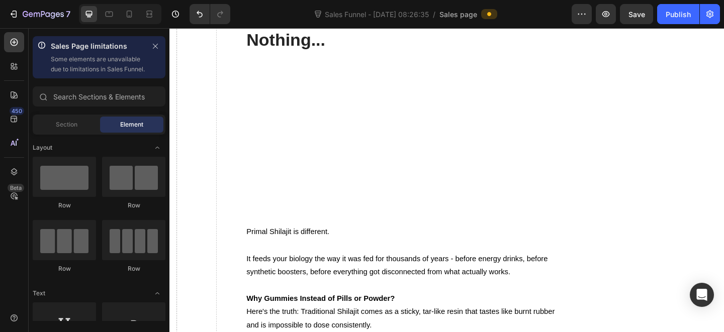
scroll to position [3227, 0]
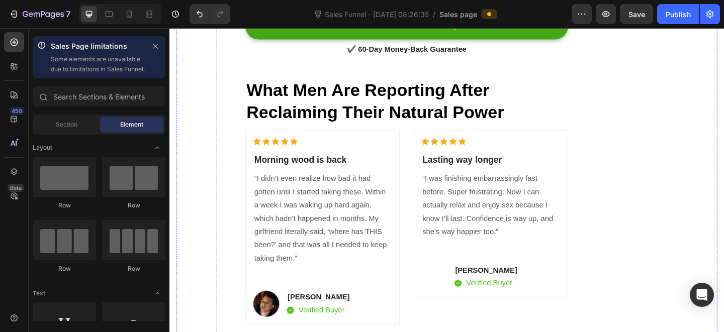
scroll to position [2888, 0]
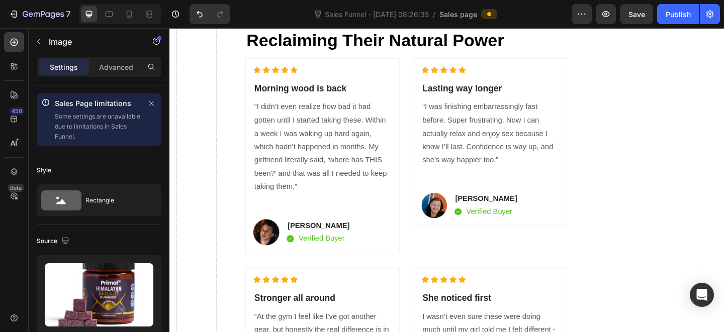
scroll to position [2760, 0]
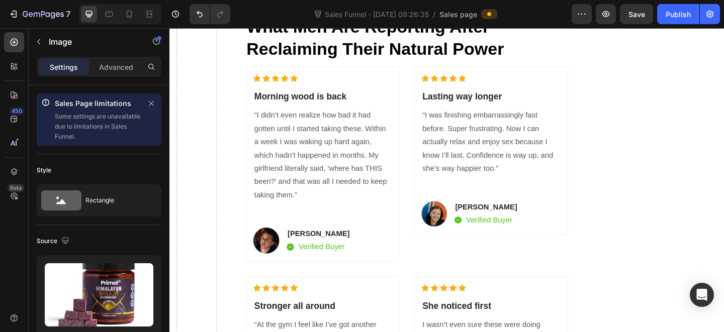
drag, startPoint x: 303, startPoint y: 134, endPoint x: 400, endPoint y: 172, distance: 103.8
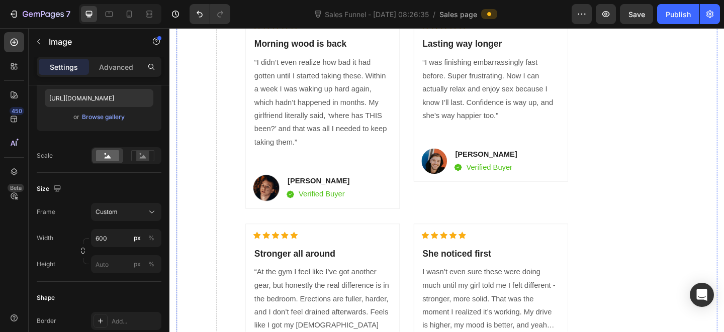
scroll to position [2833, 0]
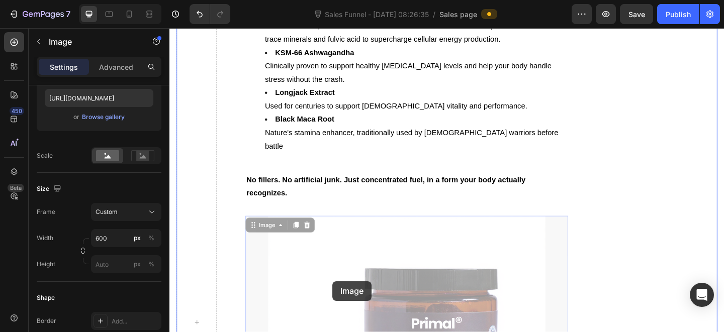
drag, startPoint x: 394, startPoint y: 203, endPoint x: 356, endPoint y: 294, distance: 98.7
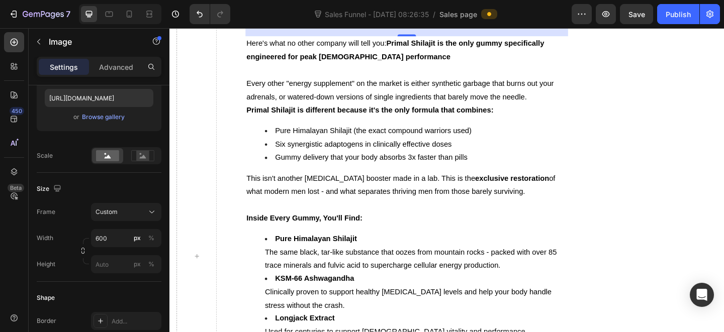
scroll to position [2583, 0]
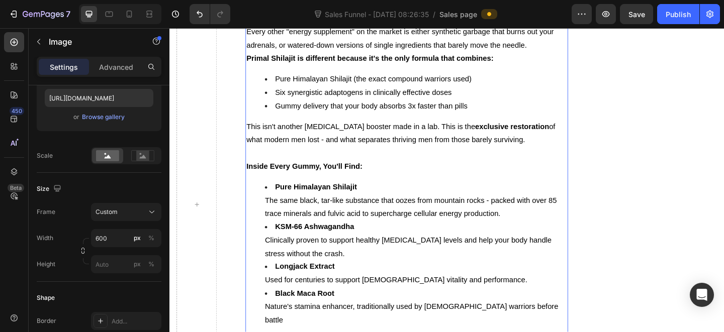
click at [362, 55] on p "Every other "energy supplement" on the market is either synthetic garbage that …" at bounding box center [427, 40] width 348 height 29
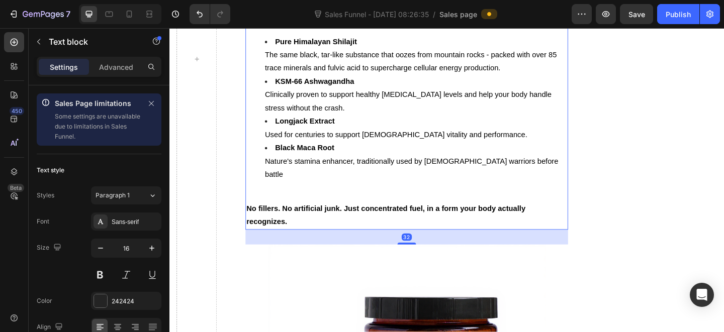
scroll to position [2778, 0]
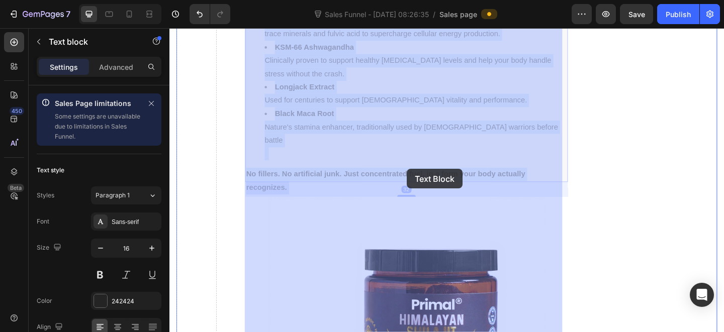
drag, startPoint x: 551, startPoint y: 181, endPoint x: 427, endPoint y: 182, distance: 123.7
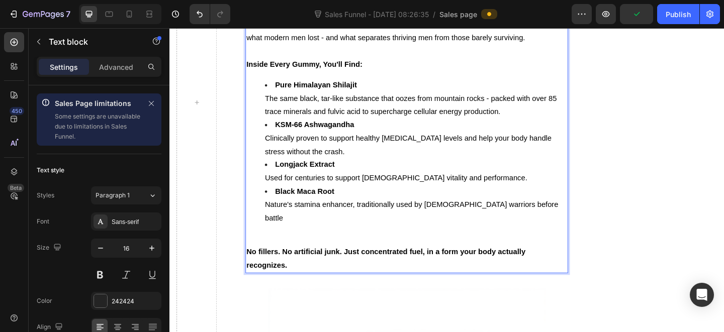
scroll to position [2524, 0]
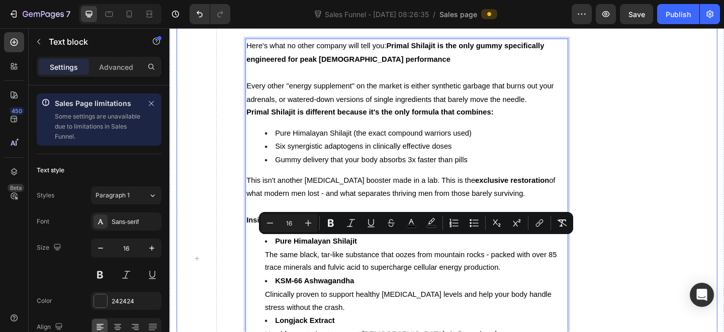
drag, startPoint x: 561, startPoint y: 173, endPoint x: 290, endPoint y: 257, distance: 283.7
click at [249, 258] on div "News > Men's Health > Supplements Heading ⁠⁠⁠⁠⁠⁠⁠ Is Masculinity Dying When She…" at bounding box center [471, 279] width 588 height 5362
copy div "Here's what no other company will tell you: Primal Shilajit is the only gummy s…"
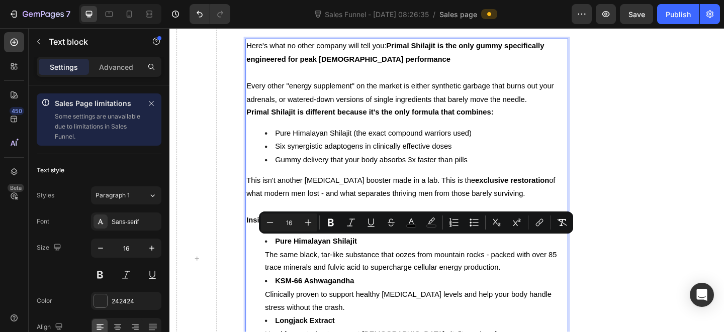
scroll to position [2636, 0]
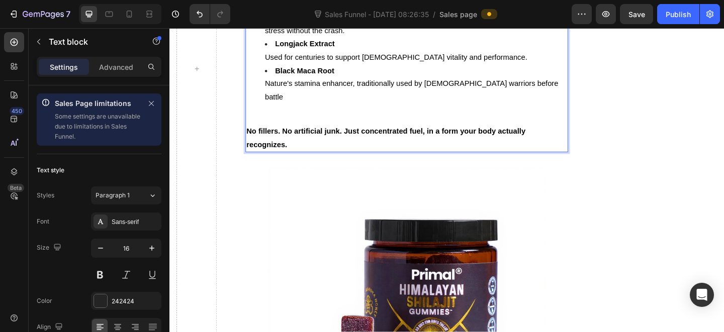
click at [655, 219] on div "Primal Shilajit Gummys Heading Icon Naturally Increase [MEDICAL_DATA] Text bloc…" at bounding box center [700, 73] width 132 height 5173
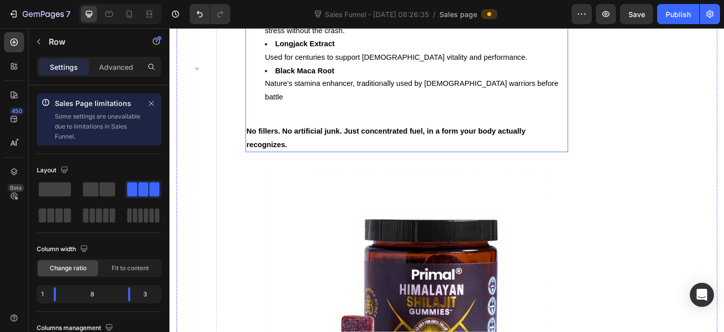
click at [475, 39] on li "KSM-66 Ashwagandha Clinically proven to support healthy testosterone levels and…" at bounding box center [437, 16] width 328 height 43
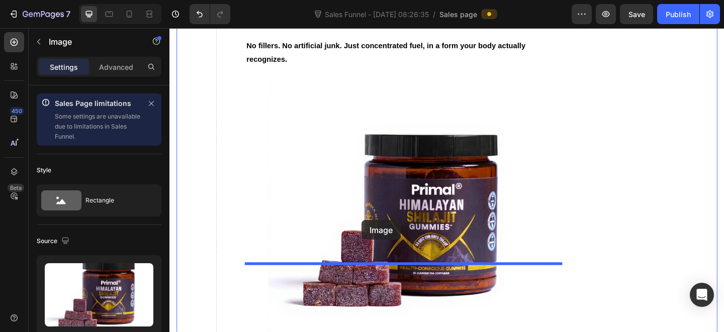
scroll to position [3001, 0]
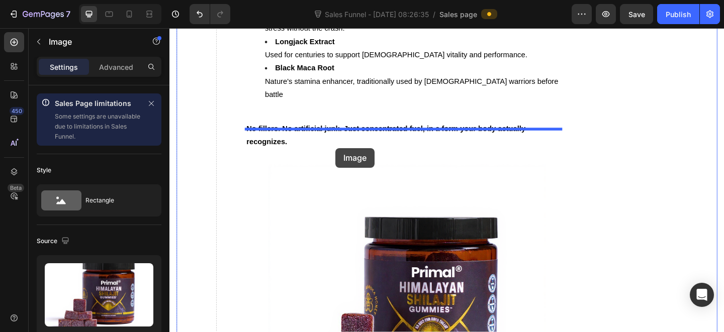
drag, startPoint x: 436, startPoint y: 160, endPoint x: 350, endPoint y: 159, distance: 86.5
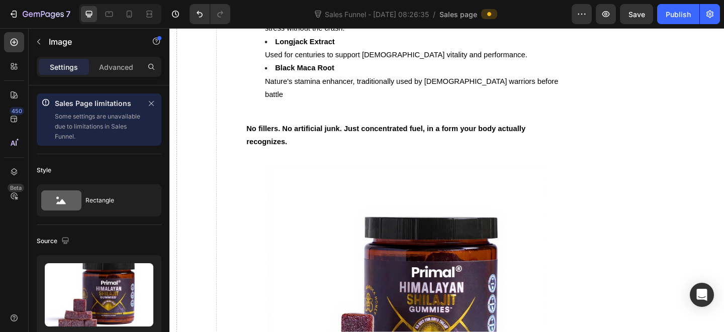
scroll to position [2514, 0]
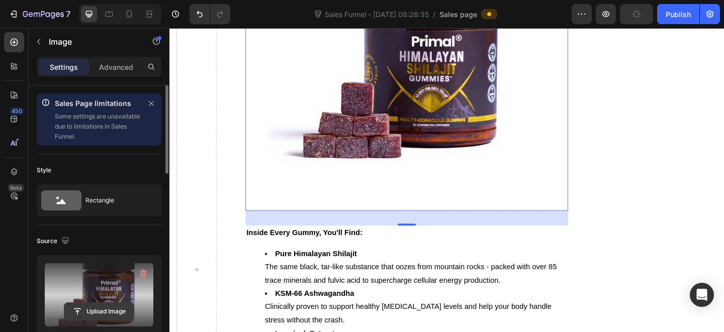
click at [115, 311] on input "file" at bounding box center [98, 311] width 69 height 17
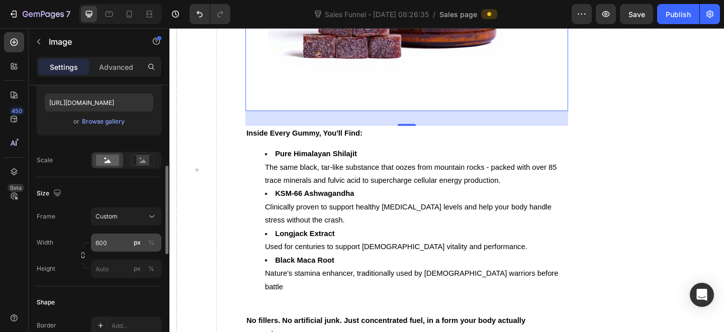
scroll to position [253, 0]
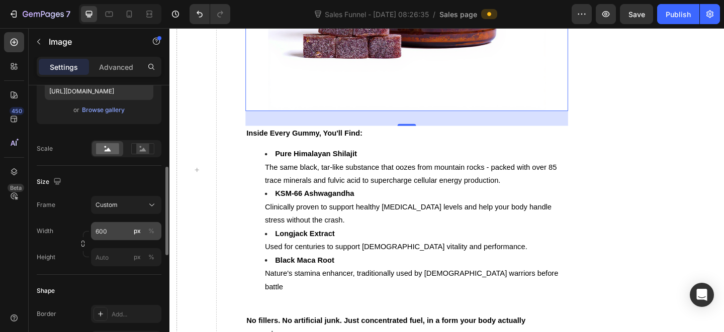
type input "https://cdn.shopify.com/s/files/1/0712/3065/2602/files/gempages_574182385583653…"
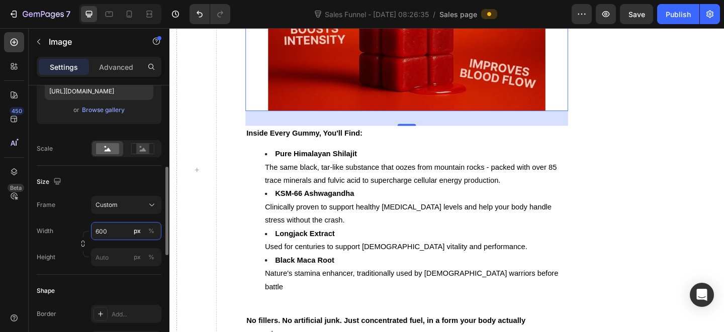
click at [115, 230] on input "600" at bounding box center [126, 231] width 70 height 18
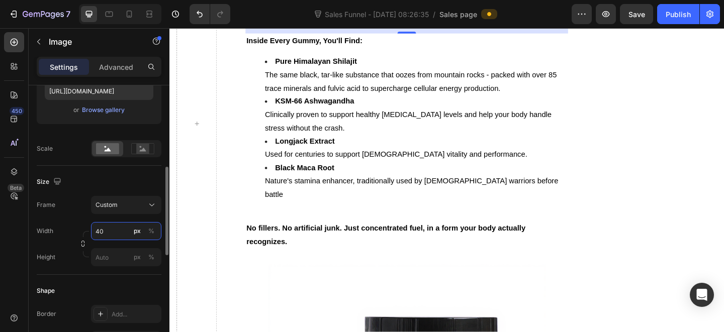
type input "4"
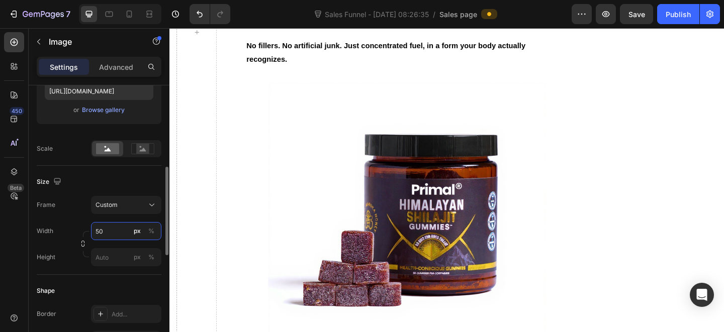
type input "500"
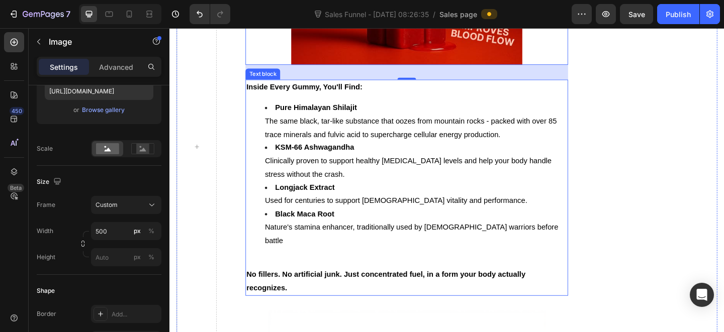
click at [499, 100] on p "Inside Every Gummy, You'll Find:" at bounding box center [427, 92] width 348 height 15
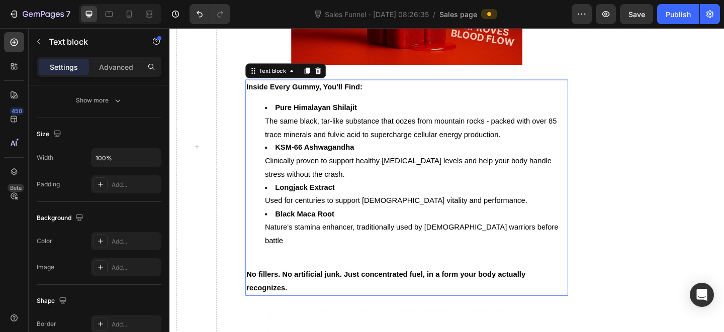
scroll to position [0, 0]
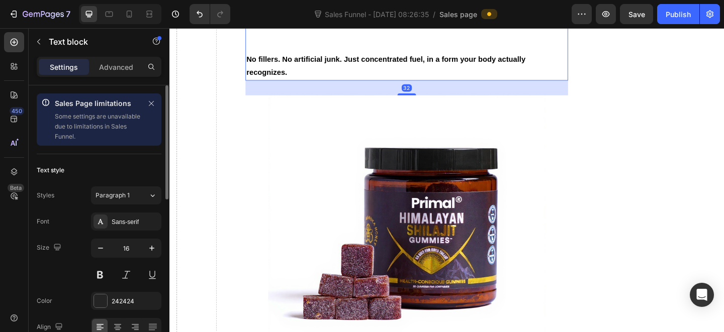
click at [468, 84] on p "No fillers. No artificial junk. Just concentrated fuel, in a form your body act…" at bounding box center [427, 69] width 348 height 29
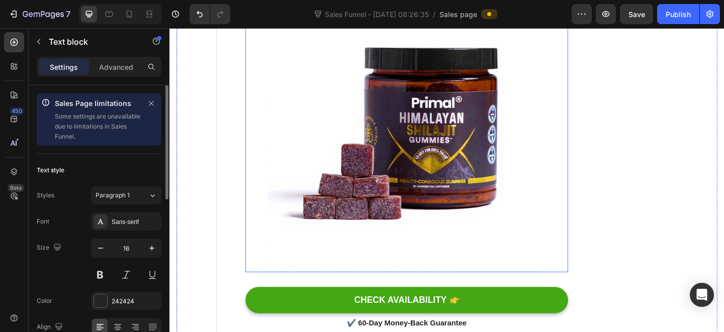
scroll to position [3038, 0]
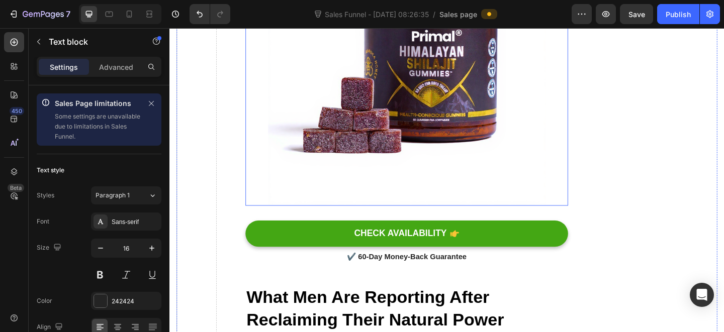
click at [427, 222] on img at bounding box center [428, 71] width 302 height 302
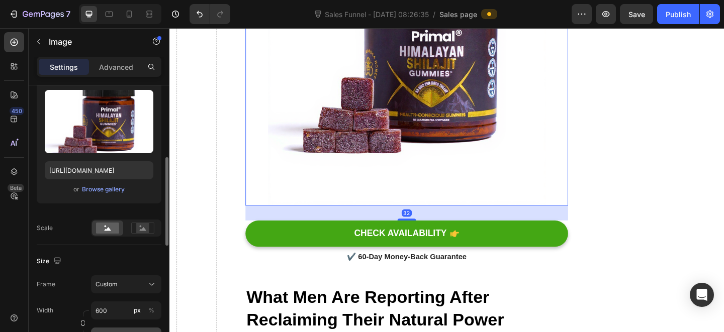
scroll to position [294, 0]
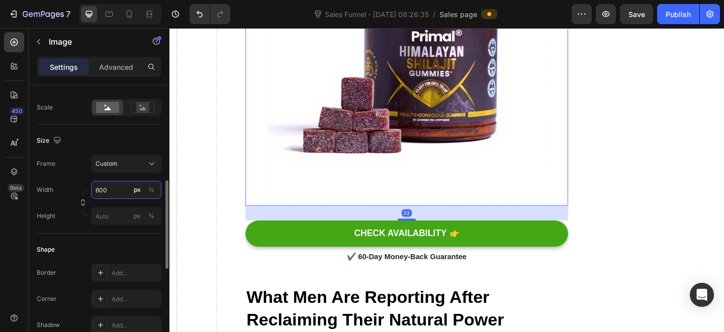
click at [116, 197] on input "600" at bounding box center [126, 190] width 70 height 18
type input "500"
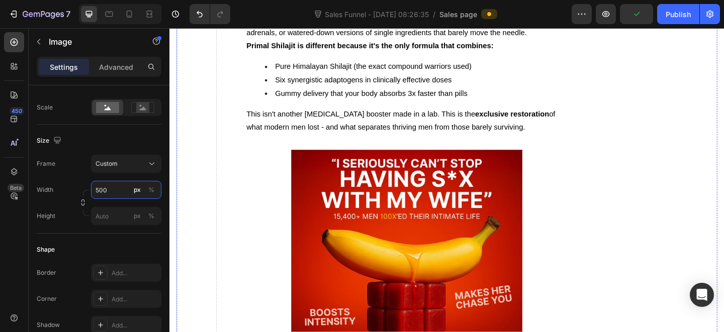
scroll to position [2316, 0]
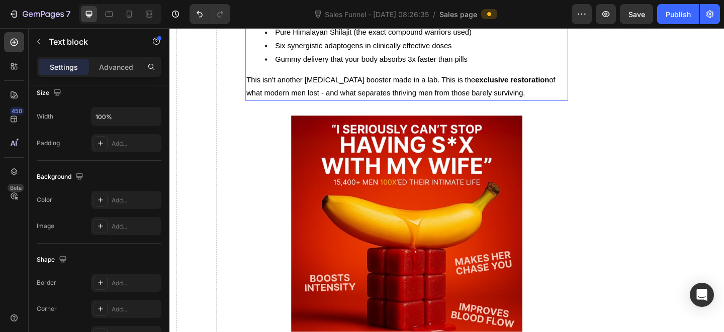
scroll to position [0, 0]
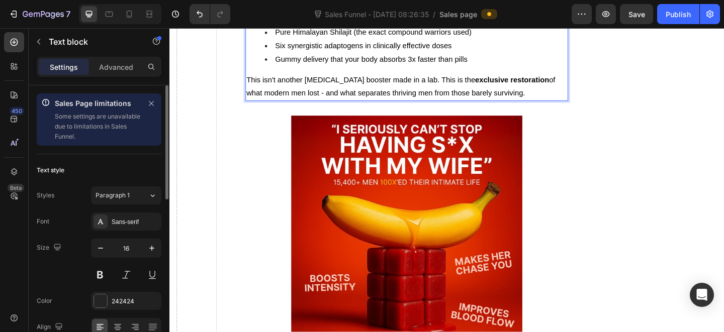
click at [474, 66] on span "Gummy delivery that your body absorbs 3x faster than pills" at bounding box center [388, 62] width 209 height 9
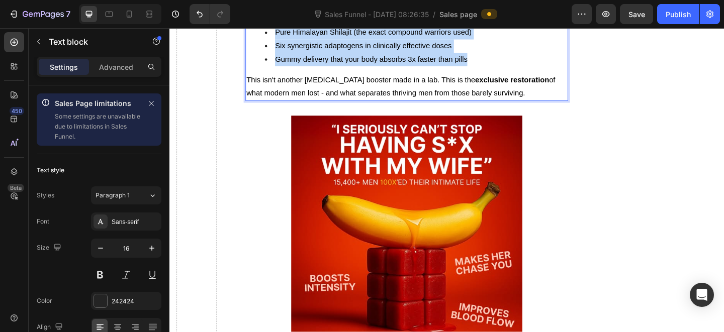
copy div "Here's what no other company will tell you: Primal Shilajit is the only gummy s…"
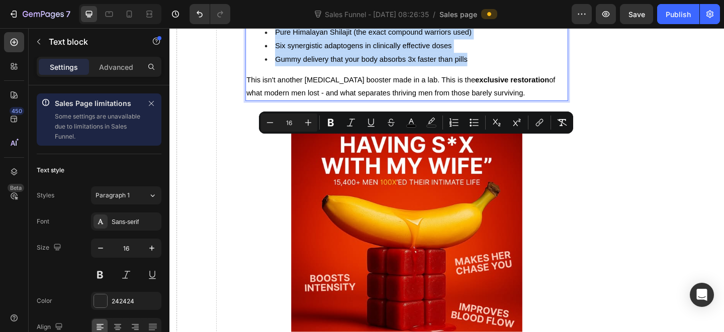
click at [352, 15] on strong "Primal Shilajit is different because it's the only formula that combines:" at bounding box center [387, 10] width 269 height 9
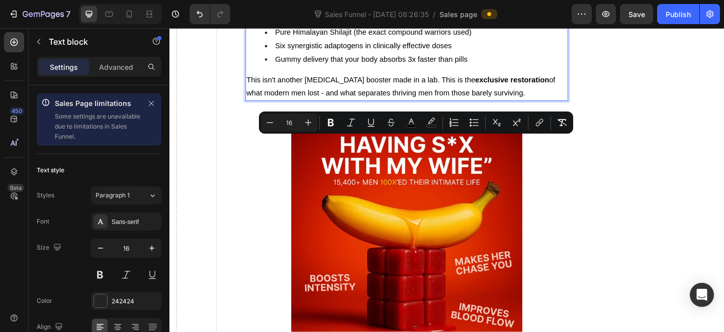
click at [352, 15] on strong "Primal Shilajit is different because it's the only formula that combines:" at bounding box center [387, 10] width 269 height 9
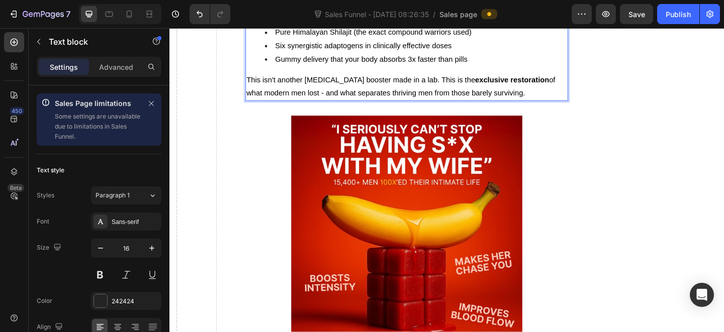
click at [352, 15] on strong "Primal Shilajit is different because it's the only formula that combines:" at bounding box center [387, 10] width 269 height 9
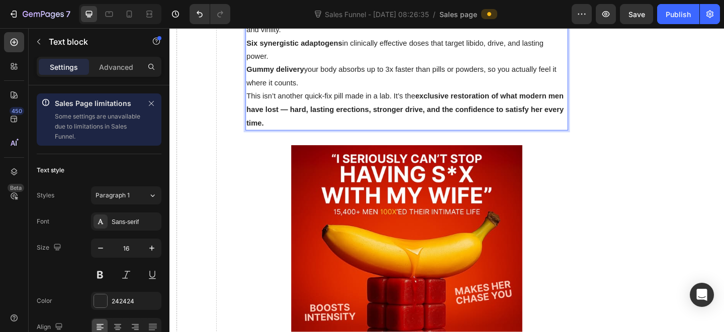
click at [552, 9] on p "Primal Shilajit is different because it’s the only formula that combines:" at bounding box center [427, 1] width 348 height 15
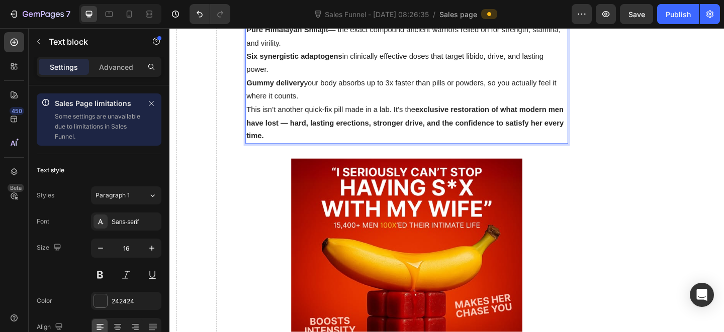
drag, startPoint x: 321, startPoint y: 268, endPoint x: 331, endPoint y: 267, distance: 10.1
click at [321, 63] on strong "Six synergistic adaptogens" at bounding box center [305, 59] width 104 height 9
drag, startPoint x: 334, startPoint y: 265, endPoint x: 301, endPoint y: 260, distance: 33.6
click at [297, 154] on div "Here’s what no other company will tell you: Primal Shilajit is the only gummy s…" at bounding box center [427, 38] width 350 height 234
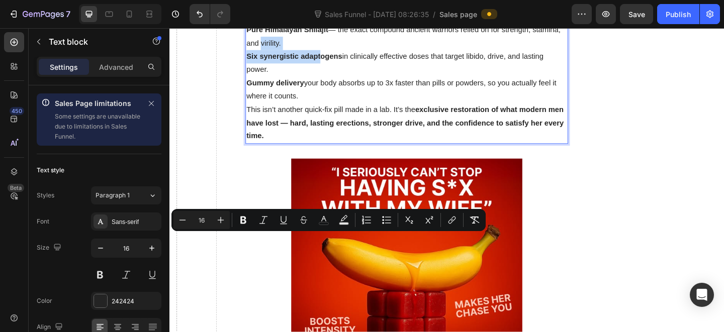
click at [343, 81] on p "Six synergistic adaptogens in clinically effective doses that target libido, dr…" at bounding box center [427, 66] width 348 height 29
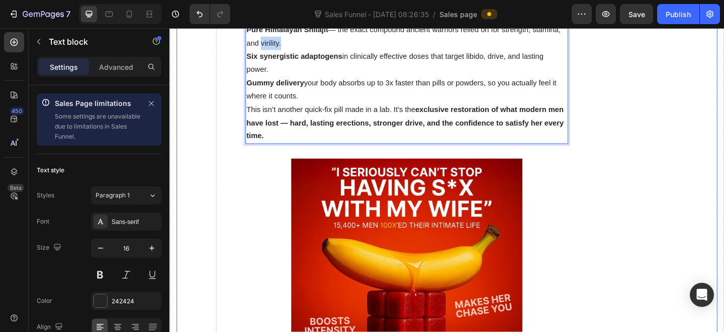
drag, startPoint x: 351, startPoint y: 263, endPoint x: 247, endPoint y: 247, distance: 105.3
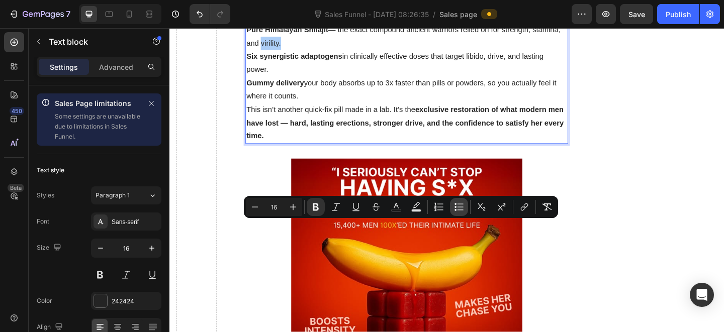
click at [454, 209] on icon "Editor contextual toolbar" at bounding box center [459, 207] width 10 height 10
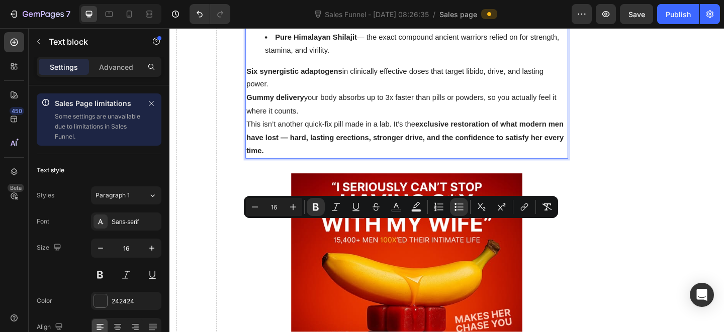
click at [289, 98] on p "Six synergistic adaptogens in clinically effective doses that target libido, dr…" at bounding box center [427, 82] width 348 height 29
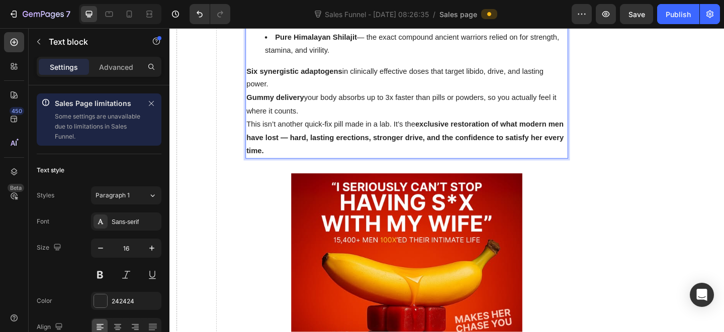
drag, startPoint x: 295, startPoint y: 297, endPoint x: 251, endPoint y: 286, distance: 45.7
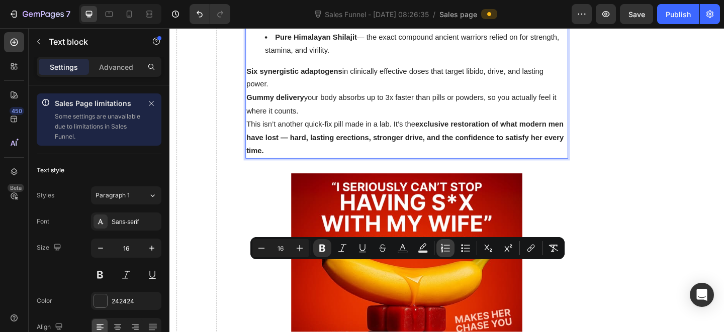
drag, startPoint x: 428, startPoint y: 248, endPoint x: 453, endPoint y: 249, distance: 24.7
click at [452, 249] on div "Minus 16 Plus Bold Italic Underline Strikethrough color color Numbered List Bul…" at bounding box center [407, 248] width 310 height 18
click at [463, 250] on icon "Editor contextual toolbar" at bounding box center [466, 248] width 10 height 10
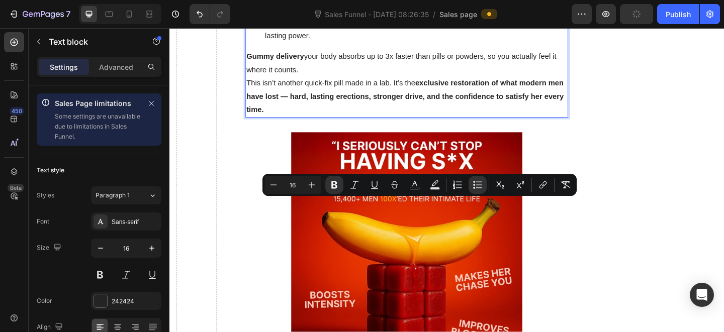
scroll to position [2386, 0]
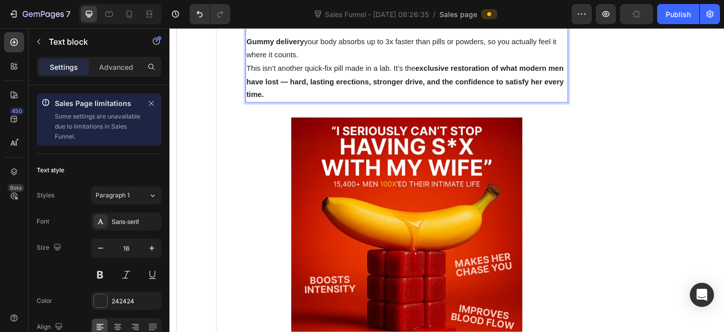
click at [309, 65] on p "Gummy delivery your body absorbs up to 3x faster than pills or powders, so you …" at bounding box center [427, 50] width 348 height 29
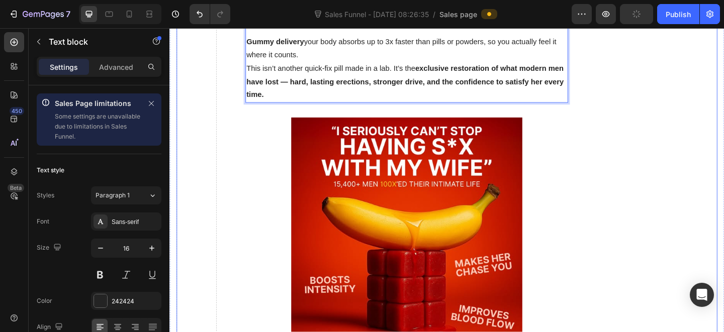
drag, startPoint x: 326, startPoint y: 271, endPoint x: 282, endPoint y: 248, distance: 49.7
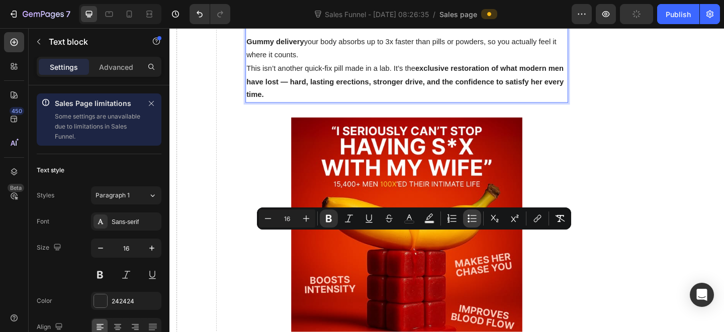
click at [475, 219] on icon "Editor contextual toolbar" at bounding box center [472, 219] width 10 height 10
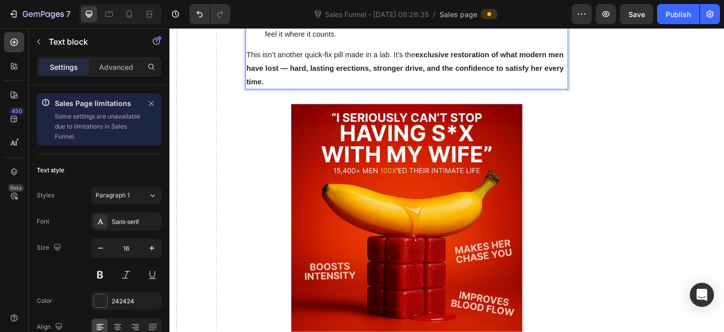
drag, startPoint x: 349, startPoint y: 251, endPoint x: 362, endPoint y: 209, distance: 43.7
click at [349, 43] on li "Gummy delivery your body absorbs up to 3x faster than pills or powders, so you …" at bounding box center [437, 28] width 328 height 29
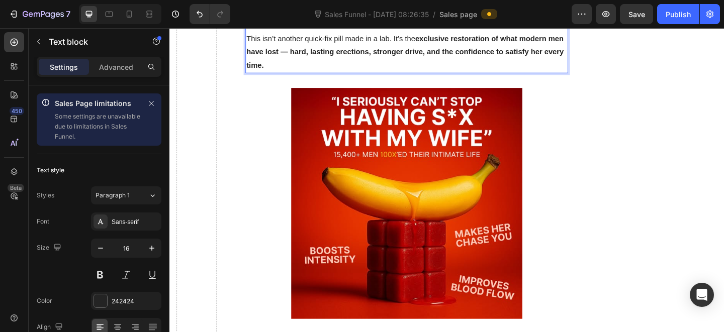
scroll to position [2465, 0]
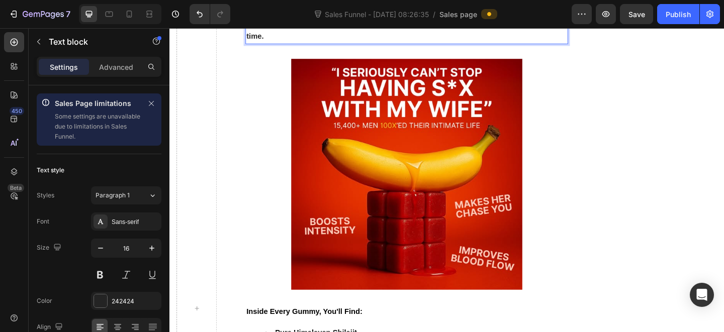
click at [315, 42] on strong "exclusive restoration of what modern men have lost — hard, lasting erections, s…" at bounding box center [425, 23] width 345 height 38
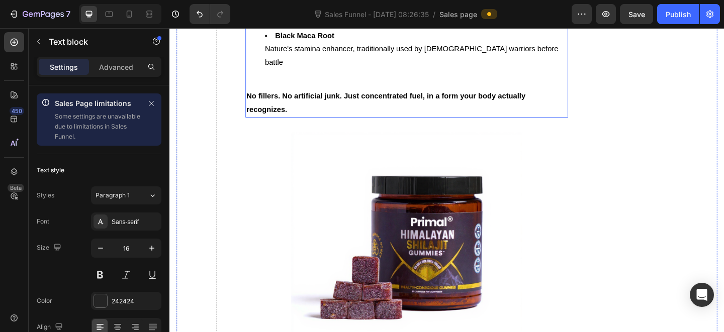
scroll to position [2956, 0]
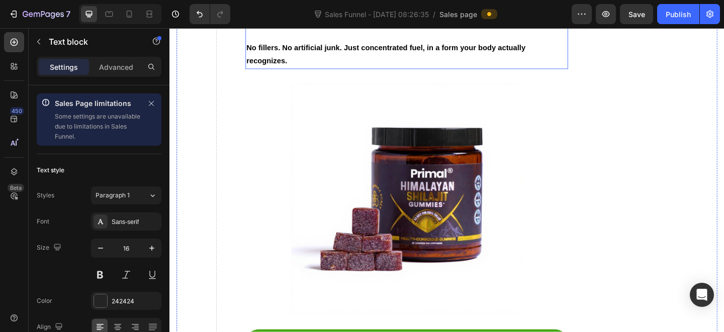
click at [368, 17] on span "Nature's stamina enhancer, traditionally used by [DEMOGRAPHIC_DATA] warriors be…" at bounding box center [432, 5] width 319 height 23
click at [402, 35] on li "Black Maca Root Nature's stamina enhancer, traditionally used by Peruvian warri…" at bounding box center [437, 6] width 328 height 58
click at [364, 72] on p "No fillers. No artificial junk. Just concentrated fuel, in a form your body act…" at bounding box center [427, 57] width 348 height 29
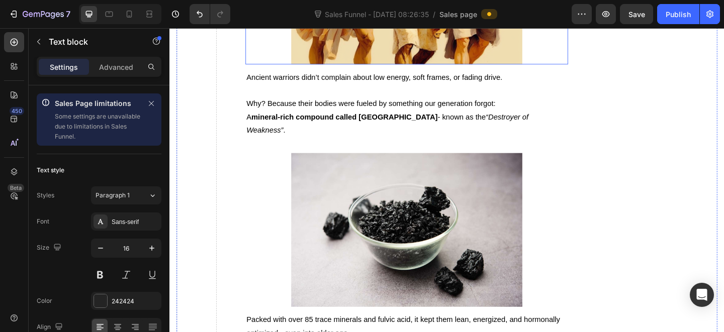
scroll to position [1345, 0]
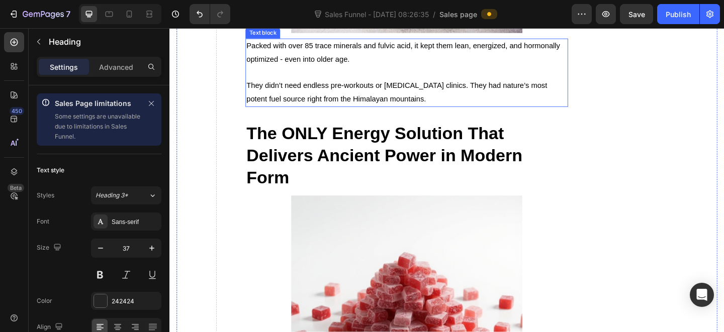
scroll to position [2012, 0]
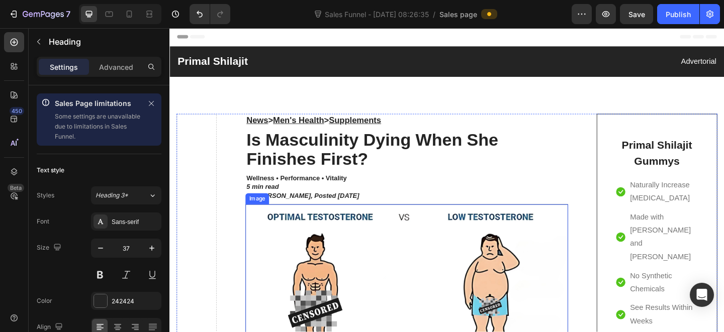
scroll to position [0, 0]
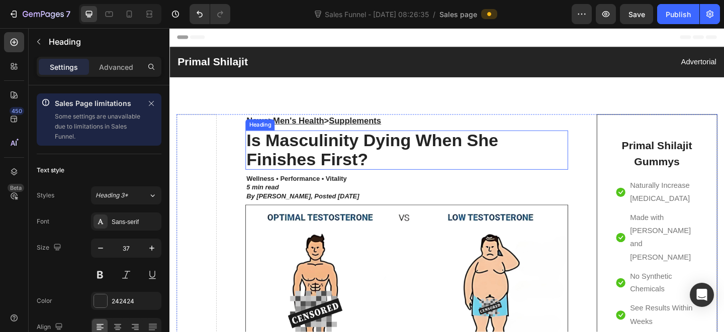
click at [331, 165] on strong "Is Masculinity Dying When She Finishes First?" at bounding box center [390, 160] width 274 height 41
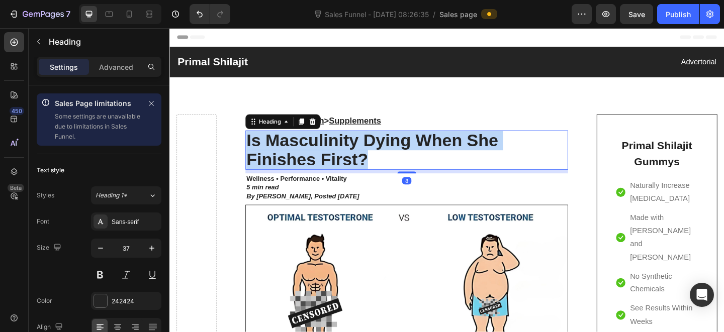
click at [331, 165] on strong "Is Masculinity Dying When She Finishes First?" at bounding box center [390, 160] width 274 height 41
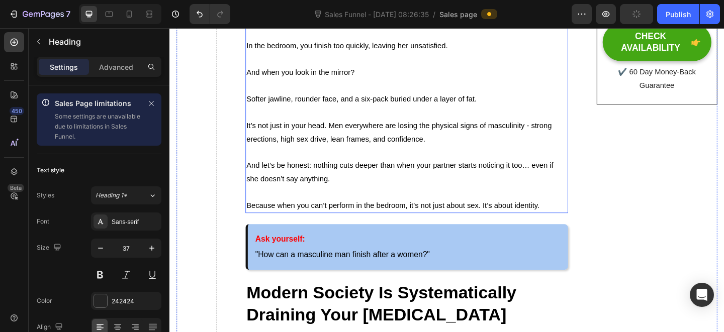
scroll to position [557, 0]
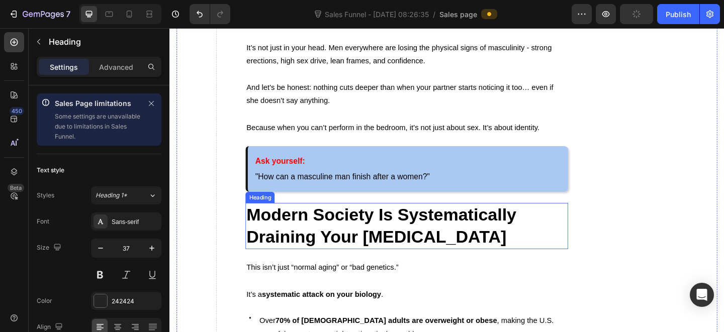
click at [391, 256] on strong "Modern Society Is Systematically Draining Your [MEDICAL_DATA]" at bounding box center [400, 243] width 294 height 45
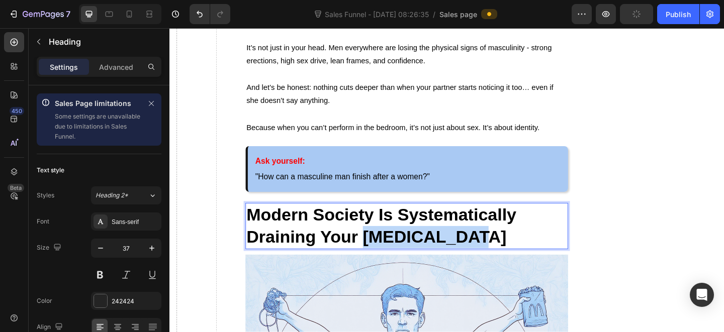
click at [393, 250] on strong "Modern Society Is Systematically Draining Your [MEDICAL_DATA]" at bounding box center [400, 243] width 294 height 45
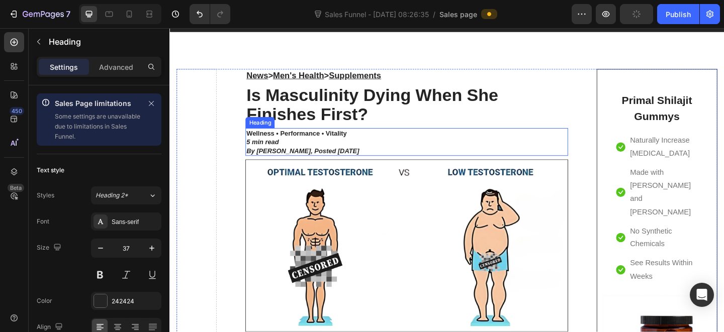
scroll to position [0, 0]
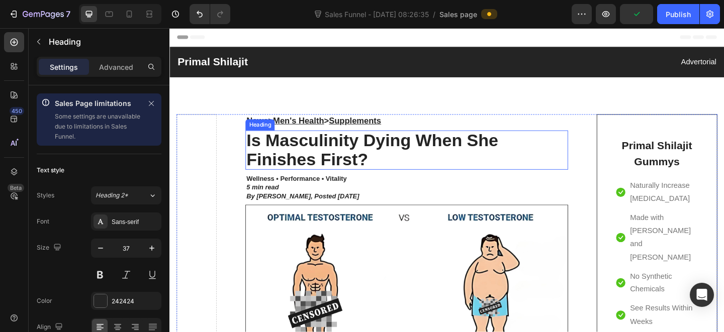
click at [313, 161] on strong "Is Masculinity Dying When She Finishes First?" at bounding box center [390, 160] width 274 height 41
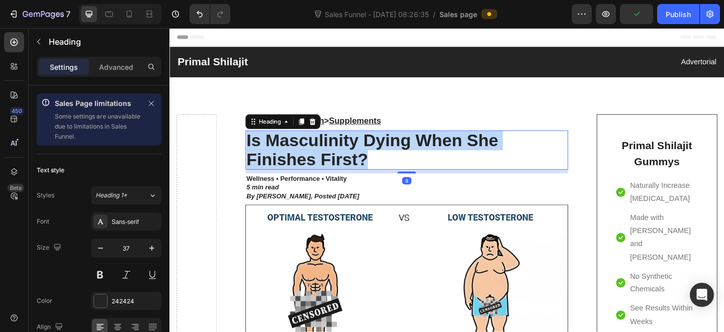
click at [313, 161] on strong "Is Masculinity Dying When She Finishes First?" at bounding box center [390, 160] width 274 height 41
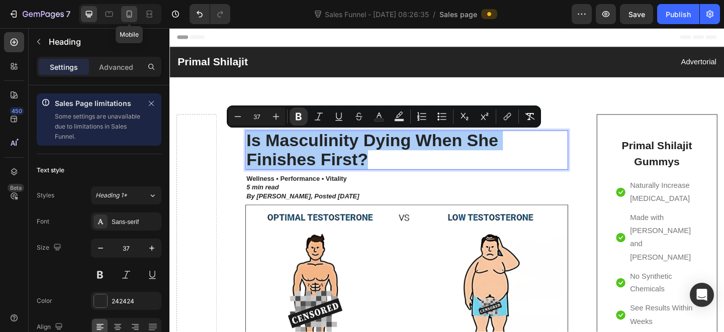
click at [126, 14] on icon at bounding box center [129, 14] width 10 height 10
type input "35"
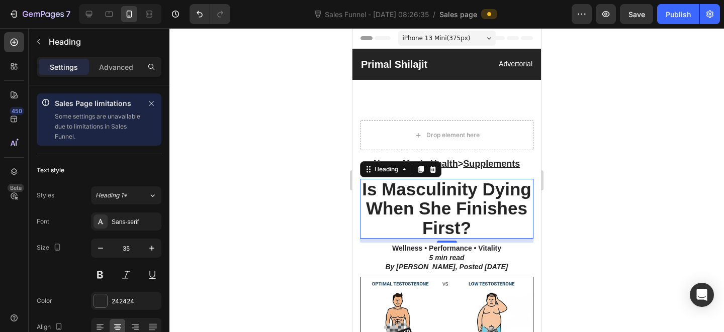
click at [585, 164] on div at bounding box center [446, 180] width 555 height 304
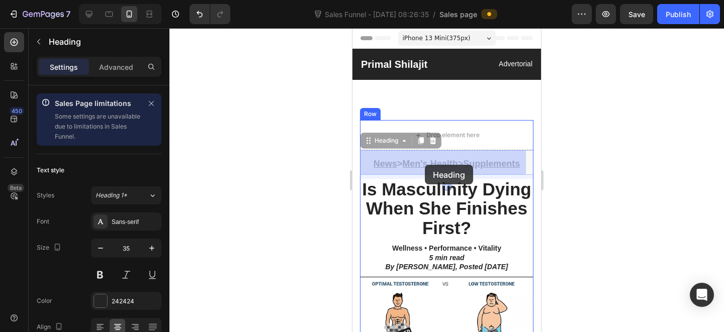
drag, startPoint x: 409, startPoint y: 165, endPoint x: 425, endPoint y: 165, distance: 16.1
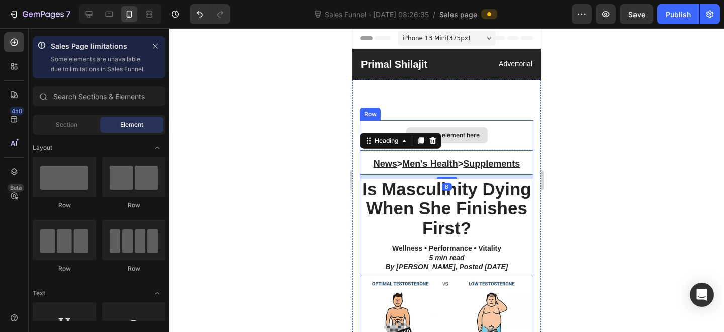
click at [482, 134] on div "Drop element here" at bounding box center [446, 135] width 81 height 16
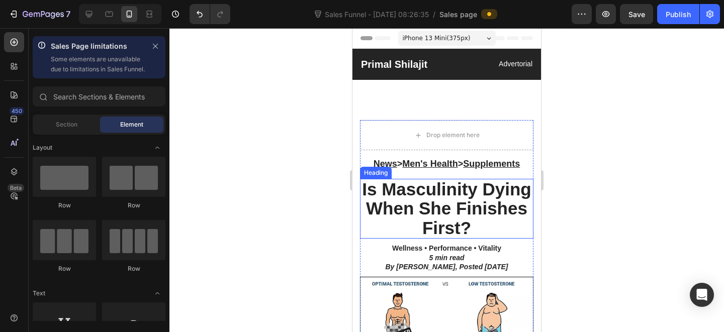
click at [366, 193] on p "⁠⁠⁠⁠⁠⁠⁠ Is Masculinity Dying When She Finishes First?" at bounding box center [446, 209] width 171 height 58
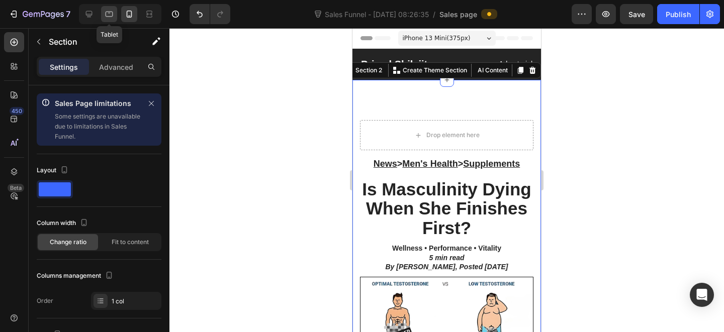
click at [116, 16] on div at bounding box center [109, 14] width 16 height 16
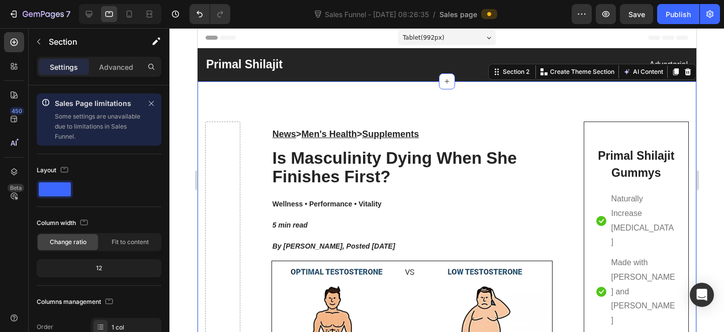
scroll to position [19, 0]
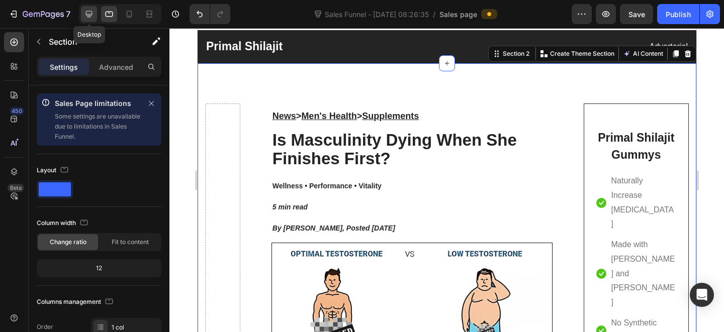
click at [92, 17] on icon at bounding box center [89, 14] width 10 height 10
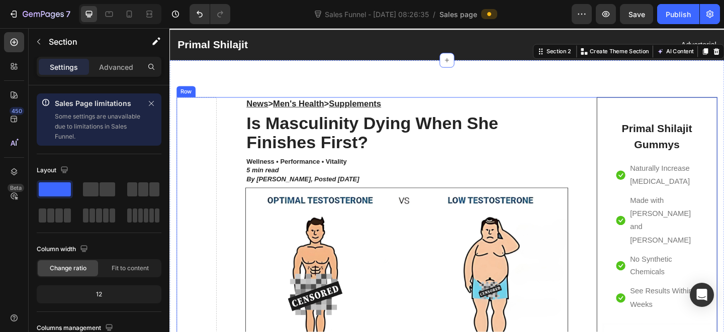
click at [501, 116] on h2 "News > Men's Health > Supplements" at bounding box center [427, 111] width 350 height 14
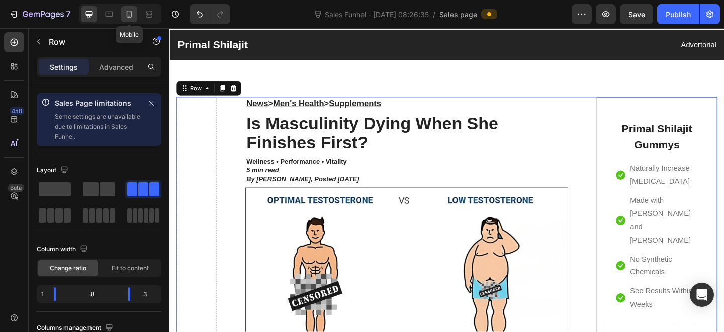
click at [127, 14] on icon at bounding box center [129, 14] width 10 height 10
type input "0"
type input "100%"
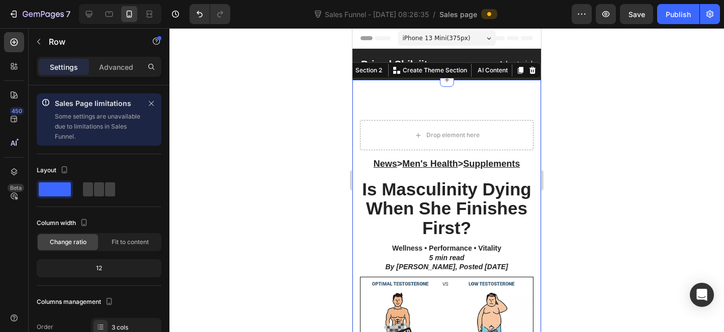
click at [487, 133] on div "Drop element here" at bounding box center [446, 135] width 173 height 30
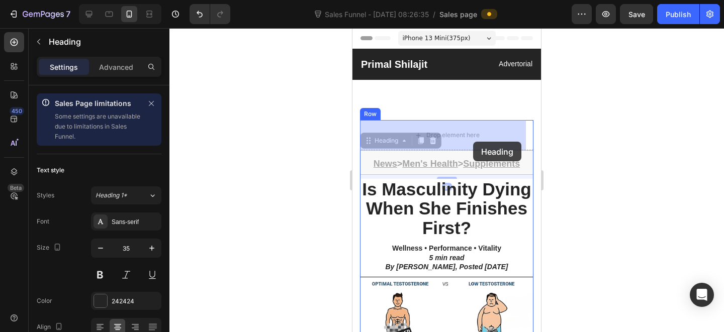
drag, startPoint x: 468, startPoint y: 160, endPoint x: 474, endPoint y: 145, distance: 16.4
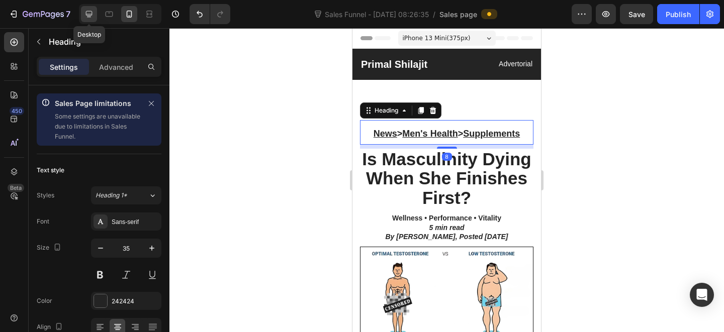
click at [96, 11] on div at bounding box center [89, 14] width 16 height 16
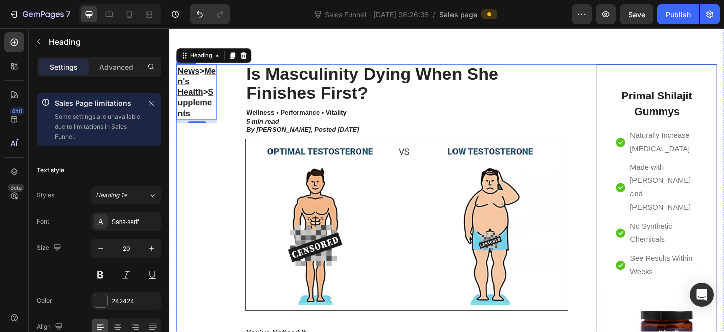
scroll to position [49, 0]
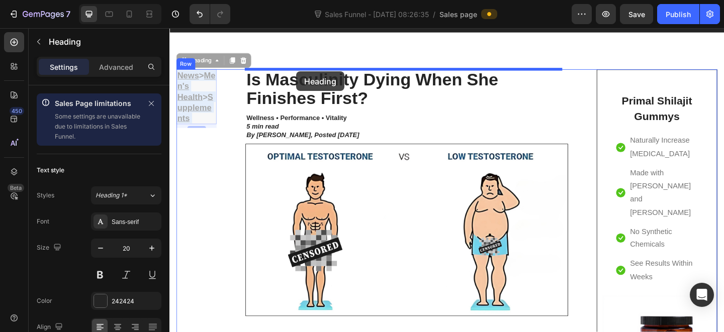
drag, startPoint x: 214, startPoint y: 103, endPoint x: 308, endPoint y: 75, distance: 98.0
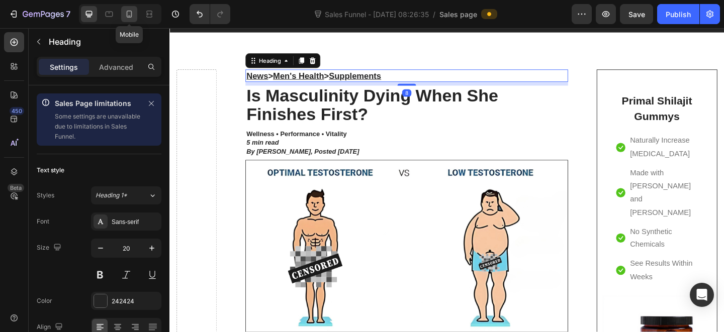
click at [135, 14] on div at bounding box center [129, 14] width 16 height 16
type input "35"
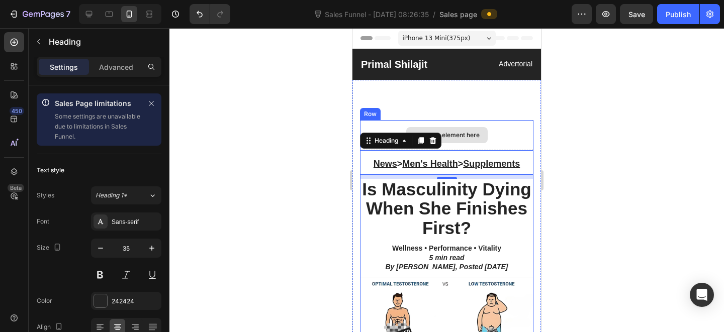
click at [489, 137] on div "Drop element here" at bounding box center [446, 135] width 173 height 30
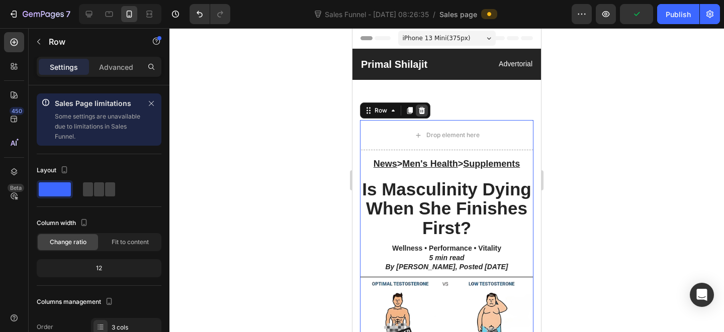
click at [420, 114] on icon at bounding box center [422, 110] width 7 height 7
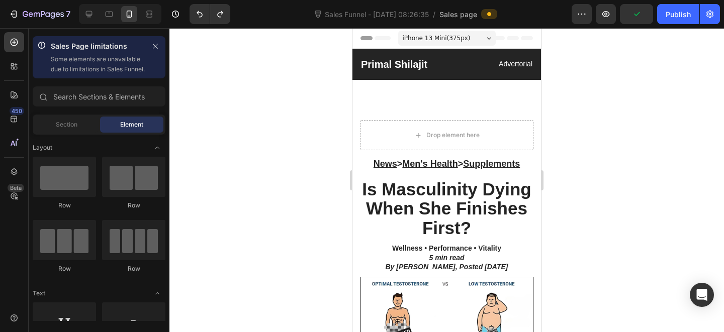
drag, startPoint x: 618, startPoint y: 151, endPoint x: 597, endPoint y: 166, distance: 25.7
click at [618, 151] on div at bounding box center [446, 180] width 555 height 304
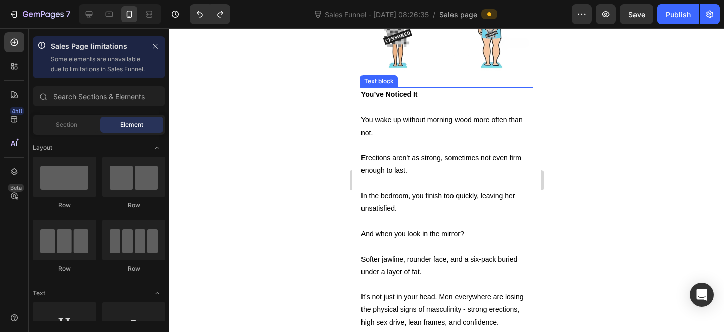
scroll to position [298, 0]
click at [393, 91] on strong "You’ve Noticed It" at bounding box center [389, 95] width 57 height 8
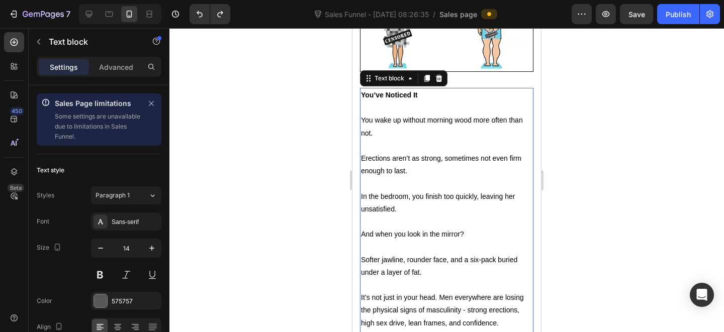
click at [393, 91] on strong "You’ve Noticed It" at bounding box center [389, 95] width 57 height 8
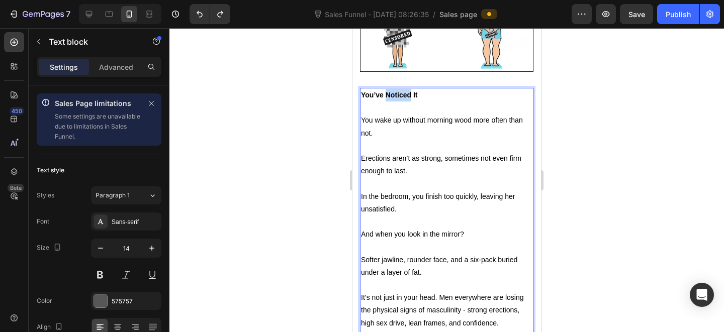
click at [393, 91] on strong "You’ve Noticed It" at bounding box center [389, 95] width 57 height 8
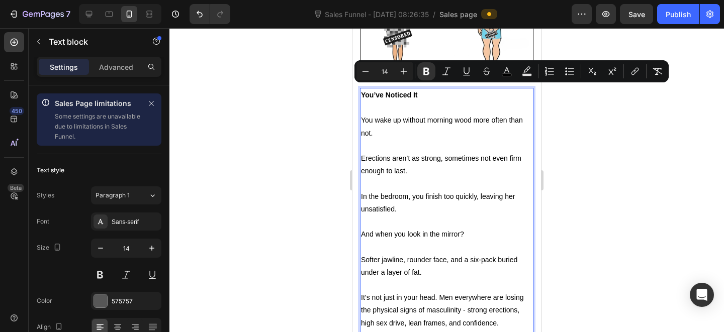
click at [385, 92] on strong "You’ve Noticed It" at bounding box center [389, 95] width 57 height 8
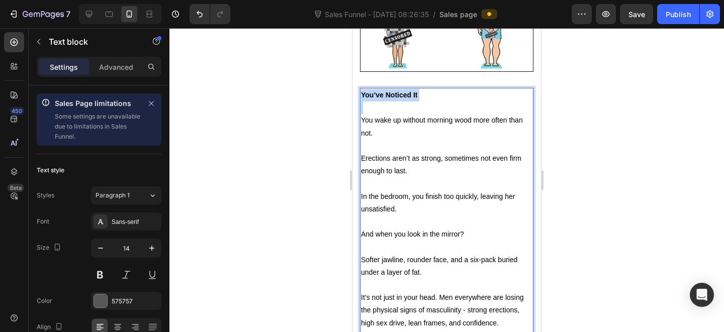
click at [384, 92] on strong "You’ve Noticed It" at bounding box center [389, 95] width 57 height 8
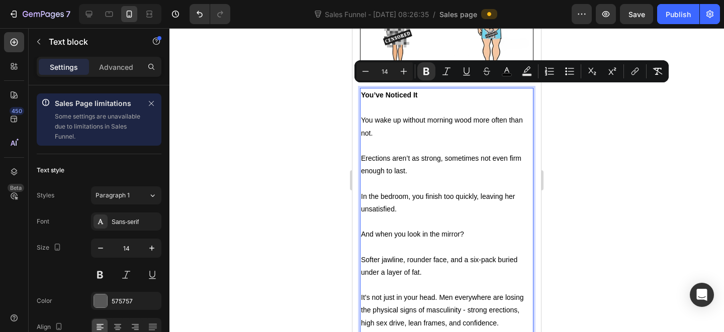
click at [420, 107] on p "Rich Text Editor. Editing area: main" at bounding box center [446, 108] width 171 height 13
click at [412, 118] on span "You wake up without morning wood more often than not." at bounding box center [442, 126] width 162 height 21
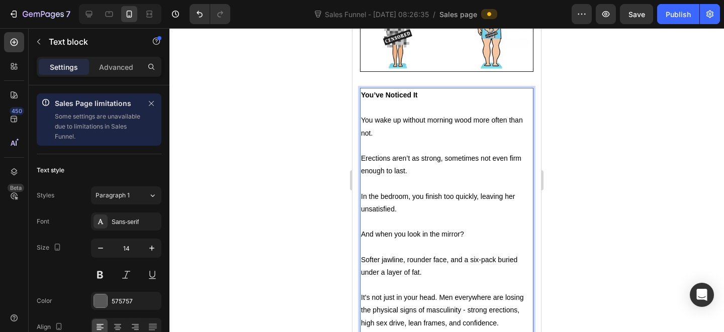
click at [418, 142] on p "Rich Text Editor. Editing area: main" at bounding box center [446, 146] width 171 height 13
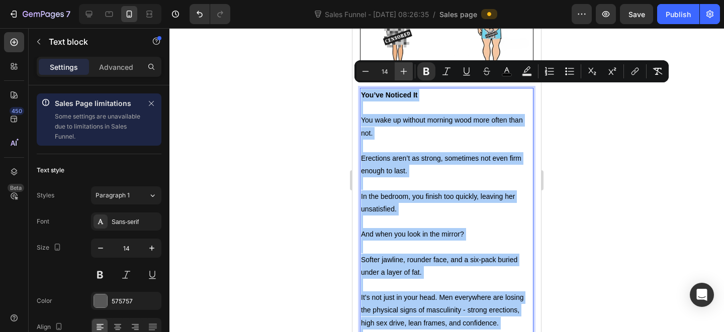
click at [408, 73] on icon "Editor contextual toolbar" at bounding box center [404, 71] width 10 height 10
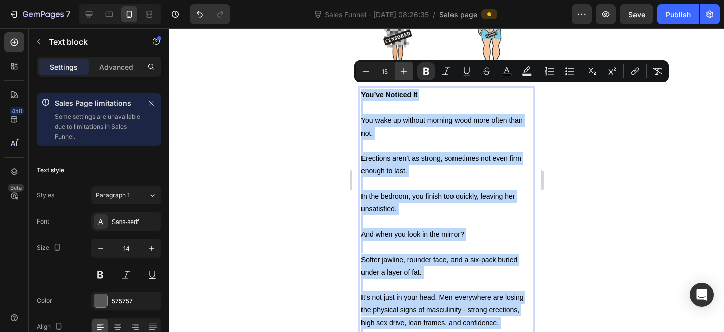
type input "16"
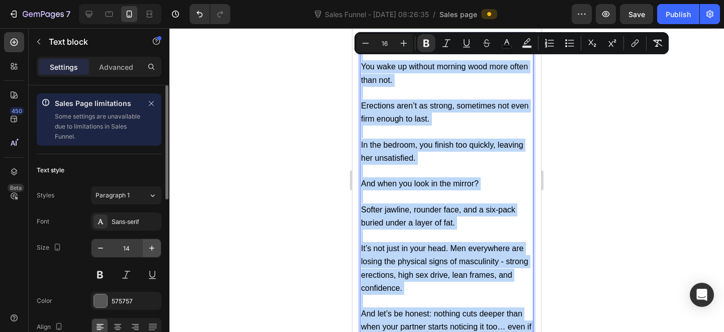
scroll to position [395, 0]
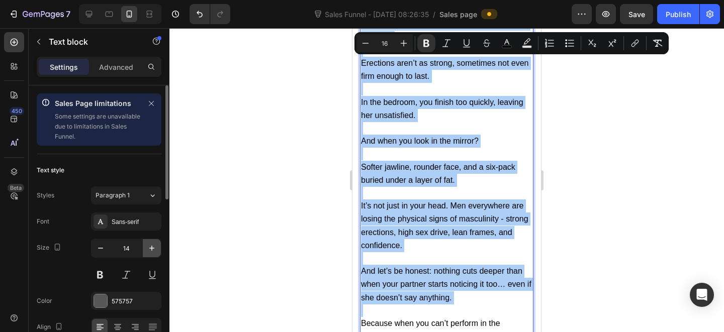
click at [149, 248] on icon "button" at bounding box center [152, 248] width 10 height 10
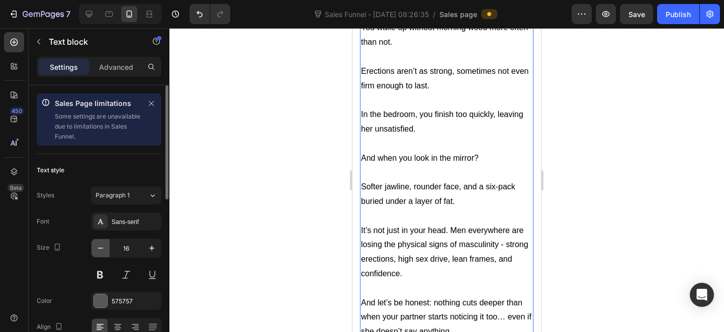
click at [106, 250] on button "button" at bounding box center [101, 248] width 18 height 18
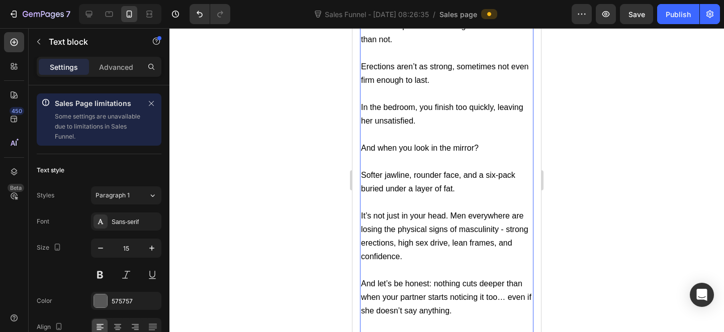
type input "14"
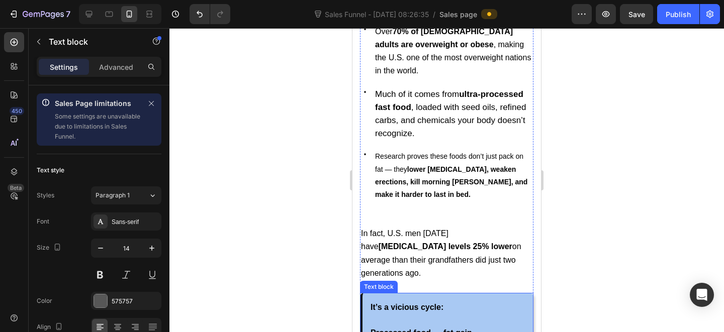
scroll to position [1111, 0]
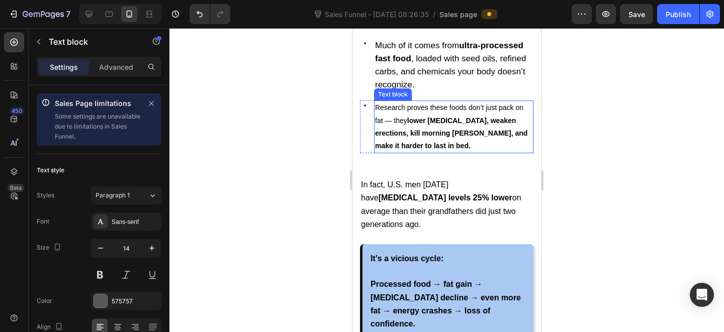
click at [446, 117] on strong "lower [MEDICAL_DATA], weaken erections, kill morning [PERSON_NAME], and make it…" at bounding box center [451, 133] width 152 height 33
click at [446, 118] on strong "lower [MEDICAL_DATA], weaken erections, kill morning [PERSON_NAME], and make it…" at bounding box center [451, 133] width 152 height 33
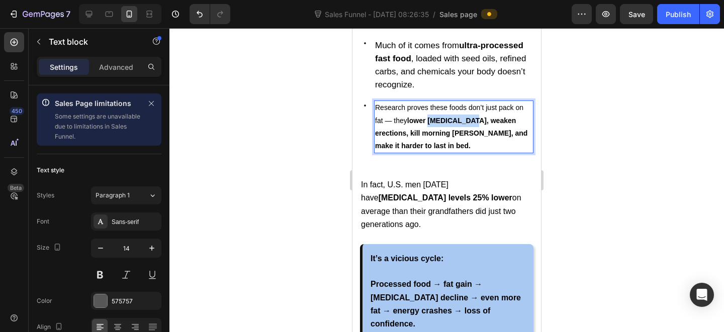
click at [446, 118] on strong "lower [MEDICAL_DATA], weaken erections, kill morning [PERSON_NAME], and make it…" at bounding box center [451, 133] width 152 height 33
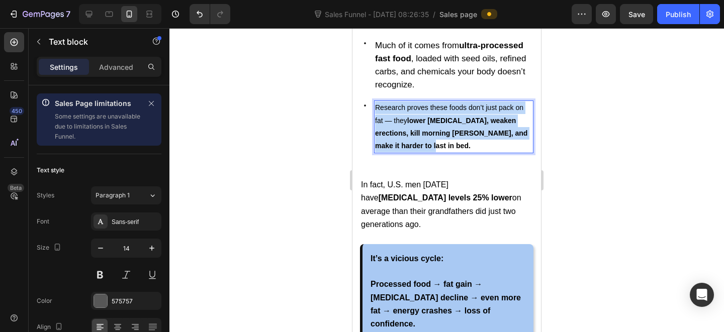
click at [446, 118] on strong "lower [MEDICAL_DATA], weaken erections, kill morning [PERSON_NAME], and make it…" at bounding box center [451, 133] width 152 height 33
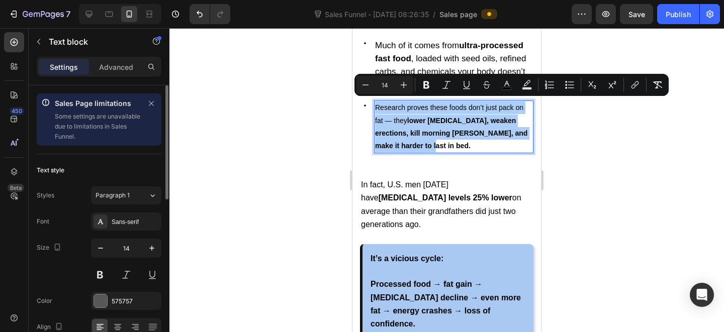
click at [151, 260] on div "14" at bounding box center [126, 261] width 70 height 45
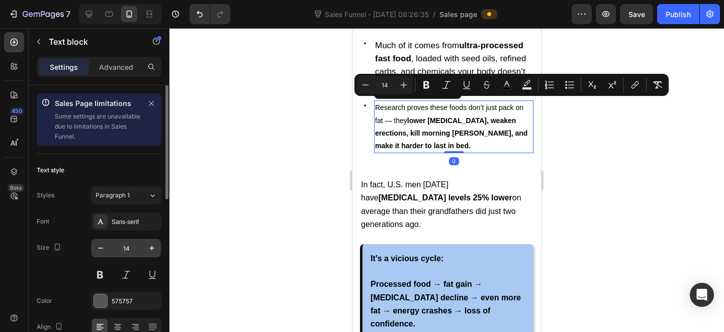
click at [150, 257] on div "14" at bounding box center [126, 248] width 70 height 19
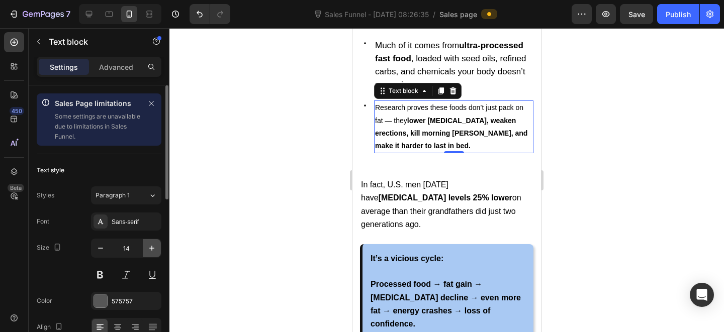
click at [148, 251] on icon "button" at bounding box center [152, 248] width 10 height 10
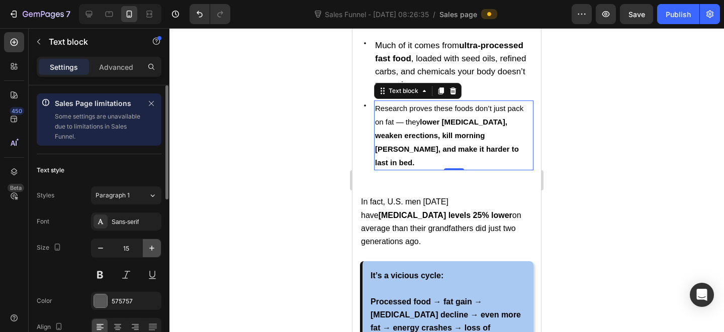
type input "16"
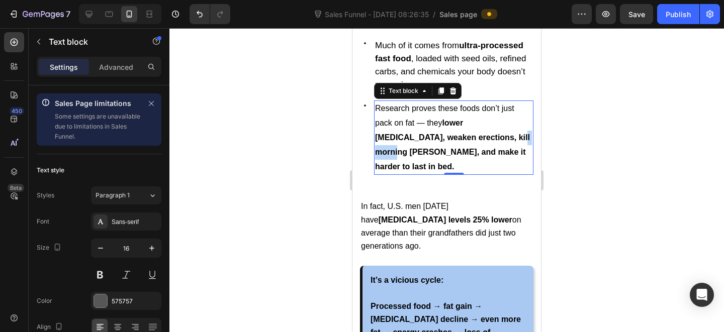
click at [482, 137] on strong "lower [MEDICAL_DATA], weaken erections, kill morning [PERSON_NAME], and make it…" at bounding box center [452, 145] width 155 height 52
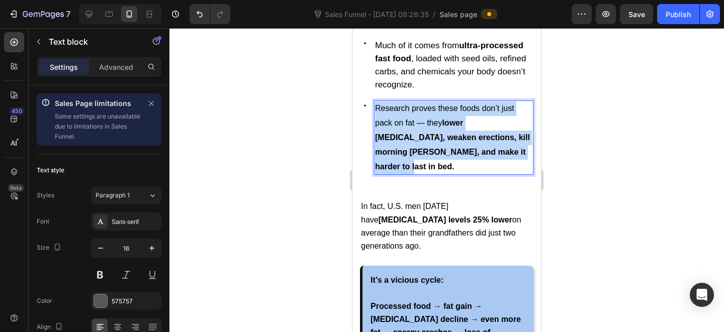
click at [482, 137] on strong "lower [MEDICAL_DATA], weaken erections, kill morning [PERSON_NAME], and make it…" at bounding box center [452, 145] width 155 height 52
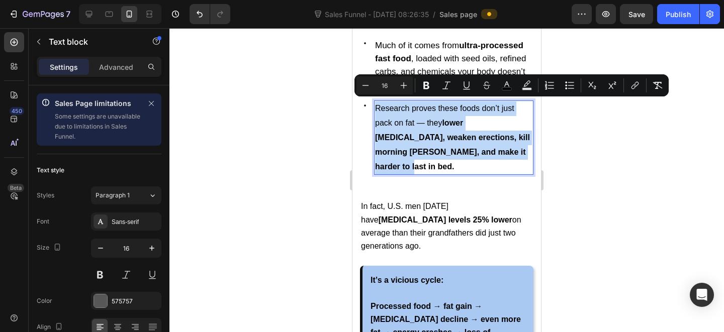
click at [425, 113] on p "Research proves these foods don’t just pack on fat — they lower [MEDICAL_DATA],…" at bounding box center [453, 138] width 157 height 72
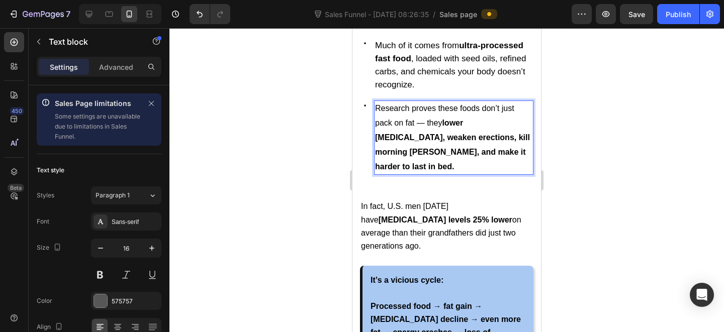
click at [425, 117] on span "Research proves these foods don’t just pack on fat — they lower [MEDICAL_DATA],…" at bounding box center [452, 137] width 155 height 66
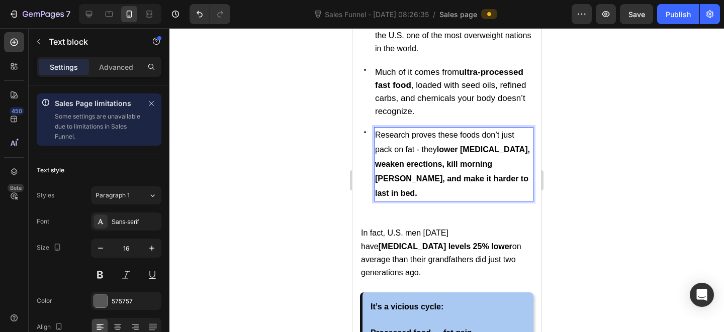
scroll to position [1039, 0]
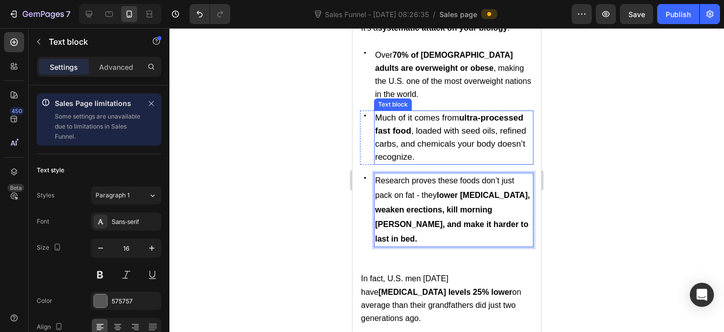
click at [436, 125] on strong "ultra-processed fast food" at bounding box center [449, 124] width 148 height 23
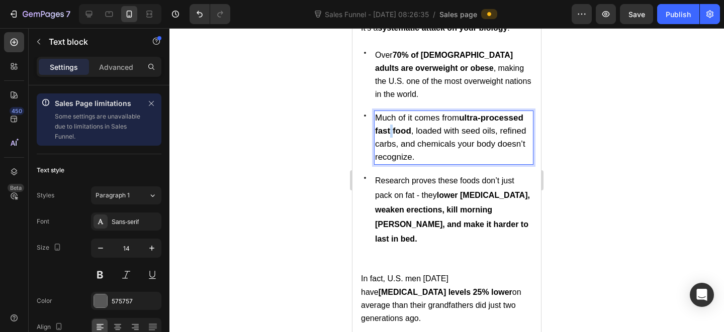
click at [436, 125] on strong "ultra-processed fast food" at bounding box center [449, 124] width 148 height 23
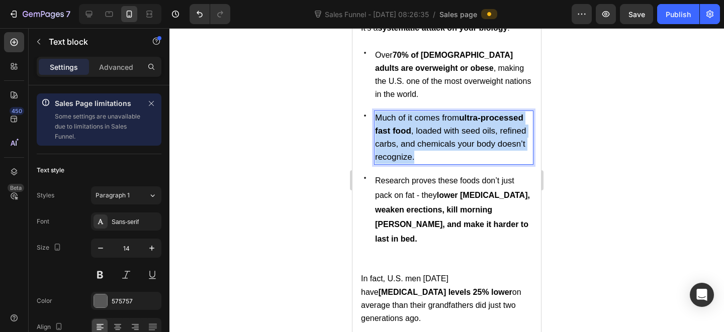
click at [436, 125] on strong "ultra-processed fast food" at bounding box center [449, 124] width 148 height 23
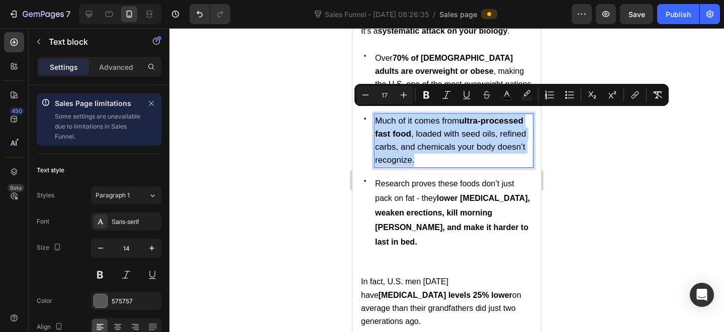
scroll to position [1028, 0]
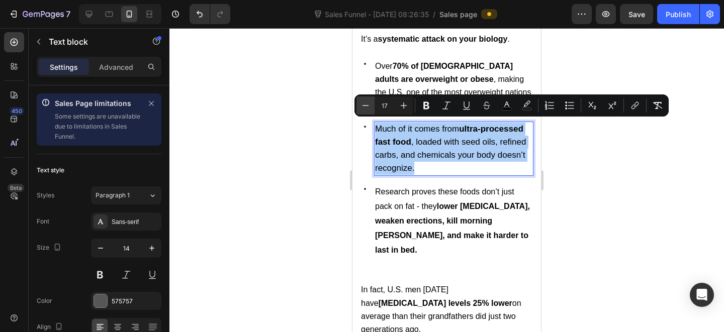
click at [361, 102] on icon "Editor contextual toolbar" at bounding box center [366, 106] width 10 height 10
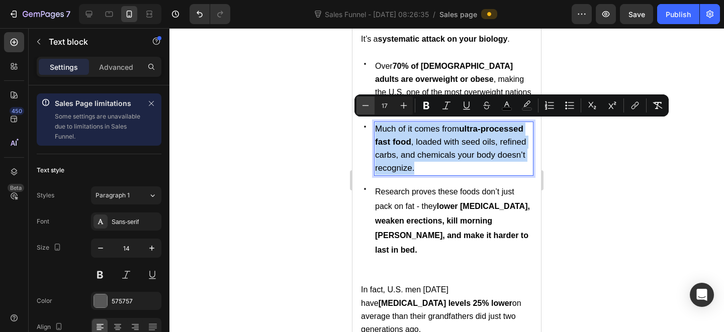
type input "16"
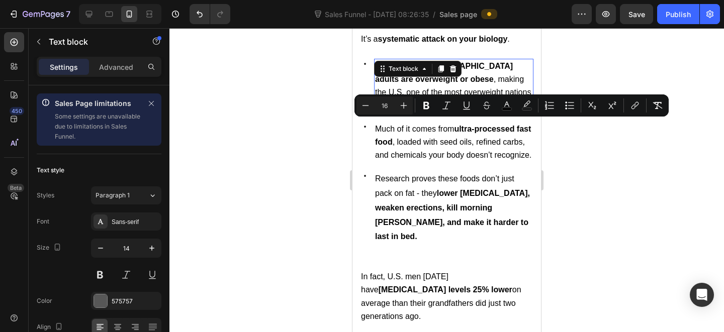
click at [428, 74] on div "Over 70% of American adults are overweight or obese , making the U.S. one of th…" at bounding box center [453, 86] width 159 height 55
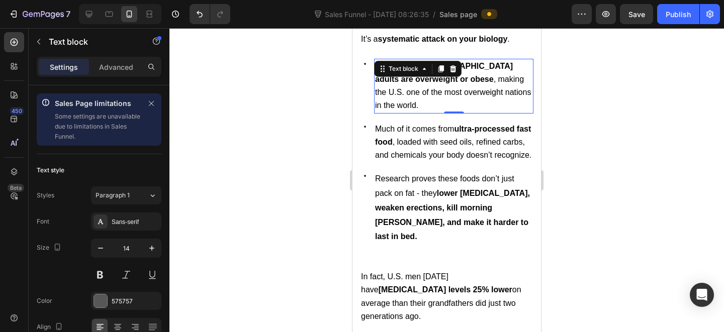
click at [428, 74] on div "Text block" at bounding box center [417, 69] width 87 height 16
click at [413, 91] on span "Over 70% of [DEMOGRAPHIC_DATA] adults are overweight or obese , making the U.S.…" at bounding box center [453, 86] width 156 height 48
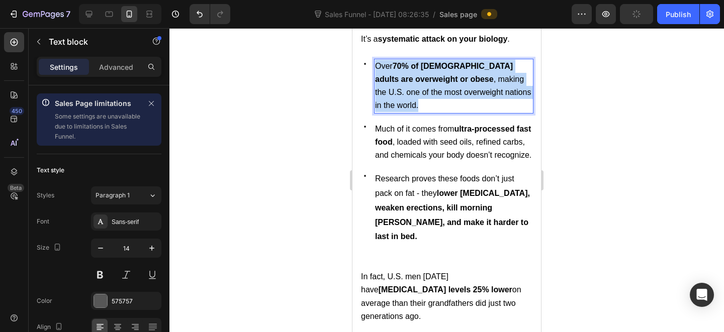
click at [413, 91] on span "Over 70% of [DEMOGRAPHIC_DATA] adults are overweight or obese , making the U.S.…" at bounding box center [453, 86] width 156 height 48
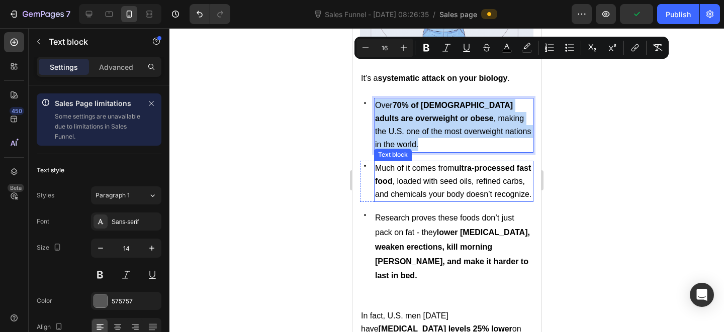
scroll to position [952, 0]
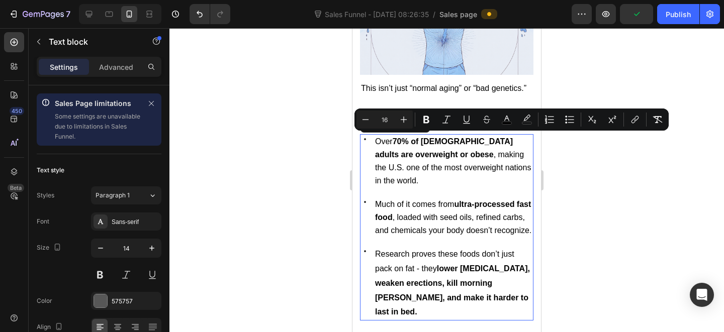
click at [437, 186] on div "Icon Over 70% of American adults are overweight or obese , making the U.S. one …" at bounding box center [446, 227] width 173 height 187
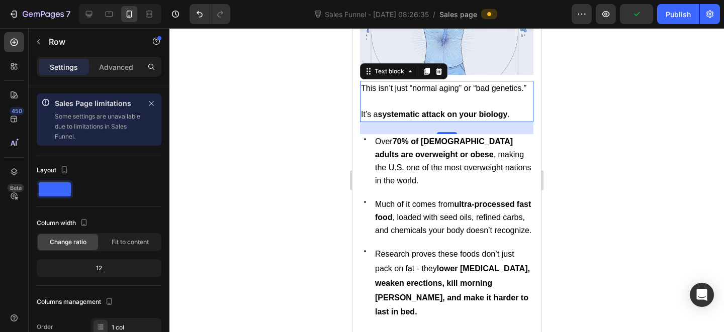
click at [452, 112] on strong "systematic attack on your biology" at bounding box center [443, 114] width 130 height 9
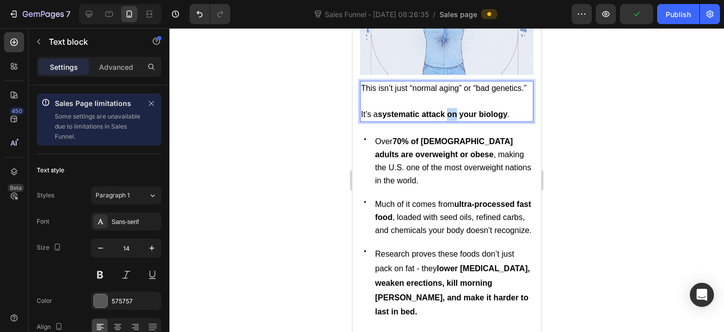
click at [452, 112] on strong "systematic attack on your biology" at bounding box center [443, 114] width 130 height 9
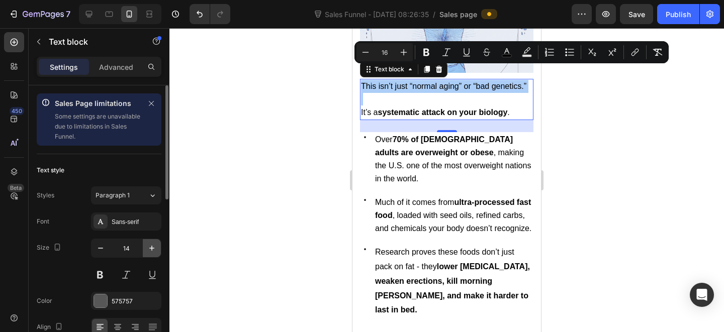
click at [155, 244] on icon "button" at bounding box center [152, 248] width 10 height 10
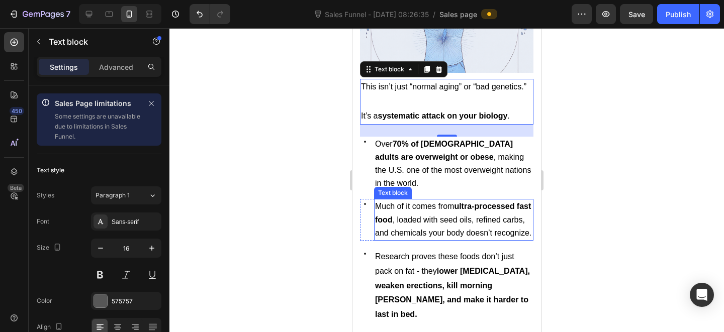
scroll to position [990, 0]
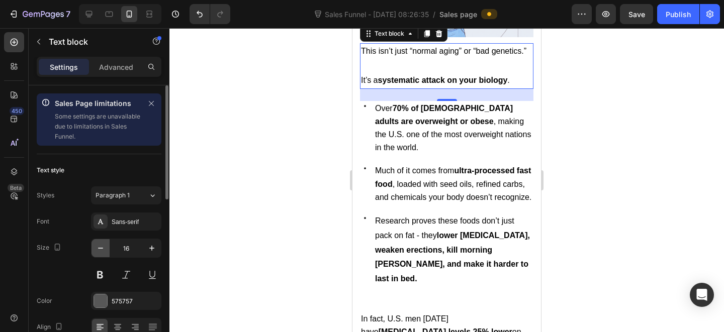
click at [106, 246] on button "button" at bounding box center [101, 248] width 18 height 18
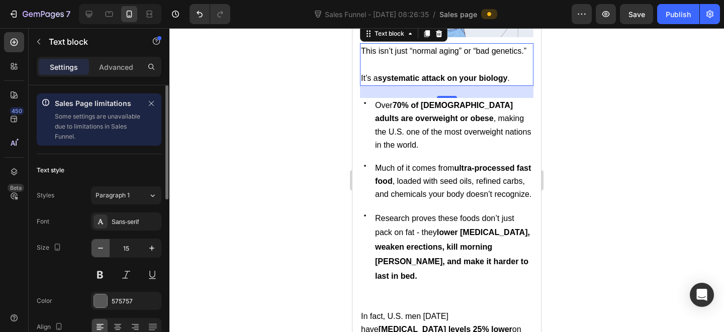
type input "14"
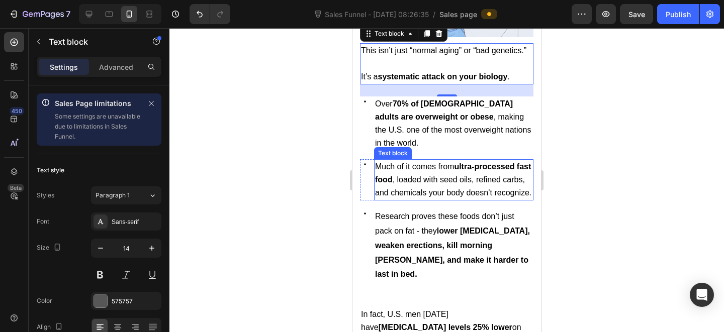
scroll to position [1106, 0]
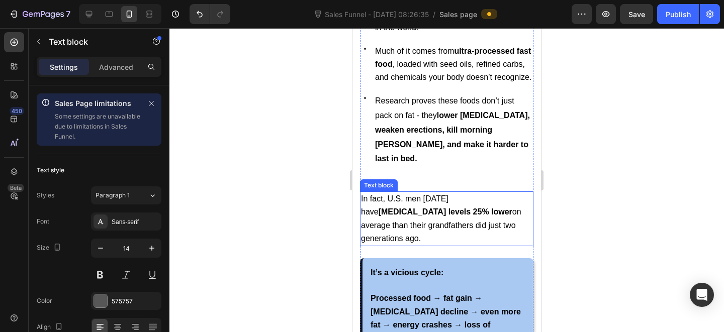
click at [440, 206] on span "In fact, U.S. men [DATE] have [MEDICAL_DATA] levels 25% lower on average than t…" at bounding box center [441, 219] width 160 height 48
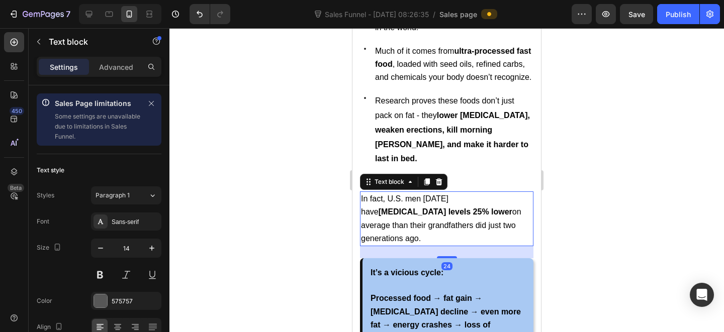
click at [440, 206] on span "In fact, U.S. men [DATE] have [MEDICAL_DATA] levels 25% lower on average than t…" at bounding box center [441, 219] width 160 height 48
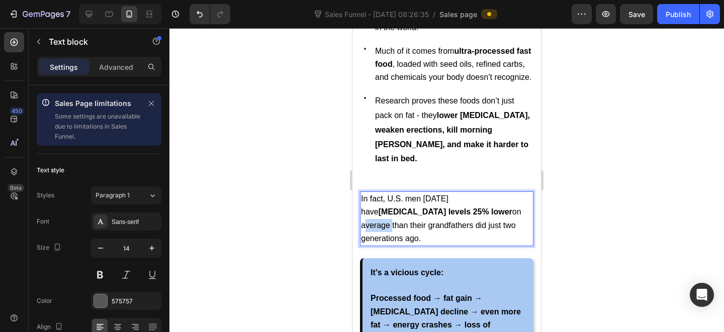
click at [440, 206] on span "In fact, U.S. men [DATE] have [MEDICAL_DATA] levels 25% lower on average than t…" at bounding box center [441, 219] width 160 height 48
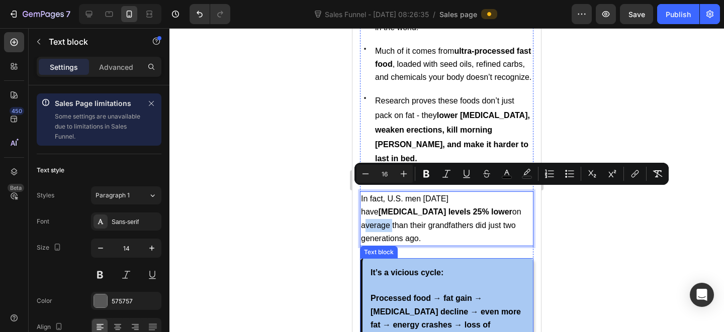
click at [413, 268] on strong "It’s a vicious cycle:" at bounding box center [407, 272] width 73 height 9
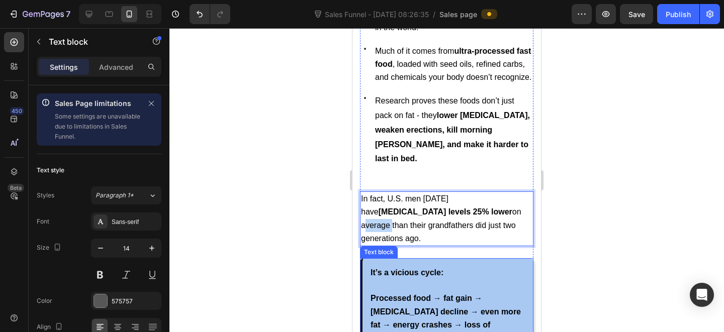
click at [413, 268] on strong "It’s a vicious cycle:" at bounding box center [407, 272] width 73 height 9
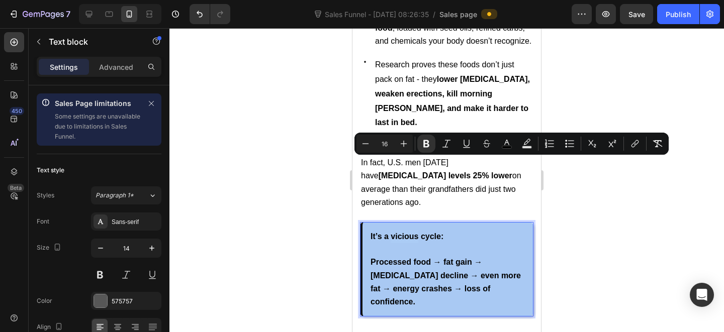
scroll to position [1198, 0]
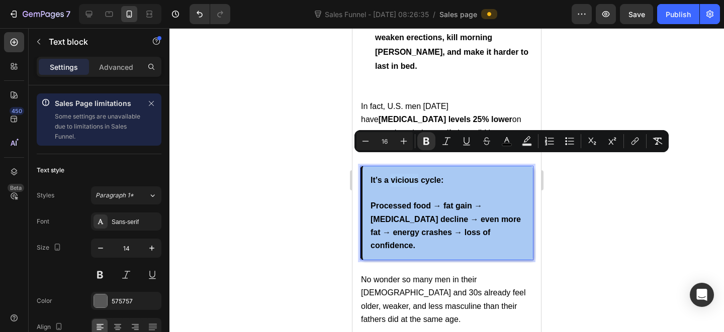
click at [594, 227] on div at bounding box center [446, 180] width 555 height 304
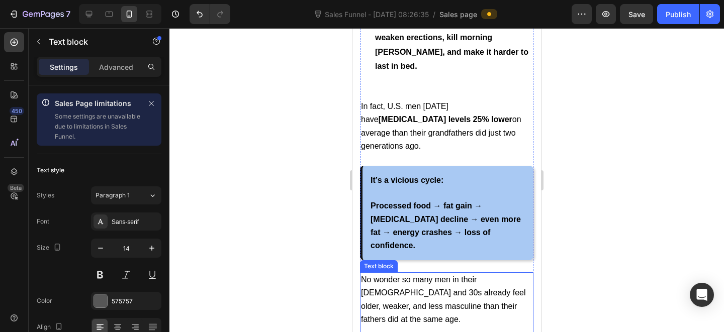
click at [477, 276] on span "No wonder so many men in their [DEMOGRAPHIC_DATA] and 30s already feel older, w…" at bounding box center [443, 300] width 165 height 48
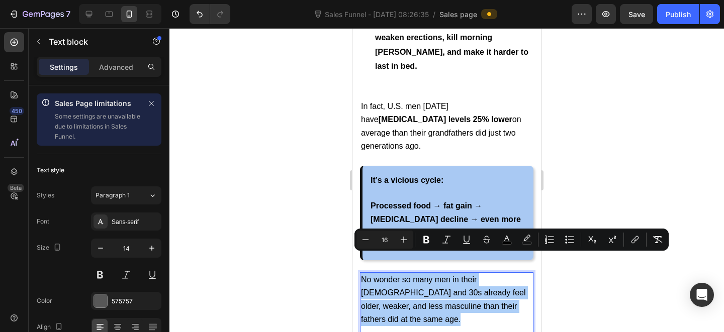
click at [570, 74] on div at bounding box center [446, 180] width 555 height 304
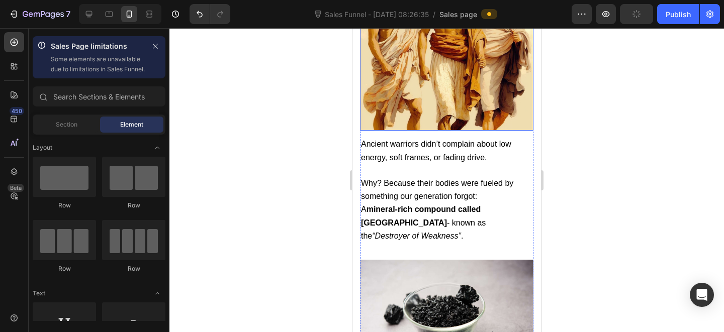
scroll to position [1731, 0]
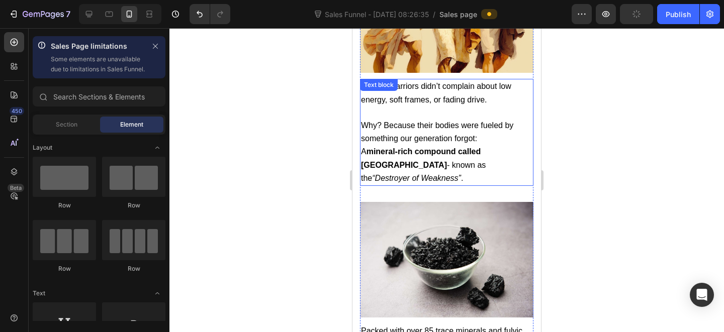
click at [454, 147] on strong "mineral-rich compound called [GEOGRAPHIC_DATA]" at bounding box center [421, 158] width 120 height 22
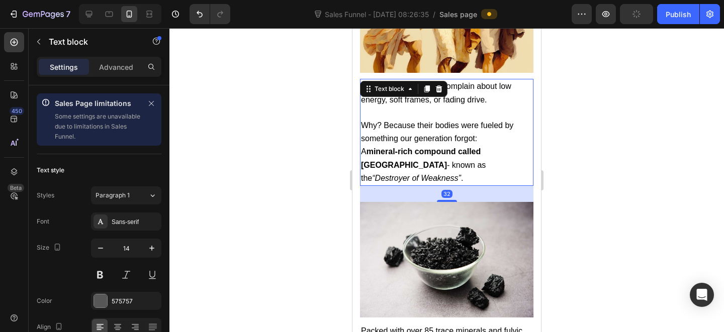
click at [454, 147] on strong "mineral-rich compound called [GEOGRAPHIC_DATA]" at bounding box center [421, 158] width 120 height 22
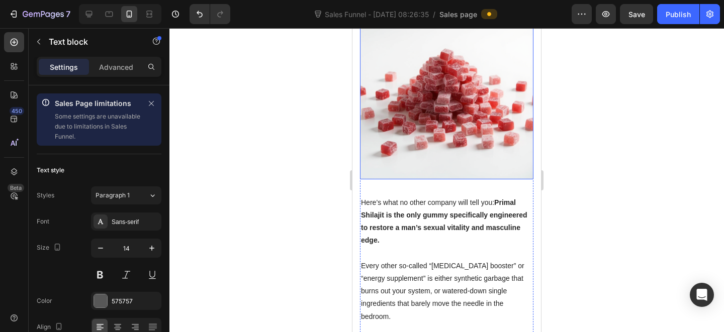
scroll to position [2340, 0]
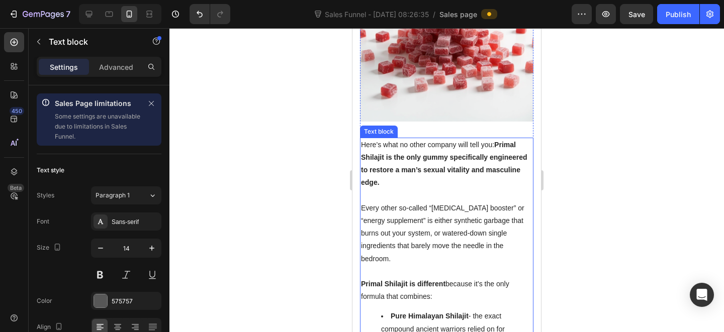
click at [423, 202] on p "Every other so-called “testosterone booster” or “energy supplement” is either s…" at bounding box center [446, 233] width 171 height 63
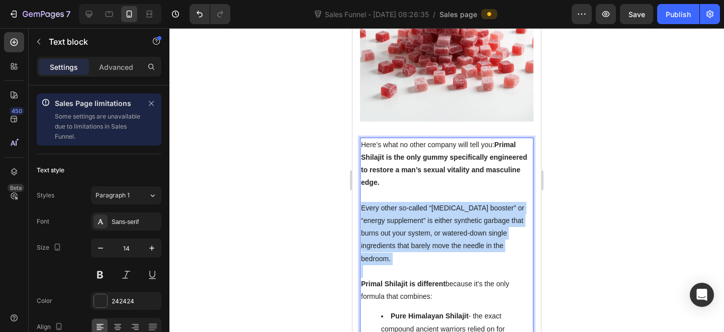
click at [423, 202] on p "Every other so-called “testosterone booster” or “energy supplement” is either s…" at bounding box center [446, 233] width 171 height 63
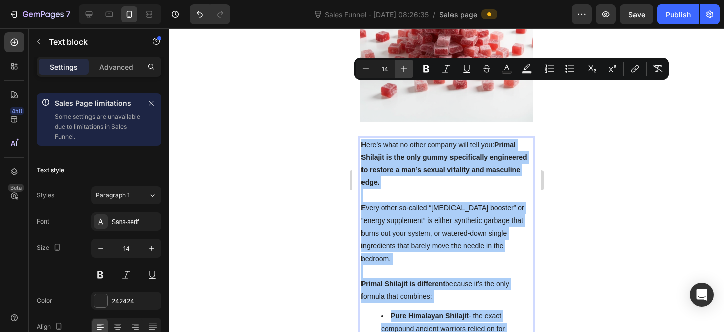
click at [408, 64] on icon "Editor contextual toolbar" at bounding box center [404, 69] width 10 height 10
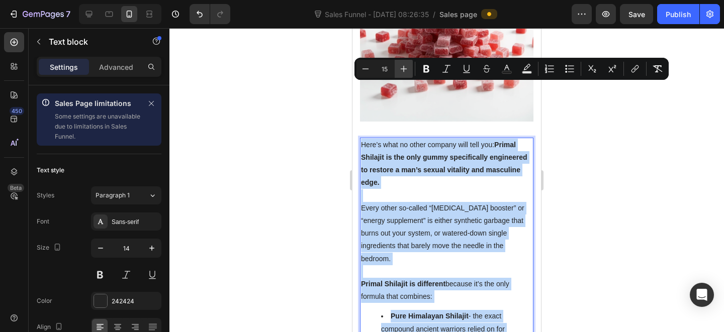
type input "16"
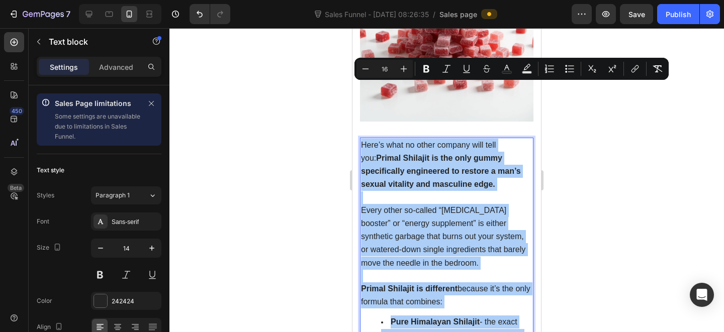
drag, startPoint x: 225, startPoint y: 241, endPoint x: 262, endPoint y: 239, distance: 37.8
click at [226, 241] on div at bounding box center [446, 180] width 555 height 304
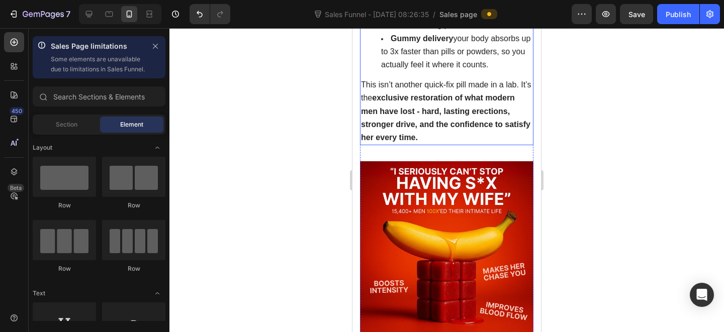
scroll to position [2828, 0]
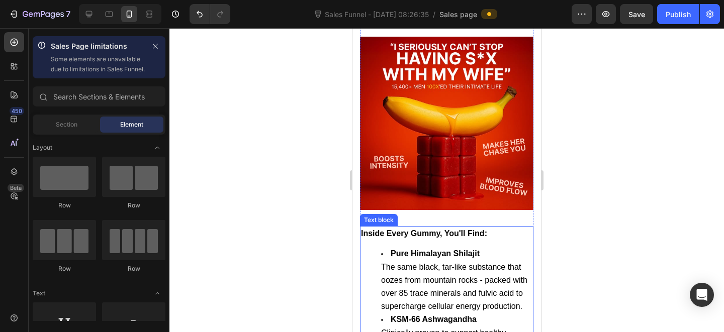
click at [446, 249] on strong "Pure Himalayan Shilajit" at bounding box center [435, 253] width 89 height 9
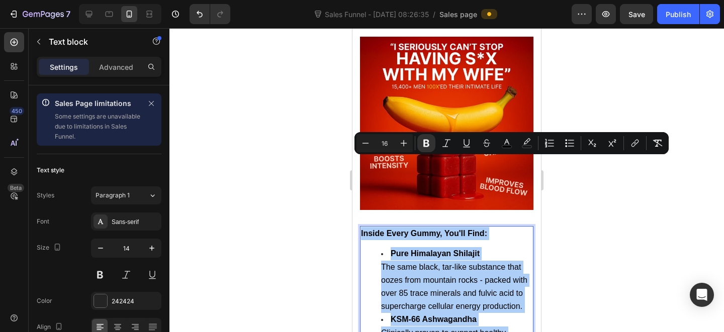
click at [321, 210] on div at bounding box center [446, 180] width 555 height 304
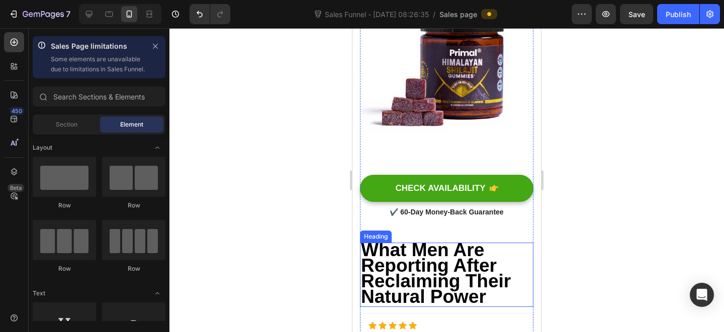
click at [458, 240] on strong "What Men Are Reporting After Reclaiming Their Natural Power" at bounding box center [436, 273] width 150 height 67
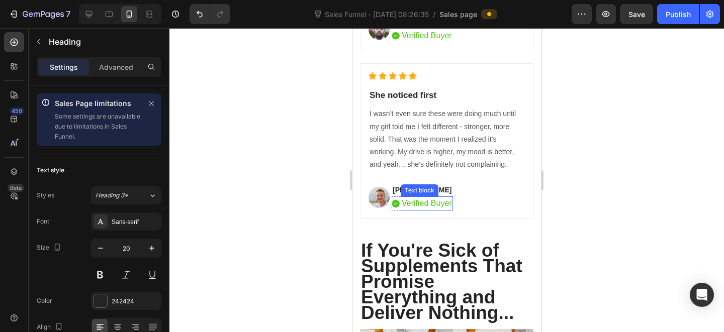
scroll to position [4129, 0]
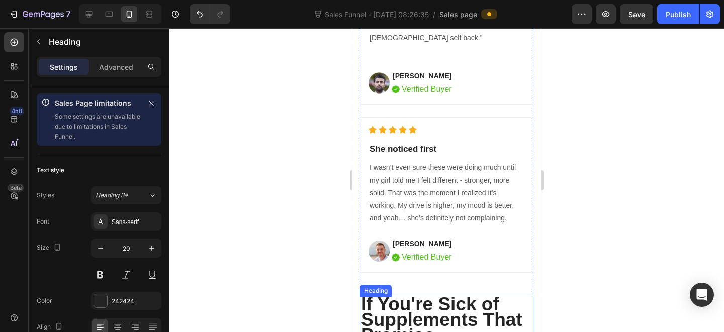
click at [423, 294] on strong "If You're Sick of Supplements That Promise Everything and Deliver Nothing..." at bounding box center [441, 335] width 161 height 83
click at [434, 294] on strong "If You're Sick of Supplements That Promise Everything and Deliver Nothing..." at bounding box center [441, 335] width 161 height 83
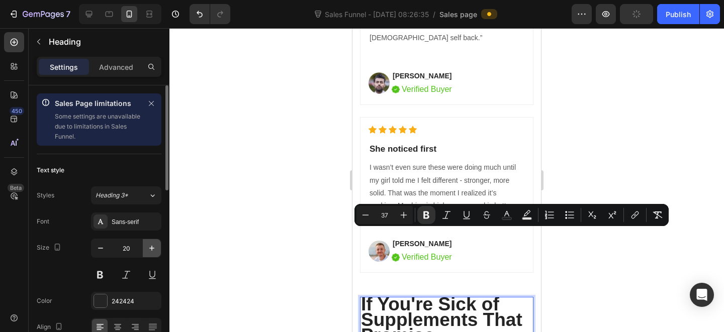
click at [150, 249] on icon "button" at bounding box center [152, 248] width 10 height 10
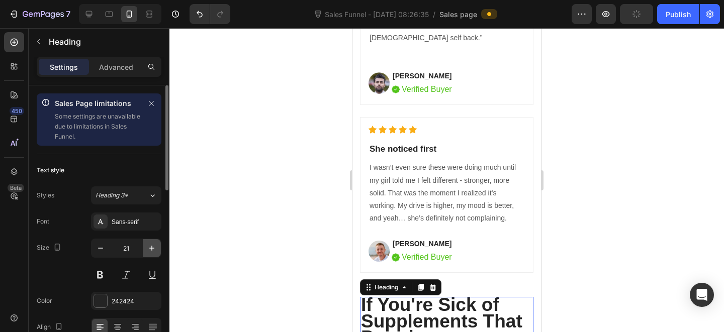
click at [150, 249] on icon "button" at bounding box center [152, 248] width 10 height 10
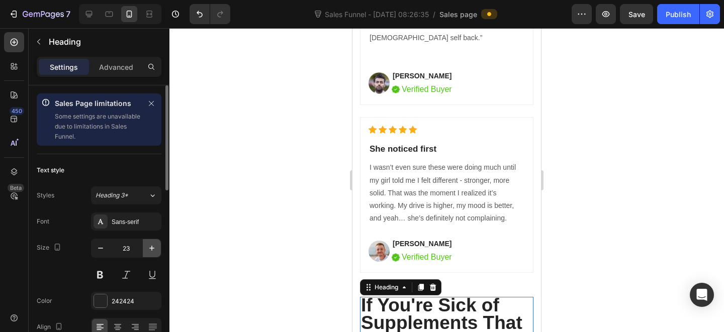
click at [150, 249] on icon "button" at bounding box center [152, 248] width 10 height 10
click at [153, 248] on icon "button" at bounding box center [151, 248] width 5 height 5
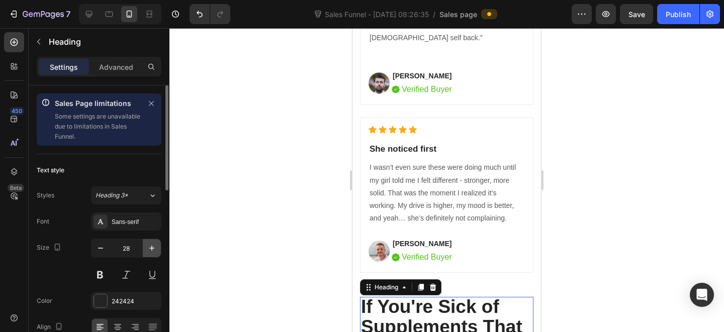
click at [153, 248] on icon "button" at bounding box center [151, 248] width 5 height 5
type input "30"
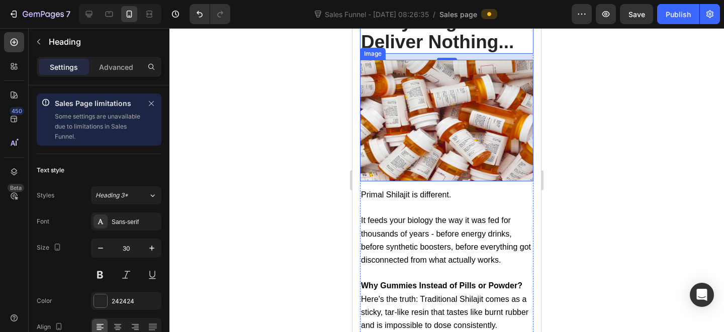
scroll to position [4551, 0]
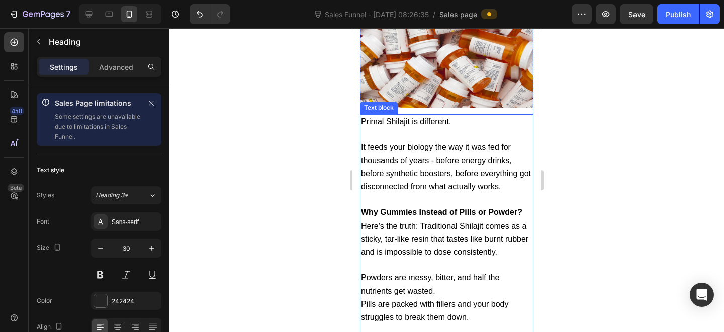
click at [436, 259] on p at bounding box center [446, 265] width 171 height 13
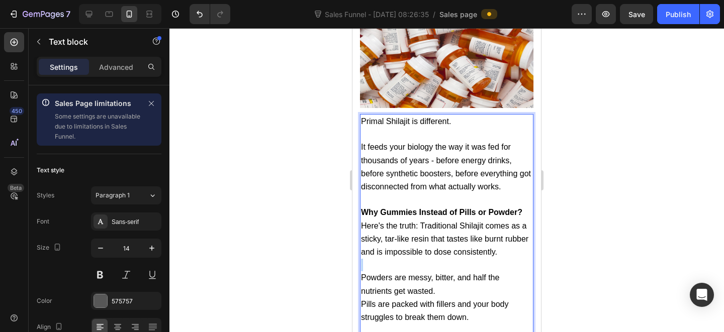
click at [436, 259] on p "Rich Text Editor. Editing area: main" at bounding box center [446, 265] width 171 height 13
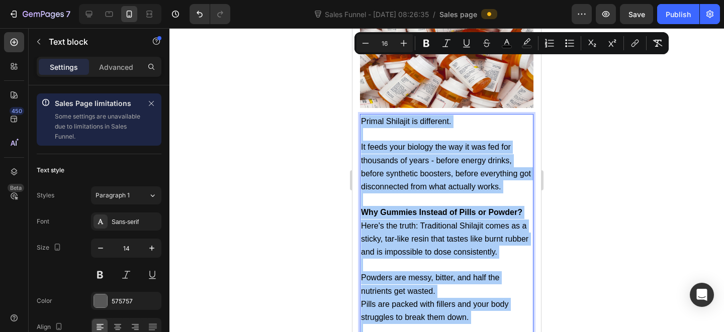
click at [304, 228] on div at bounding box center [446, 180] width 555 height 304
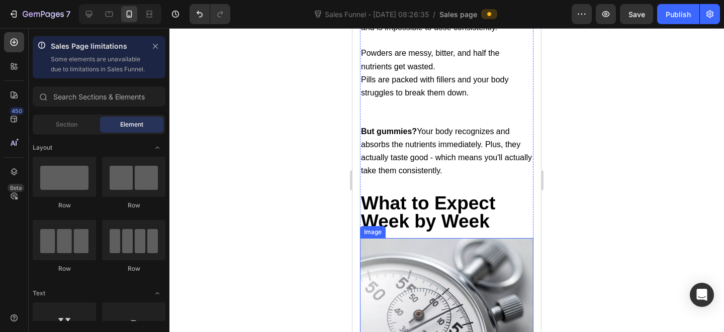
scroll to position [4898, 0]
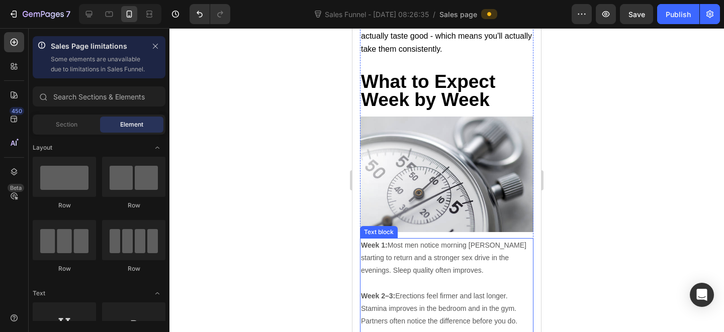
click at [444, 290] on p "Week 2–3: Erections feel firmer and last longer. Stamina improves in the bedroo…" at bounding box center [446, 309] width 171 height 38
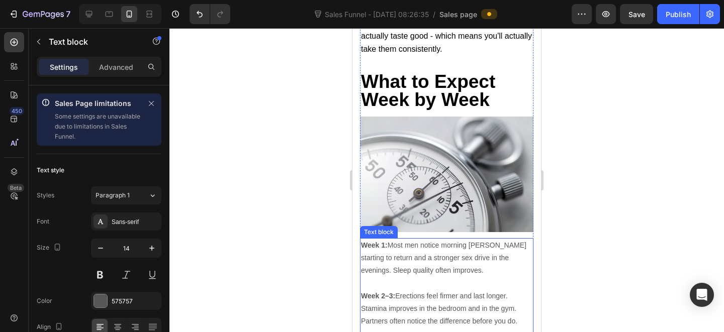
click at [444, 290] on p "Week 2–3: Erections feel firmer and last longer. Stamina improves in the bedroo…" at bounding box center [446, 309] width 171 height 38
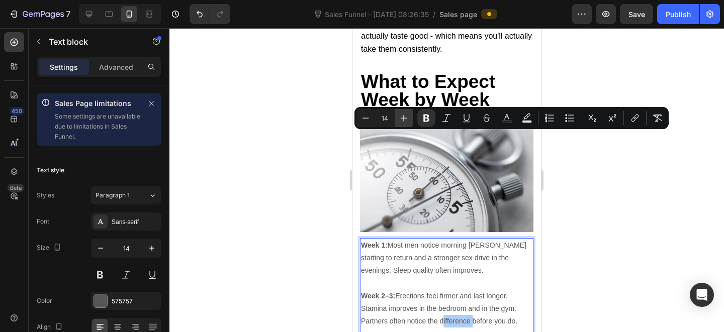
click at [403, 120] on icon "Editor contextual toolbar" at bounding box center [404, 118] width 7 height 7
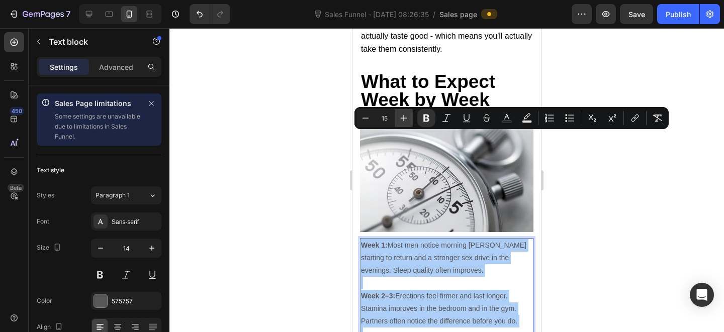
click at [403, 120] on icon "Editor contextual toolbar" at bounding box center [404, 118] width 7 height 7
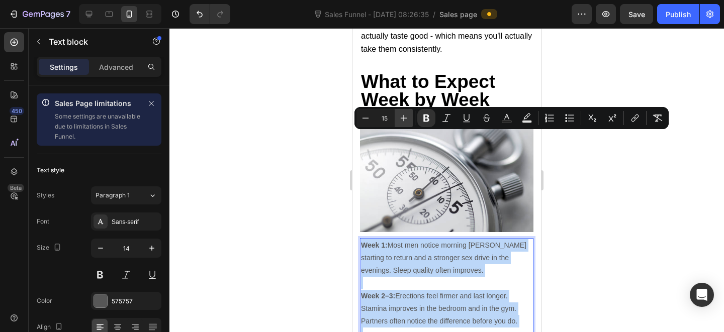
type input "16"
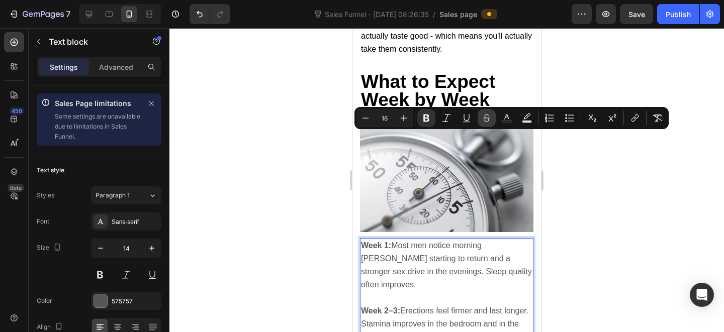
click at [489, 123] on icon "Editor contextual toolbar" at bounding box center [487, 118] width 10 height 10
click at [485, 116] on icon "Editor contextual toolbar" at bounding box center [486, 116] width 7 height 4
click at [507, 118] on icon "Editor contextual toolbar" at bounding box center [507, 118] width 10 height 10
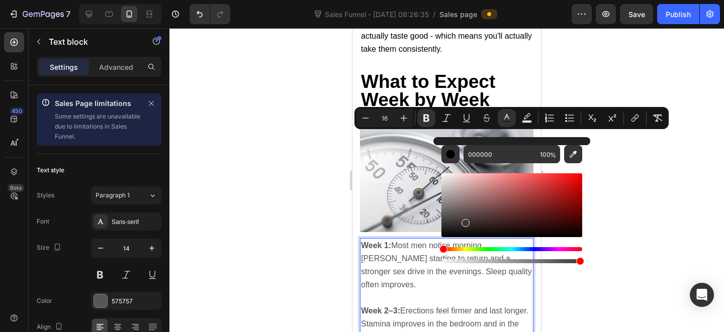
drag, startPoint x: 817, startPoint y: 249, endPoint x: 400, endPoint y: 255, distance: 416.4
type input "0A0A0A"
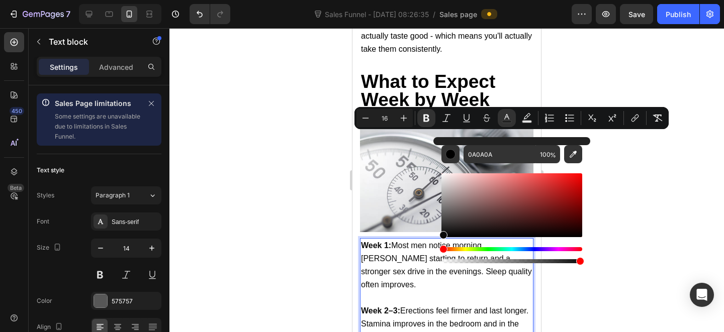
click at [283, 240] on div at bounding box center [446, 180] width 555 height 304
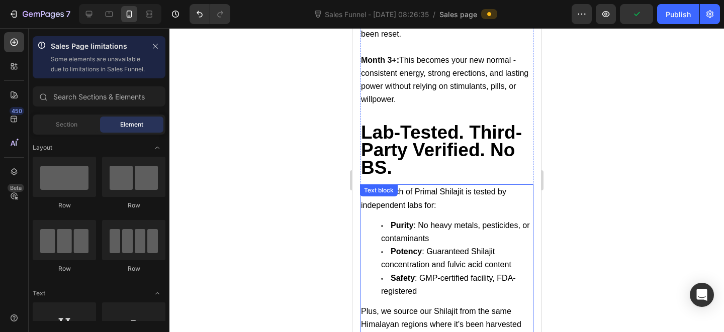
scroll to position [5254, 0]
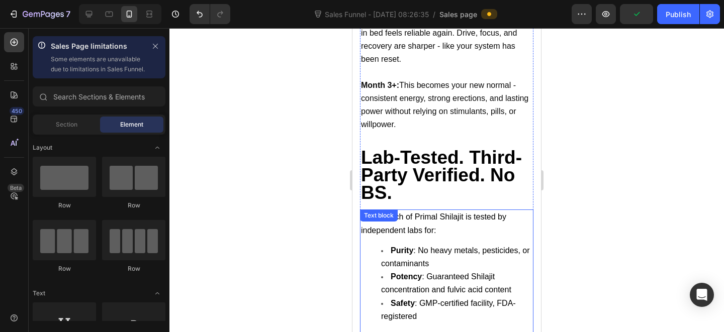
click at [413, 299] on span "Safety : GMP-certified facility, FDA-registered" at bounding box center [448, 310] width 135 height 22
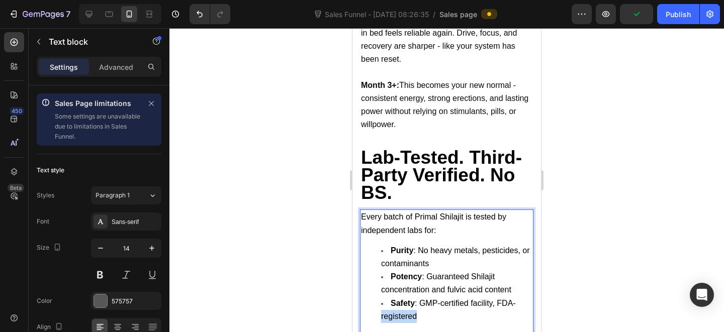
click at [413, 299] on span "Safety : GMP-certified facility, FDA-registered" at bounding box center [448, 310] width 135 height 22
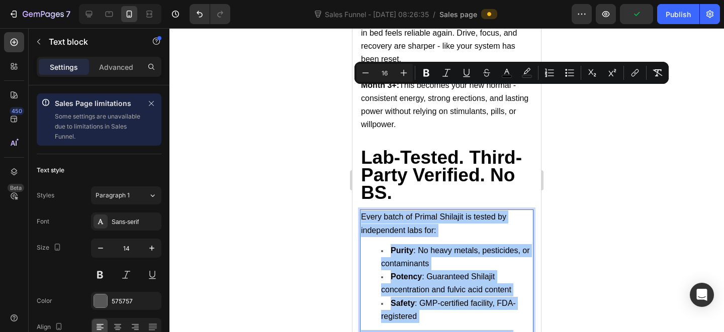
click at [327, 218] on div at bounding box center [446, 180] width 555 height 304
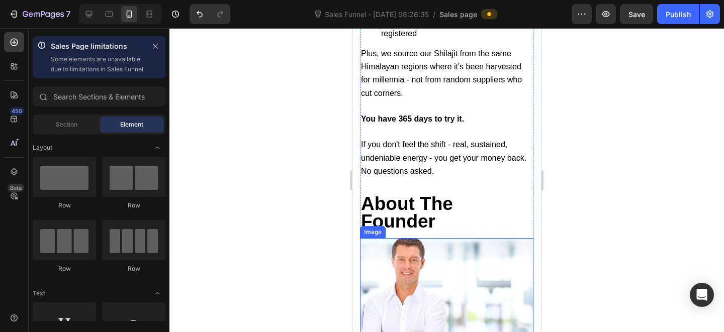
scroll to position [5509, 0]
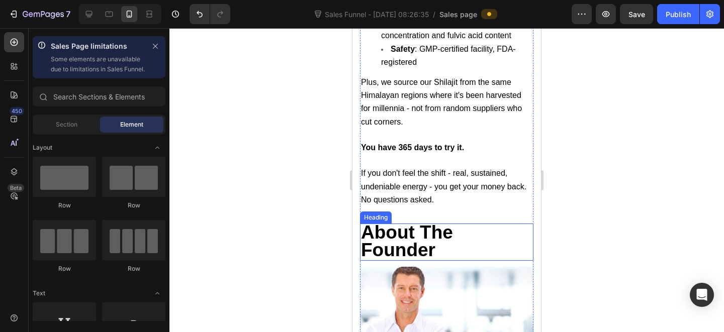
click at [414, 222] on strong "About The Founder" at bounding box center [407, 241] width 92 height 38
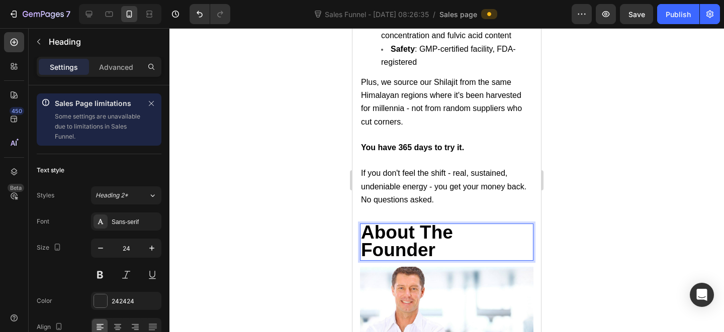
click at [433, 222] on strong "About The Founder" at bounding box center [407, 241] width 92 height 38
click at [413, 222] on strong "About The Founder" at bounding box center [407, 241] width 92 height 38
click at [441, 222] on strong "About The Founder" at bounding box center [407, 241] width 92 height 38
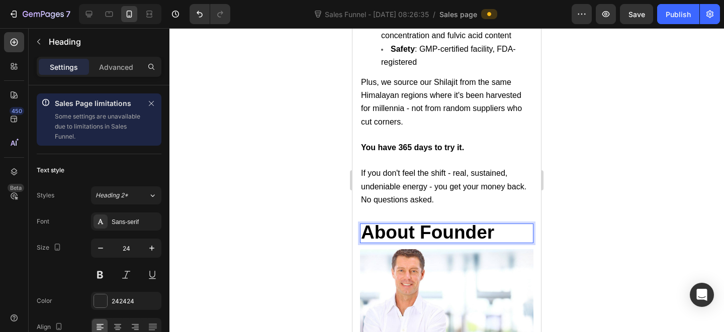
click at [504, 225] on p "About Founder" at bounding box center [446, 234] width 171 height 18
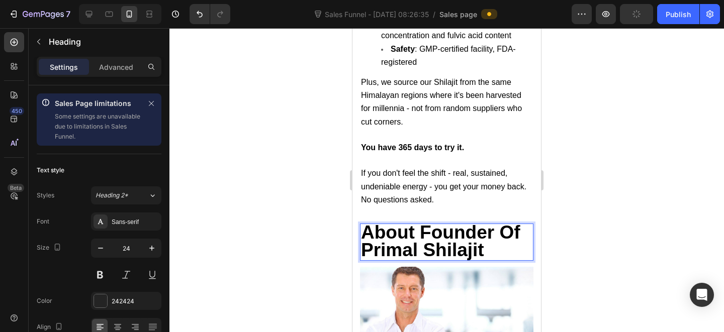
click at [587, 136] on div at bounding box center [446, 180] width 555 height 304
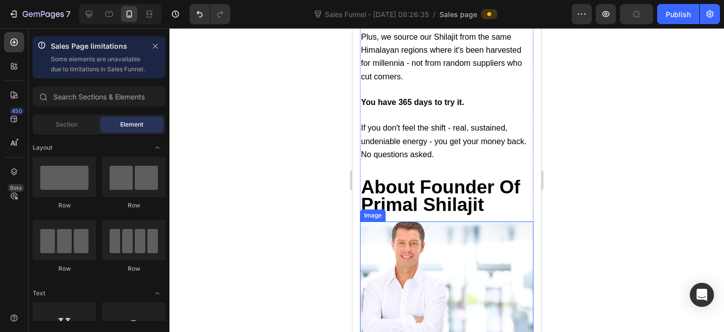
scroll to position [5624, 0]
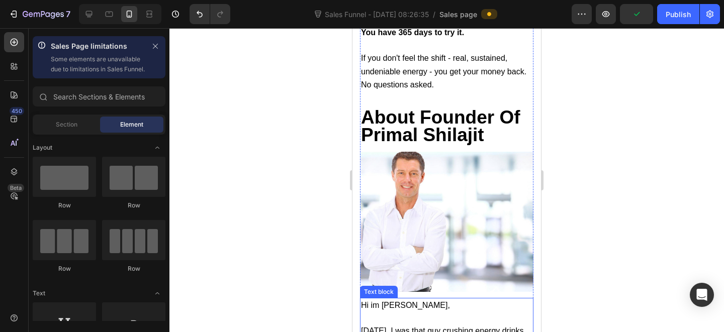
click at [416, 327] on span "[DATE], I was that guy crushing energy drinks by 10 AM and still feeling wiped …" at bounding box center [442, 338] width 162 height 22
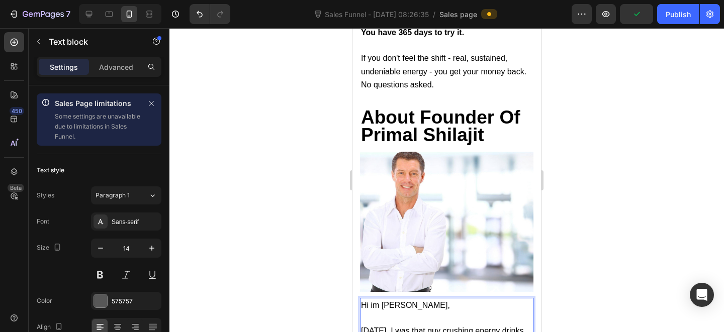
click at [416, 327] on span "[DATE], I was that guy crushing energy drinks by 10 AM and still feeling wiped …" at bounding box center [442, 338] width 162 height 22
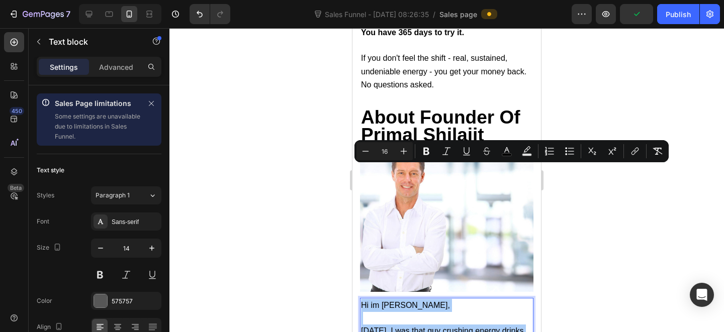
click at [299, 234] on div at bounding box center [446, 180] width 555 height 304
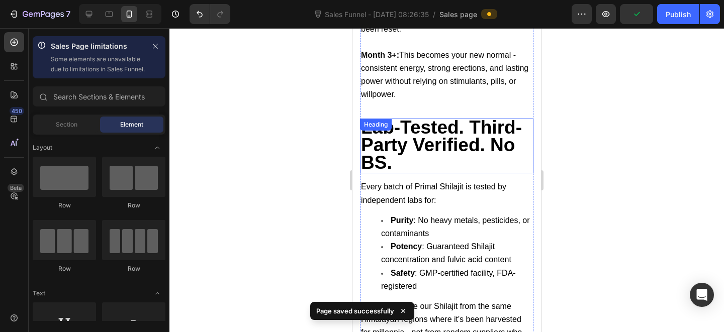
scroll to position [5230, 0]
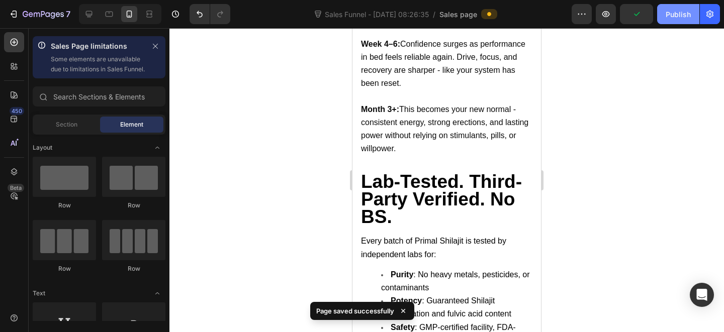
click at [669, 19] on div "Publish" at bounding box center [678, 14] width 25 height 11
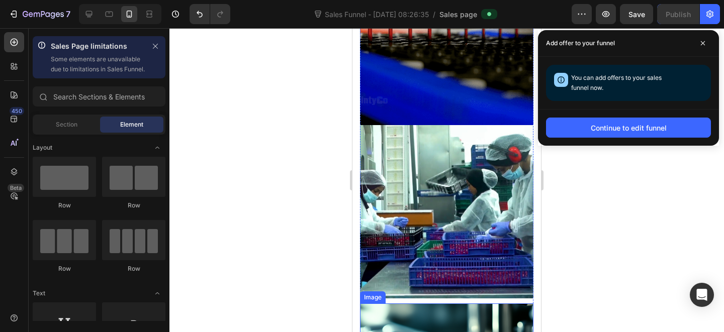
scroll to position [6894, 0]
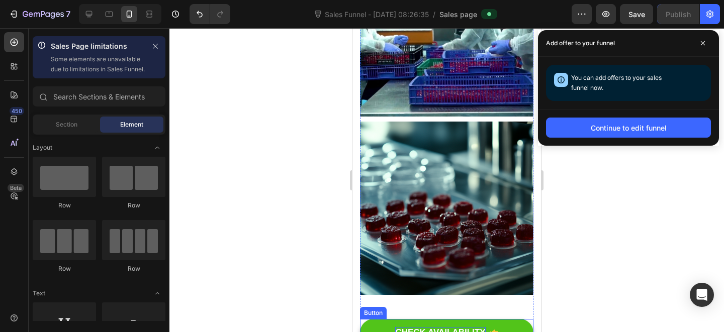
click at [438, 327] on div "CHECK AVAILABILITY" at bounding box center [440, 332] width 90 height 11
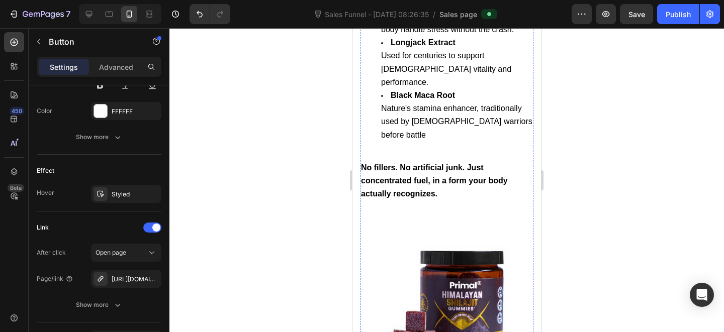
scroll to position [3257, 0]
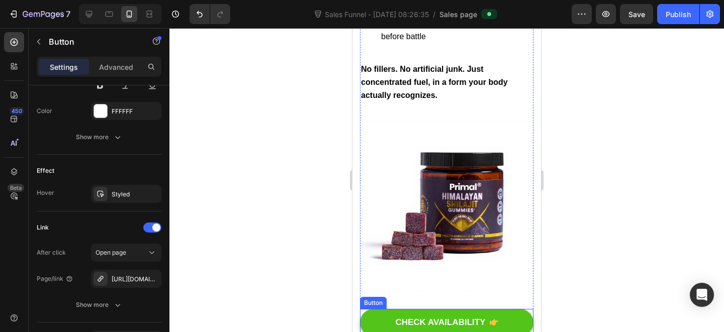
click at [513, 309] on link "CHECK AVAILABILITY" at bounding box center [446, 322] width 173 height 27
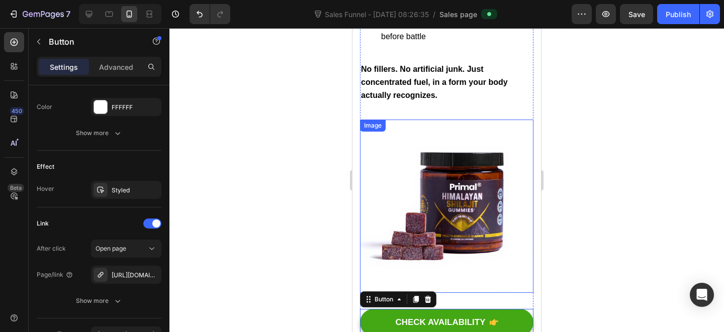
click at [464, 150] on img at bounding box center [446, 206] width 173 height 173
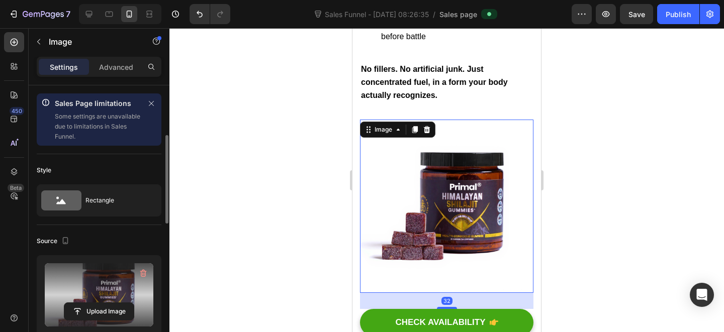
scroll to position [38, 0]
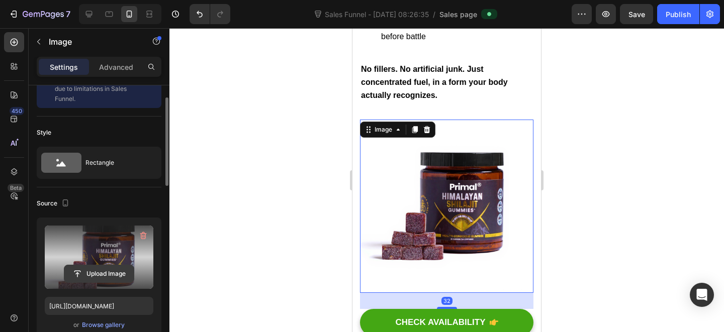
click at [96, 275] on input "file" at bounding box center [98, 273] width 69 height 17
type input "https://cdn.shopify.com/s/files/1/0712/3065/2602/files/gempages_574182385583653…"
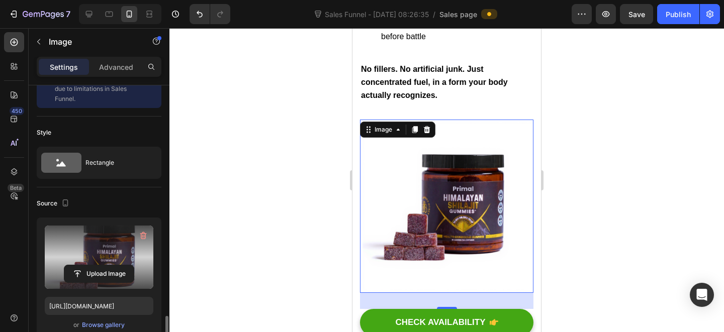
scroll to position [203, 0]
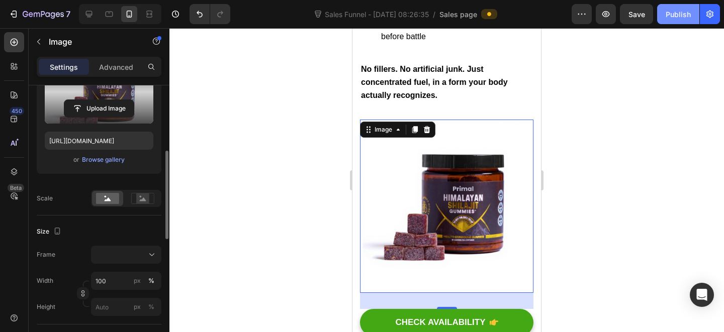
click at [675, 17] on div "Publish" at bounding box center [678, 14] width 25 height 11
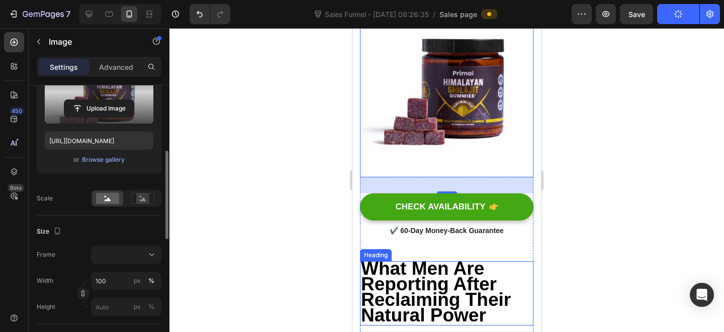
click at [445, 258] on strong "What Men Are Reporting After Reclaiming Their Natural Power" at bounding box center [436, 291] width 150 height 67
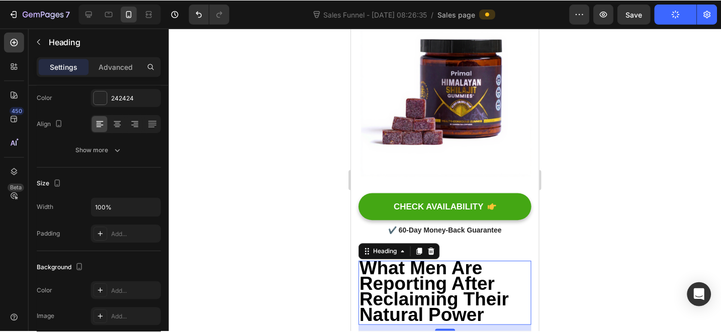
scroll to position [0, 0]
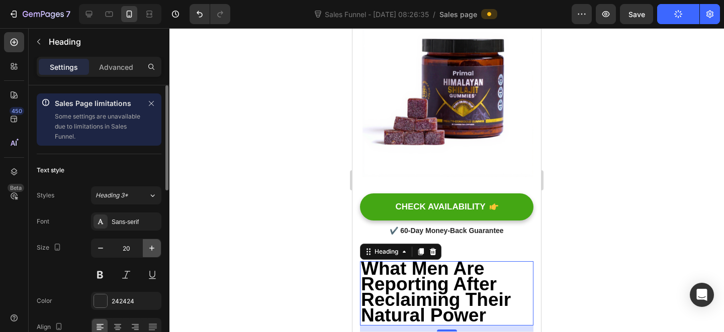
click at [150, 247] on icon "button" at bounding box center [152, 248] width 10 height 10
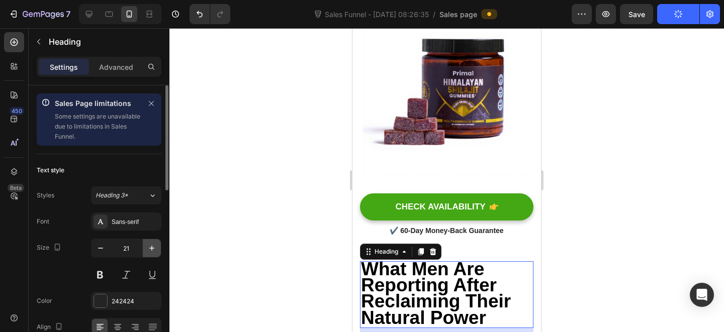
click at [150, 247] on icon "button" at bounding box center [152, 248] width 10 height 10
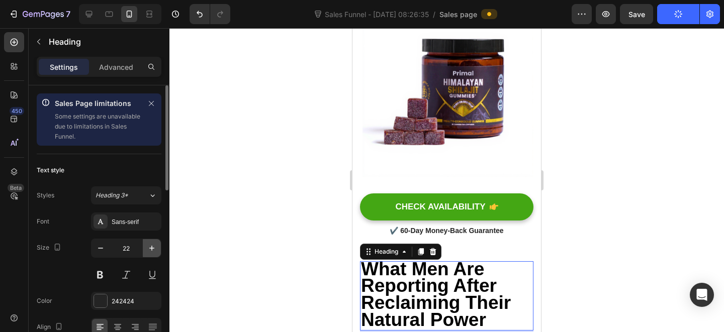
click at [150, 247] on icon "button" at bounding box center [152, 248] width 10 height 10
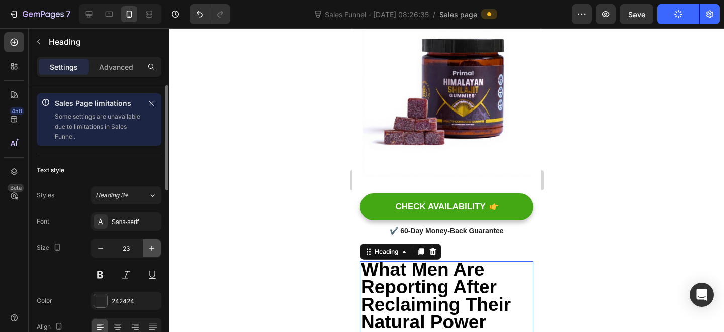
click at [150, 247] on icon "button" at bounding box center [152, 248] width 10 height 10
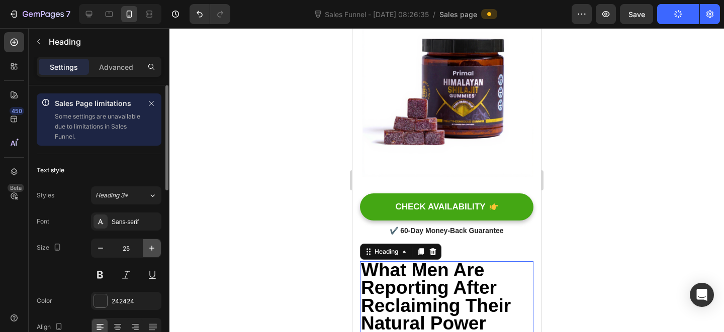
click at [150, 247] on icon "button" at bounding box center [152, 248] width 10 height 10
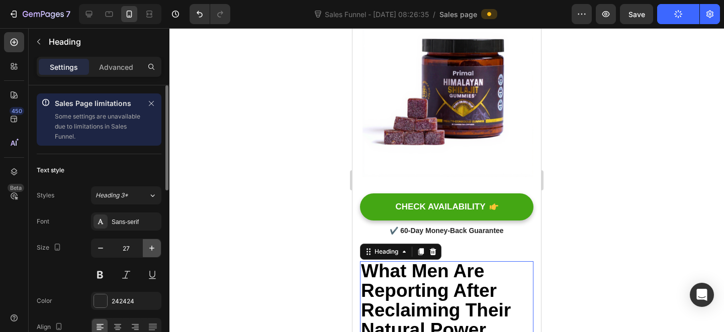
click at [150, 247] on icon "button" at bounding box center [152, 248] width 10 height 10
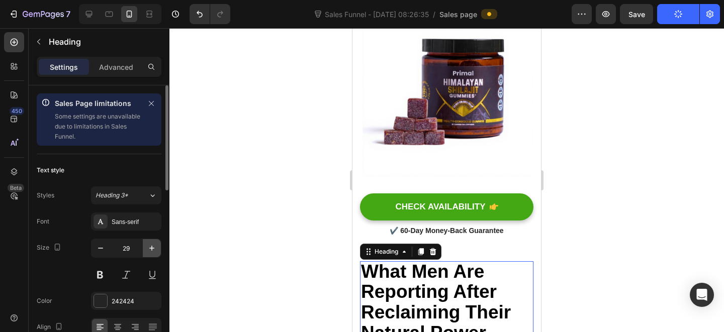
click at [150, 247] on icon "button" at bounding box center [152, 248] width 10 height 10
type input "30"
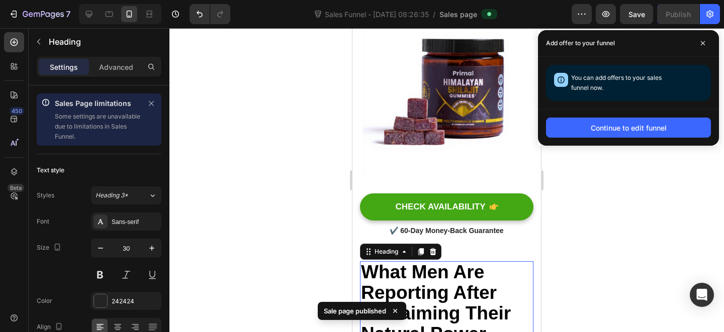
click at [615, 194] on div at bounding box center [446, 180] width 555 height 304
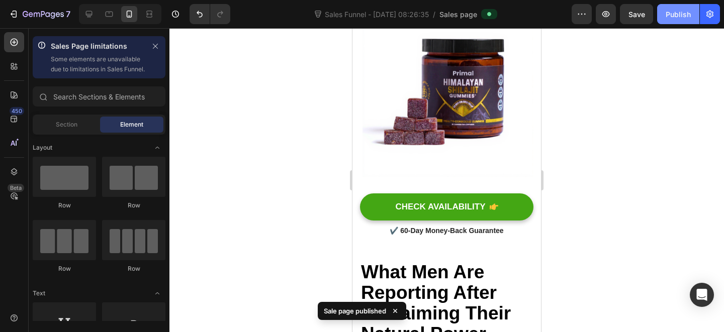
click at [679, 13] on div "Publish" at bounding box center [678, 14] width 25 height 11
